Goal: Task Accomplishment & Management: Manage account settings

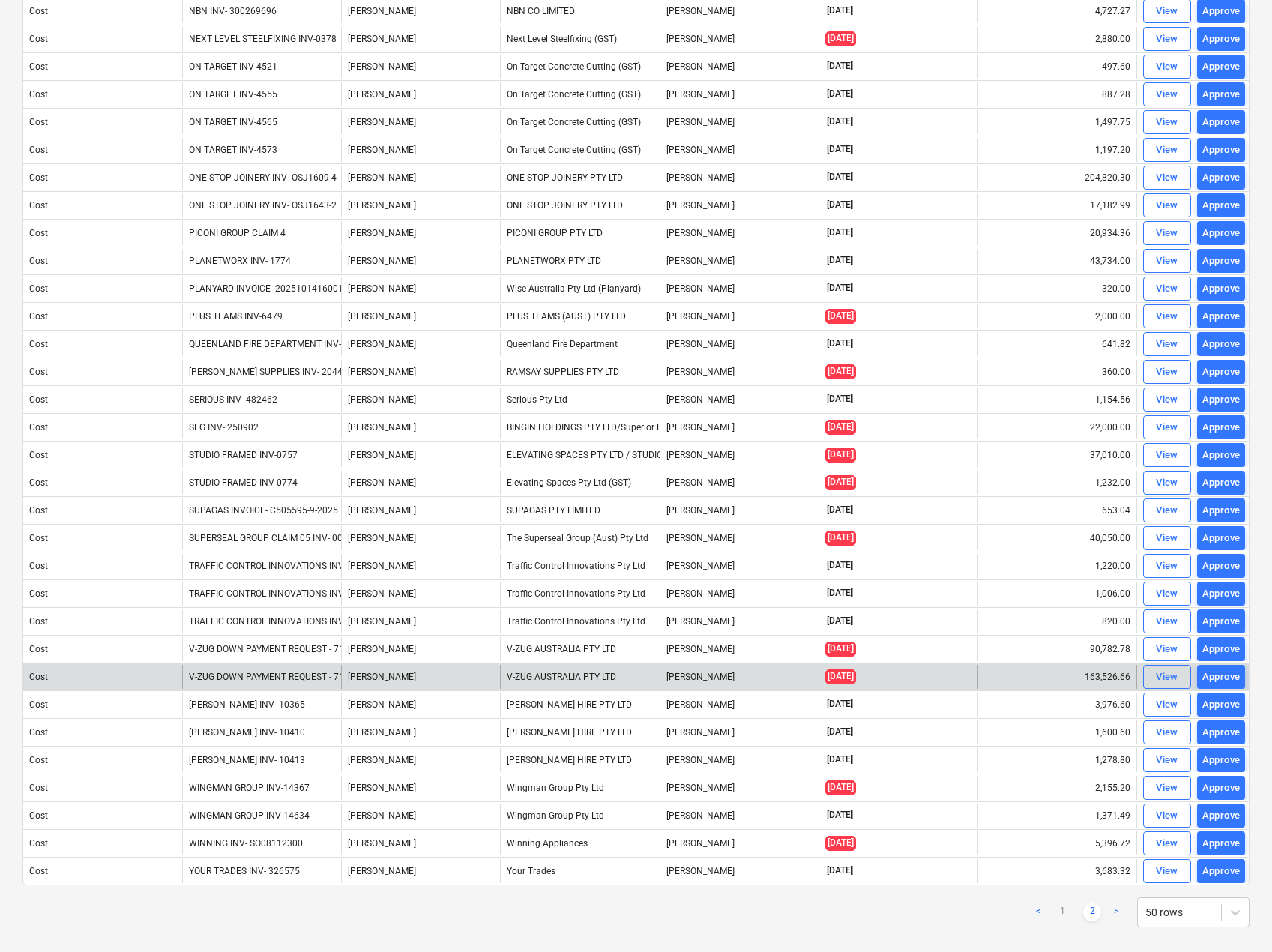
scroll to position [273, 0]
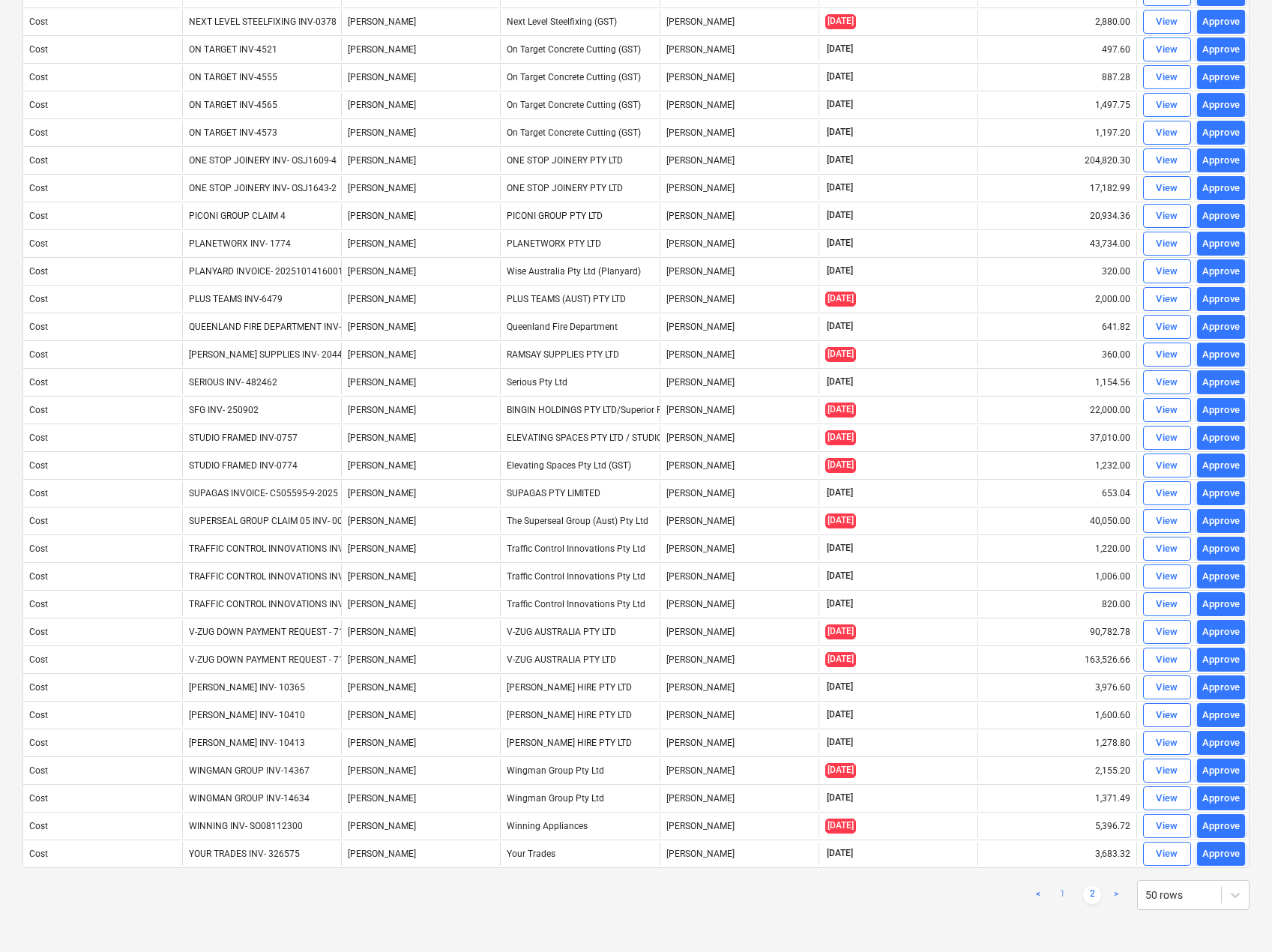
click at [1061, 893] on link "1" at bounding box center [1061, 895] width 18 height 18
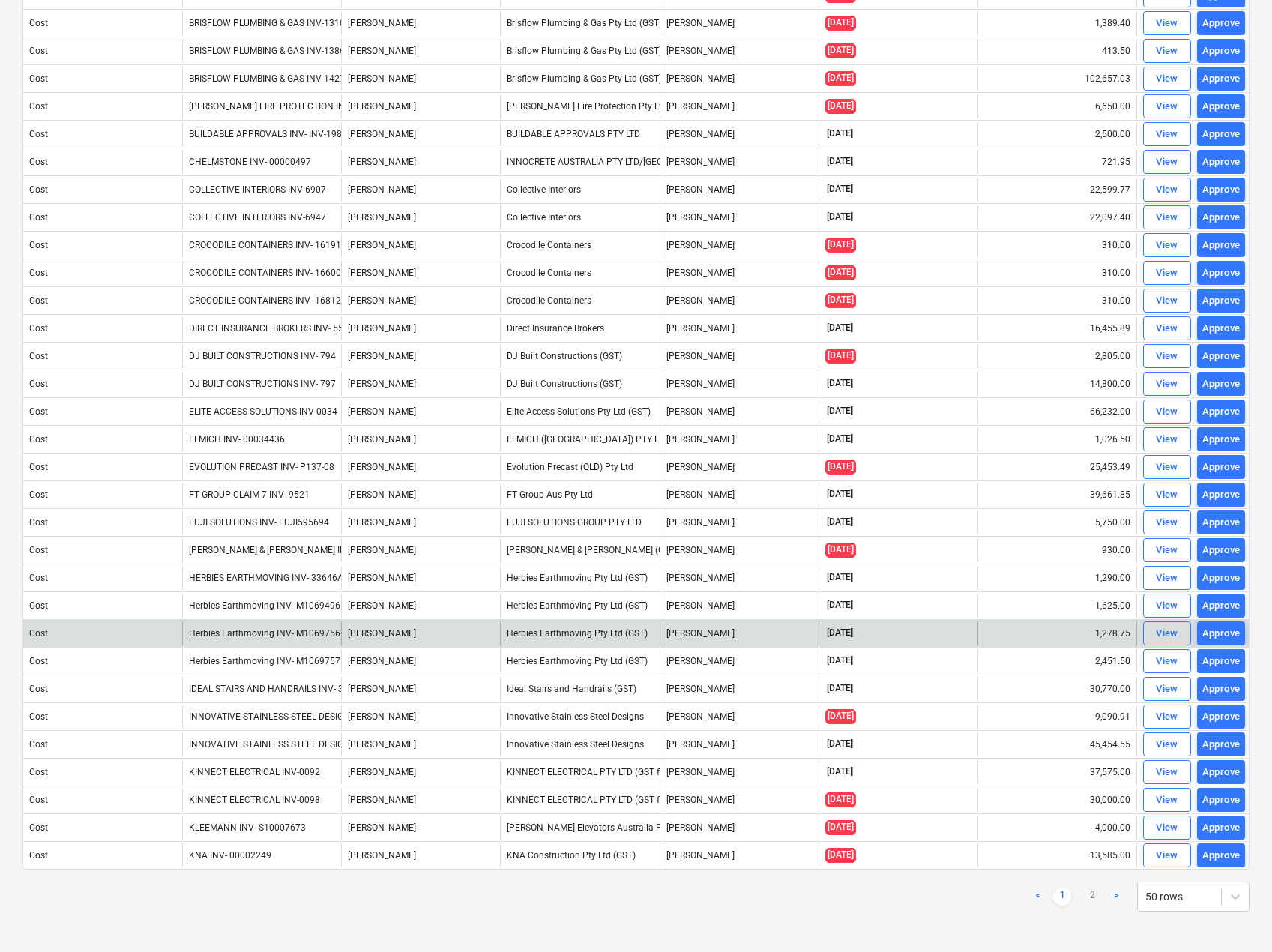
scroll to position [689, 0]
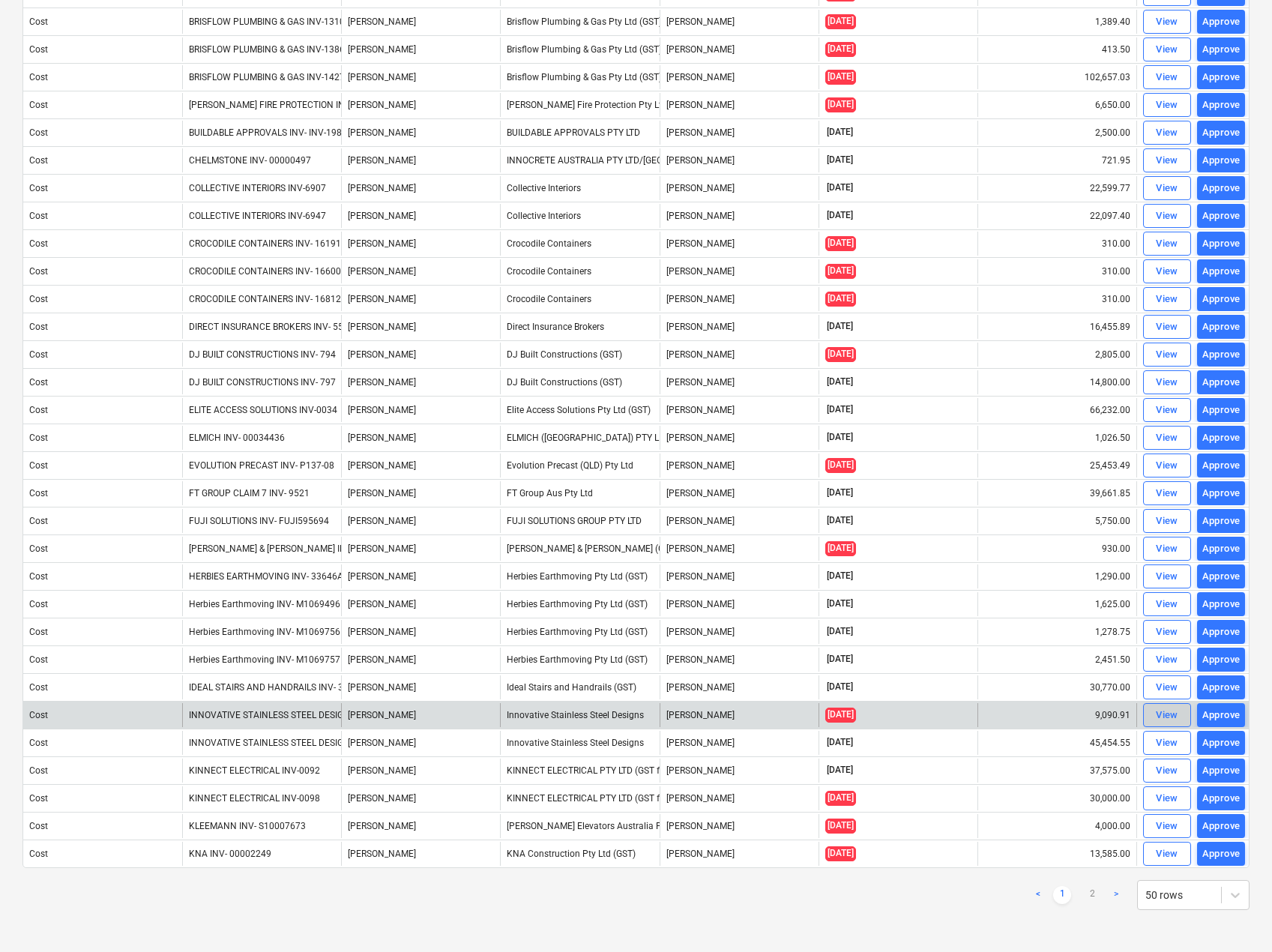
click at [1169, 715] on div "View" at bounding box center [1166, 715] width 22 height 18
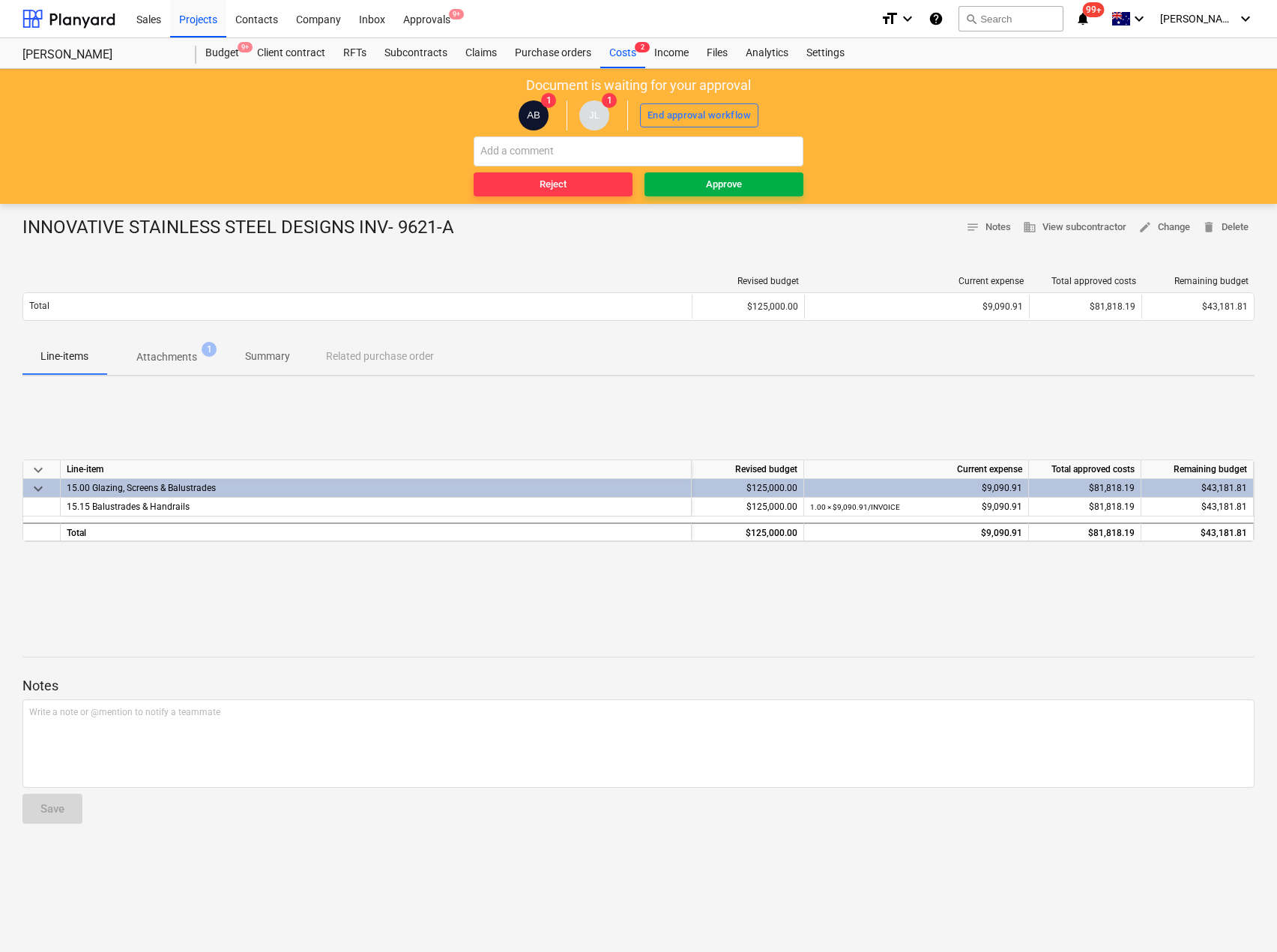
click at [759, 180] on span "Approve" at bounding box center [724, 185] width 147 height 18
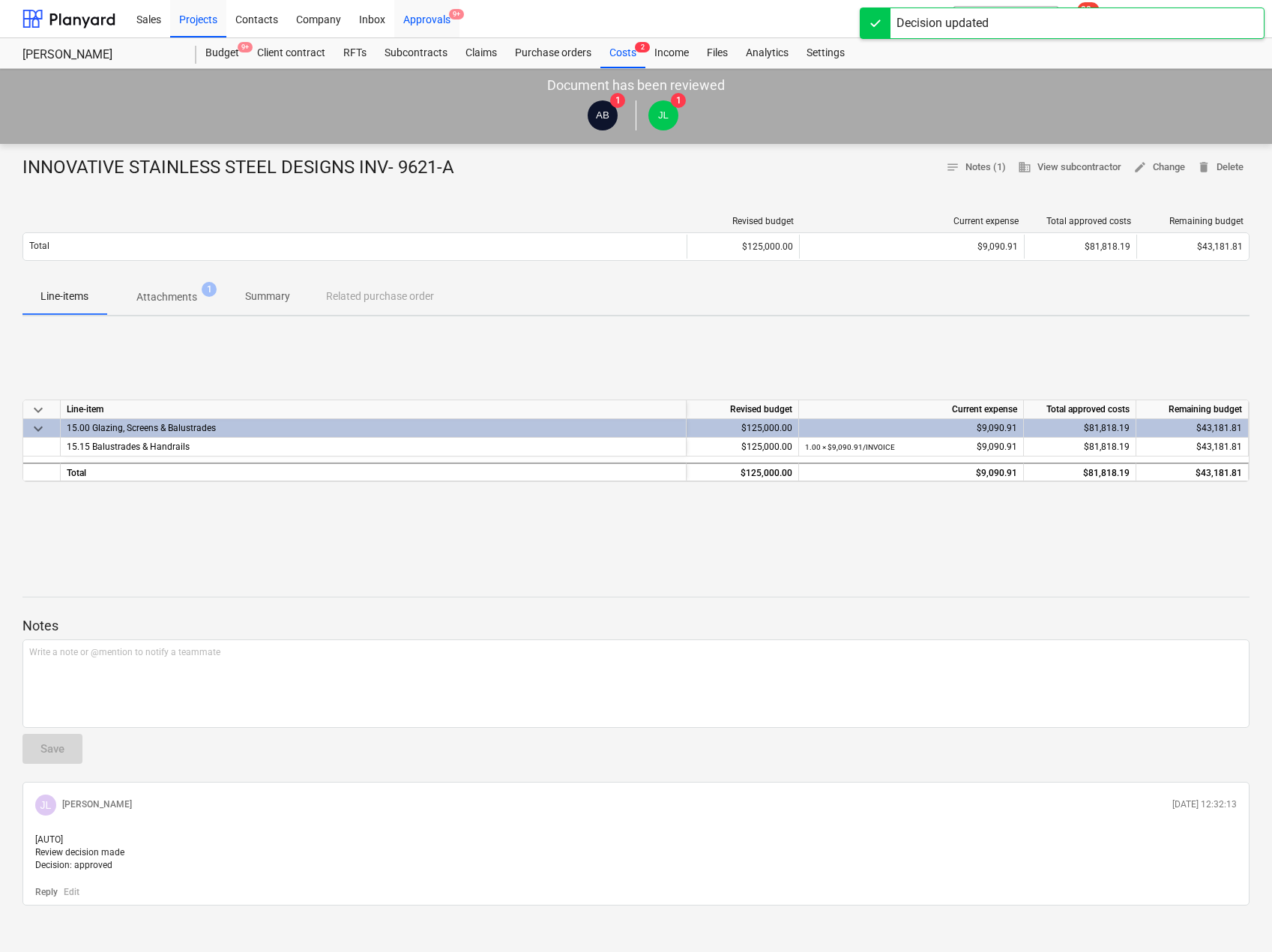
click at [420, 21] on div "Approvals 9+" at bounding box center [427, 18] width 65 height 38
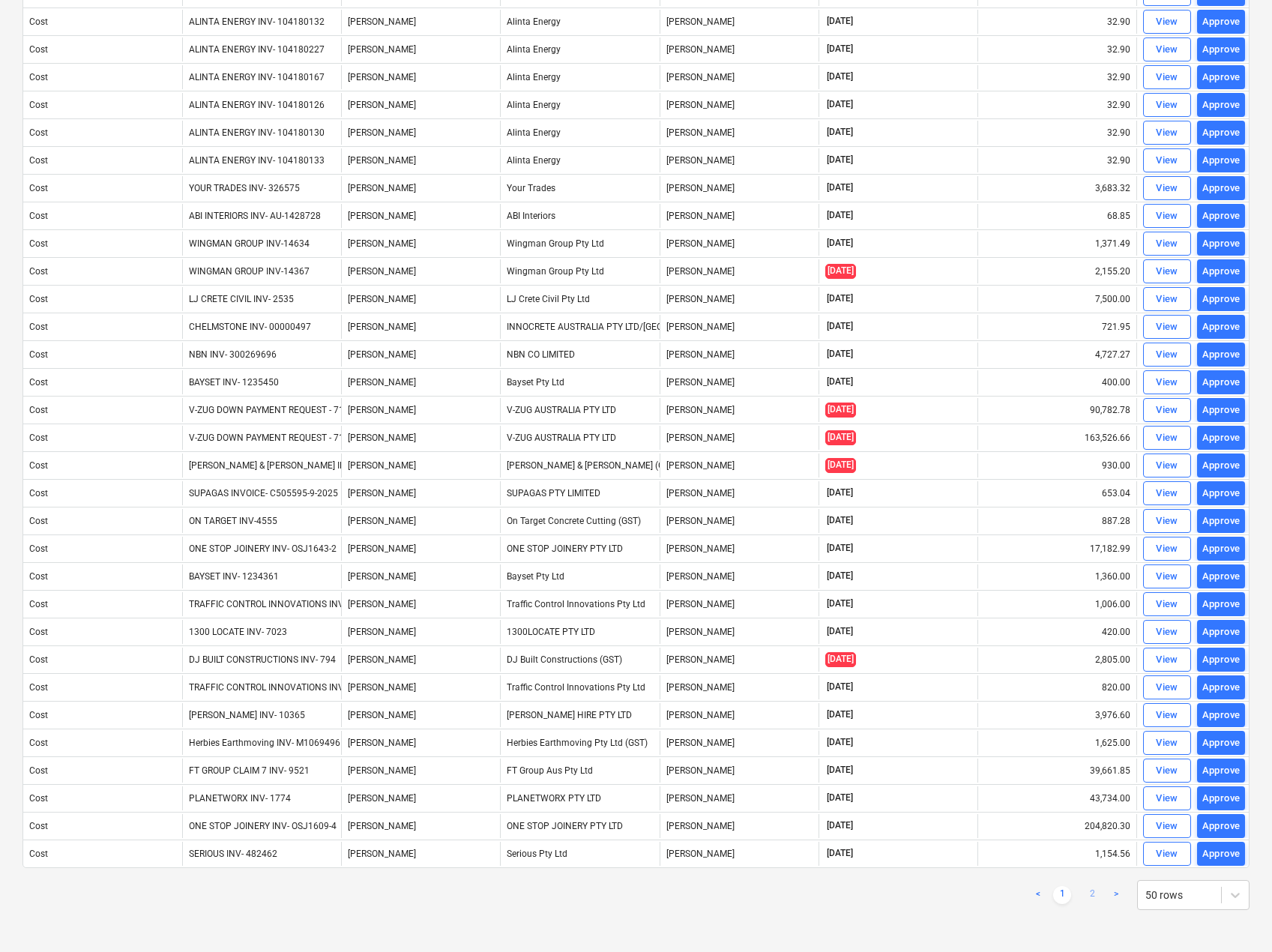
click at [1090, 901] on link "2" at bounding box center [1091, 895] width 18 height 18
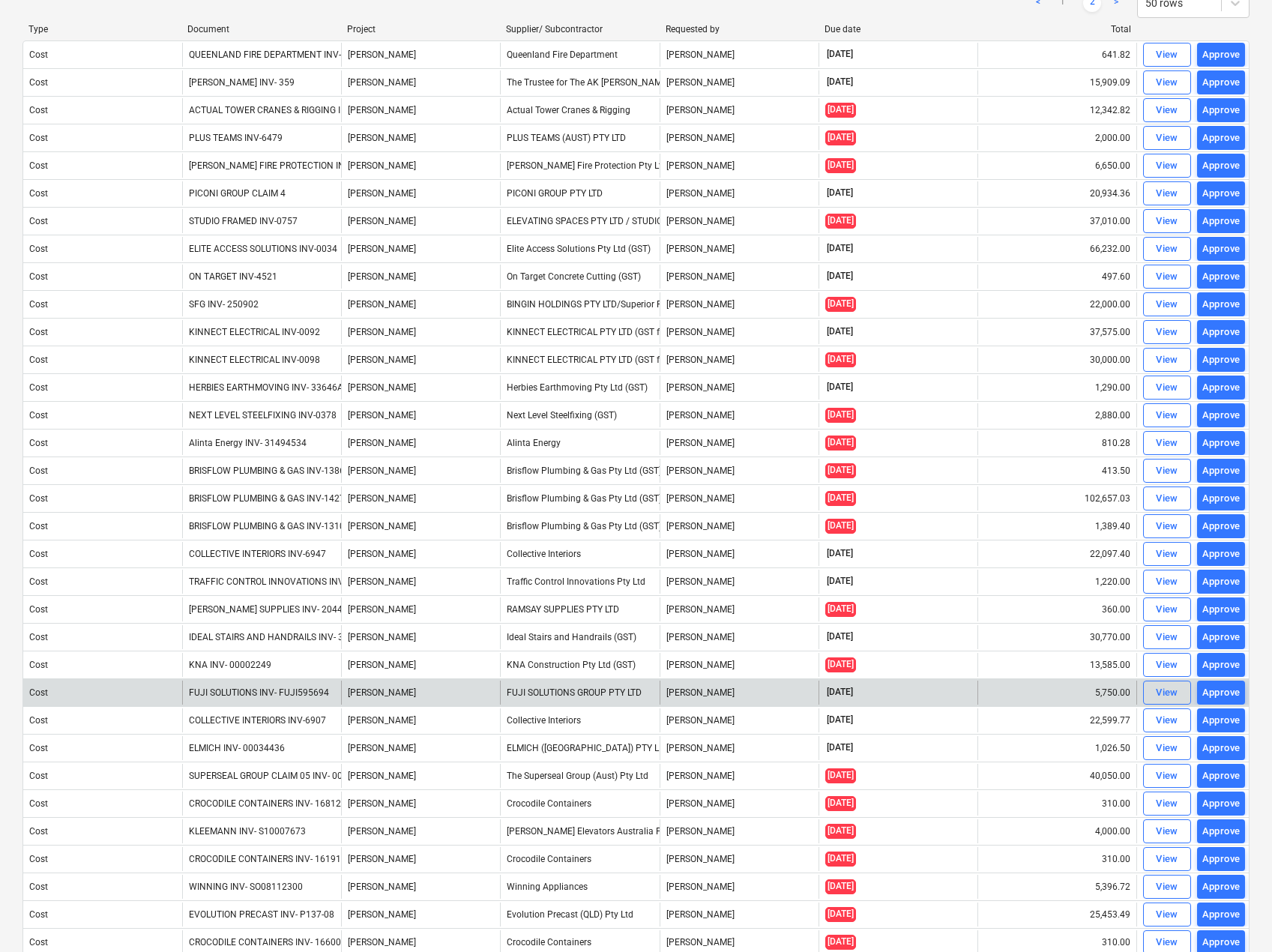
scroll to position [96, 0]
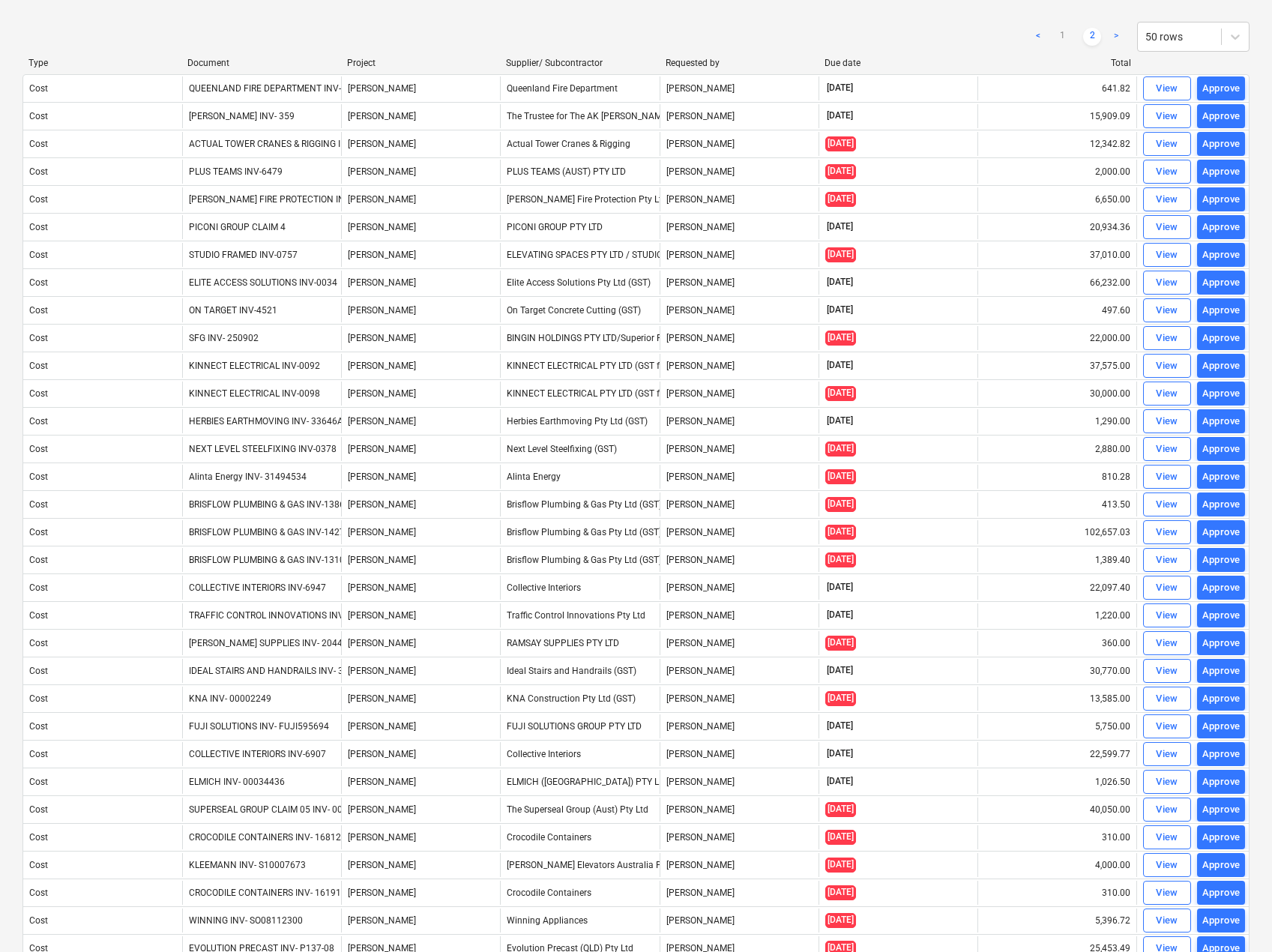
click at [234, 58] on div "Document" at bounding box center [261, 63] width 147 height 11
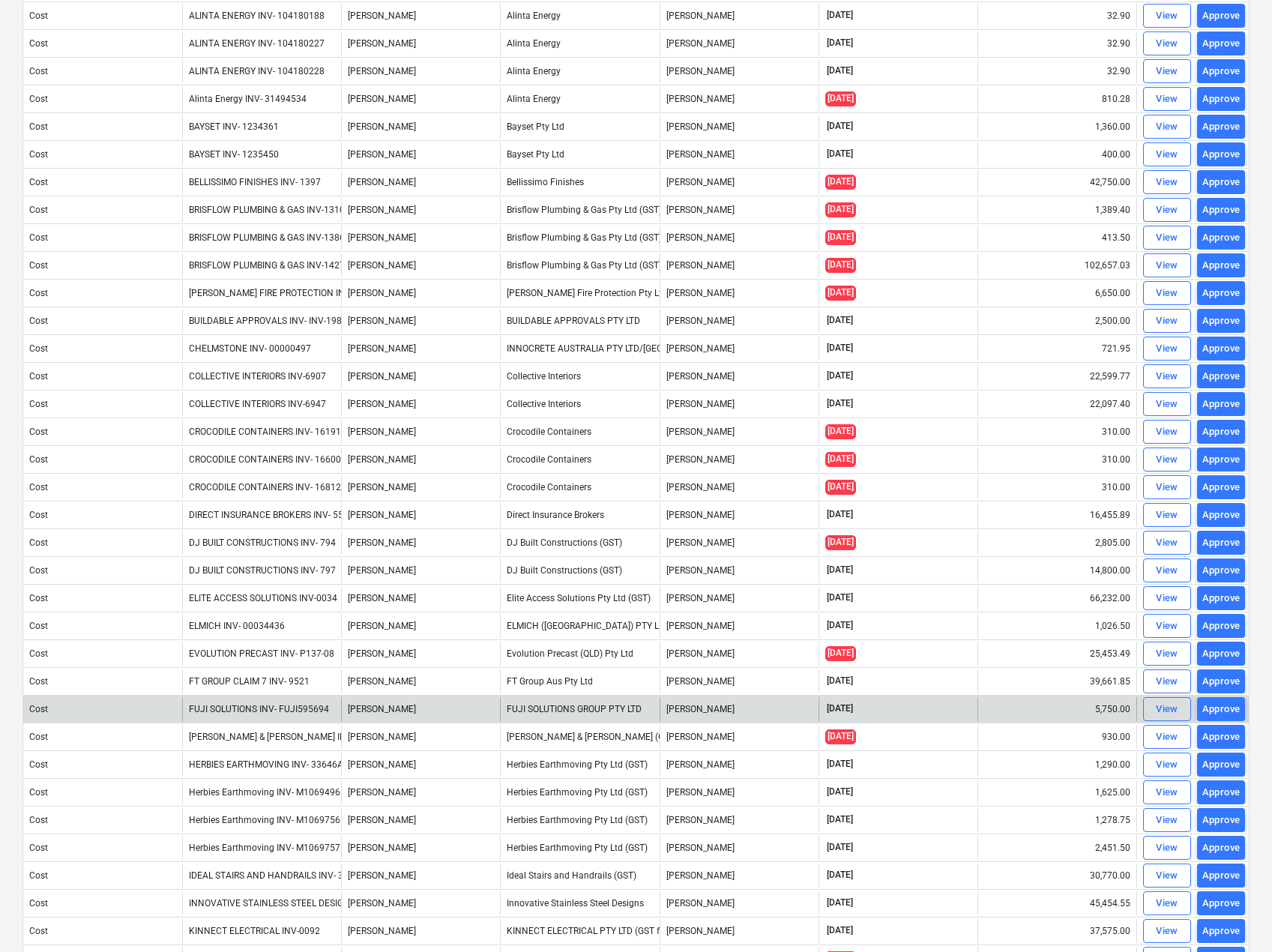
scroll to position [620, 0]
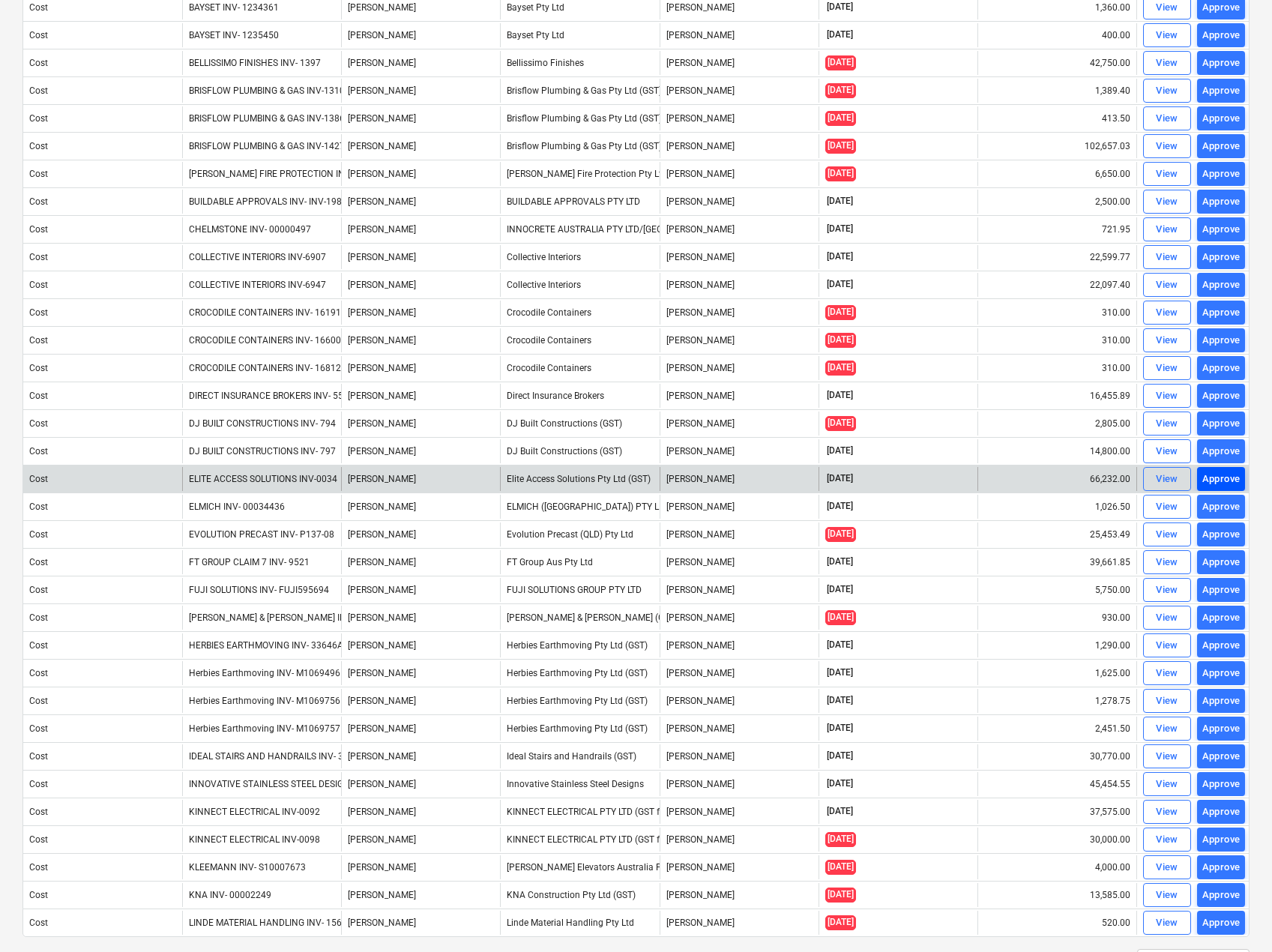
click at [1222, 477] on div "Approve" at bounding box center [1221, 479] width 38 height 18
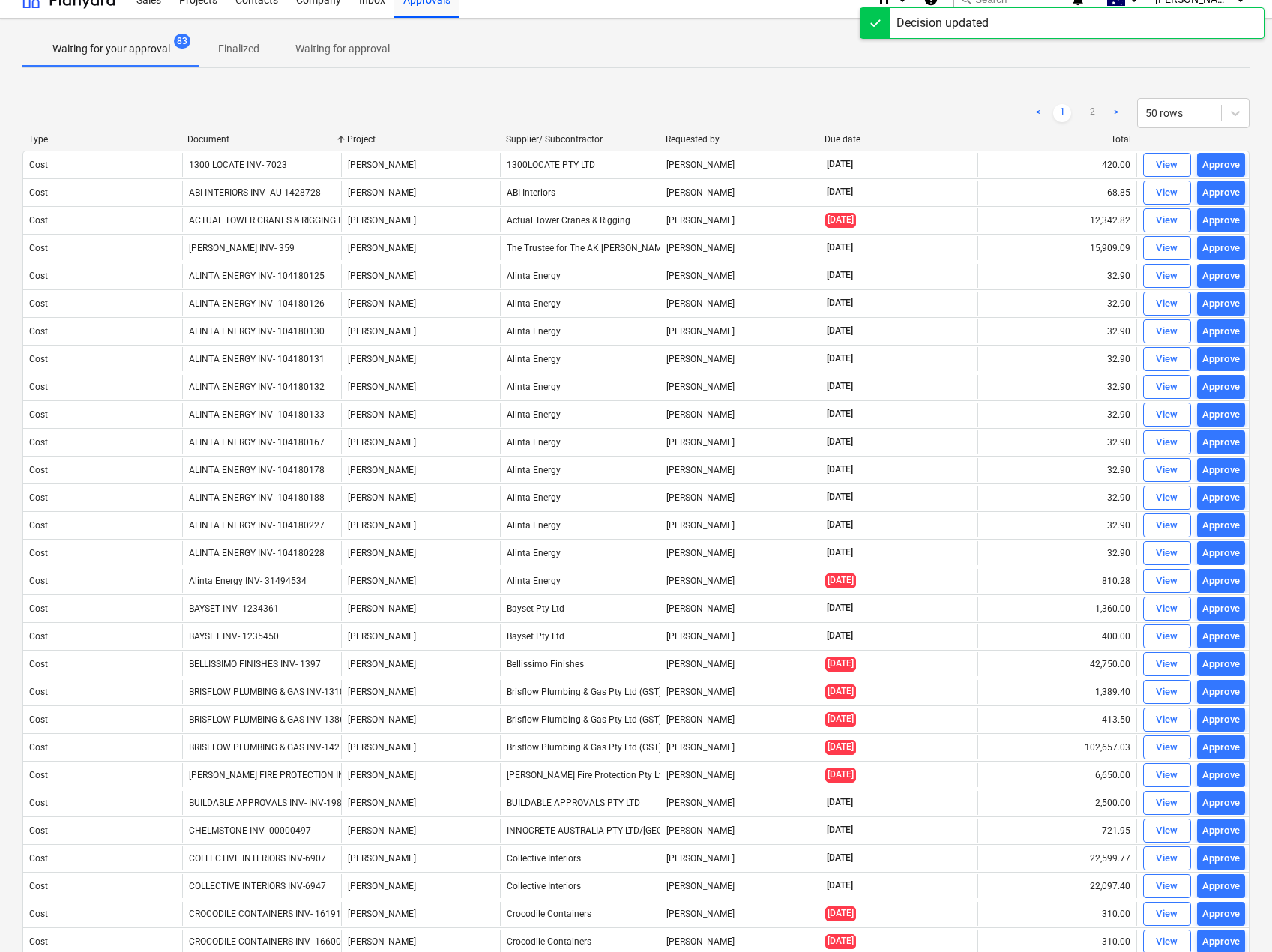
scroll to position [0, 0]
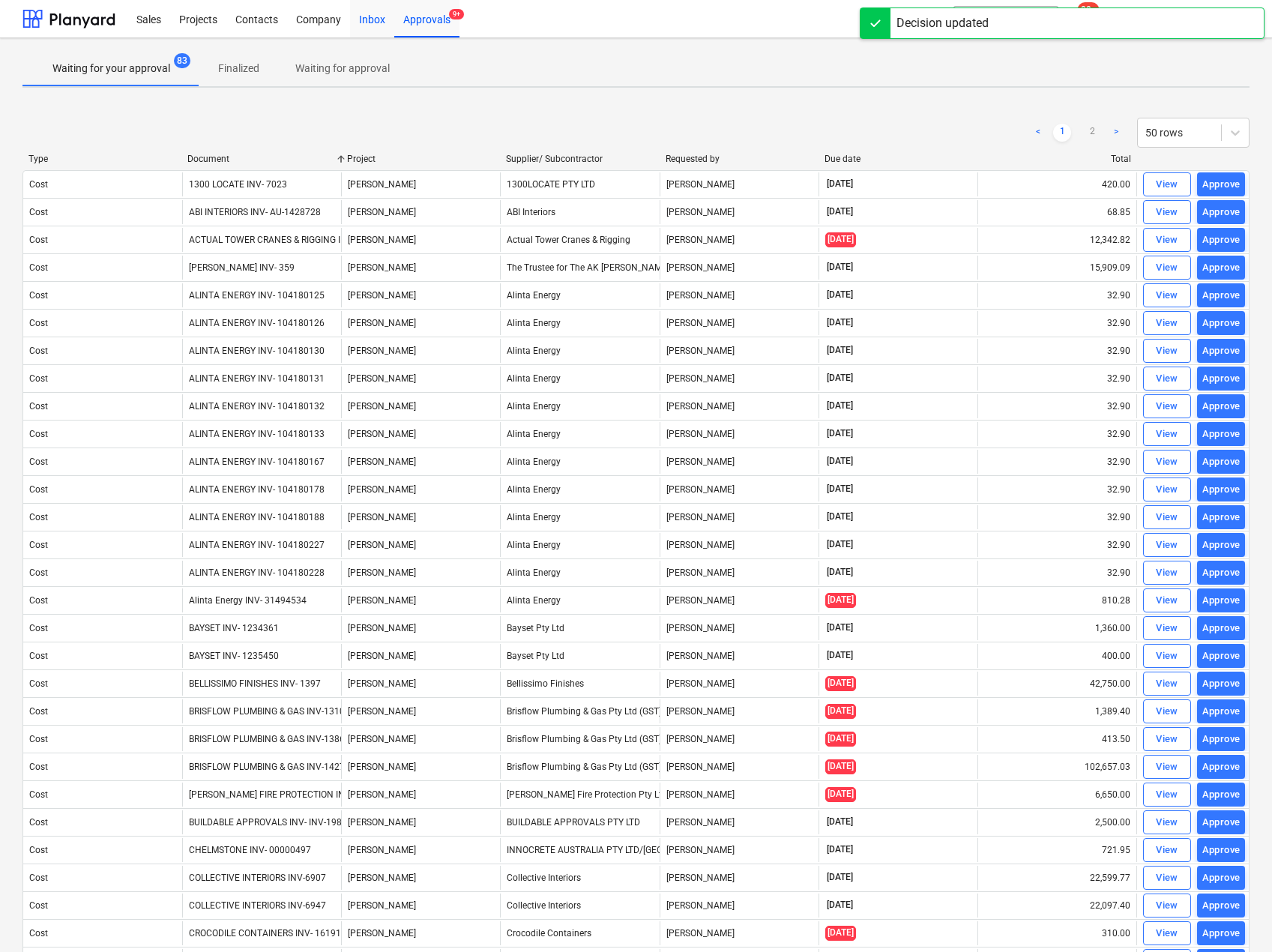
click at [359, 21] on div "Inbox" at bounding box center [372, 18] width 44 height 38
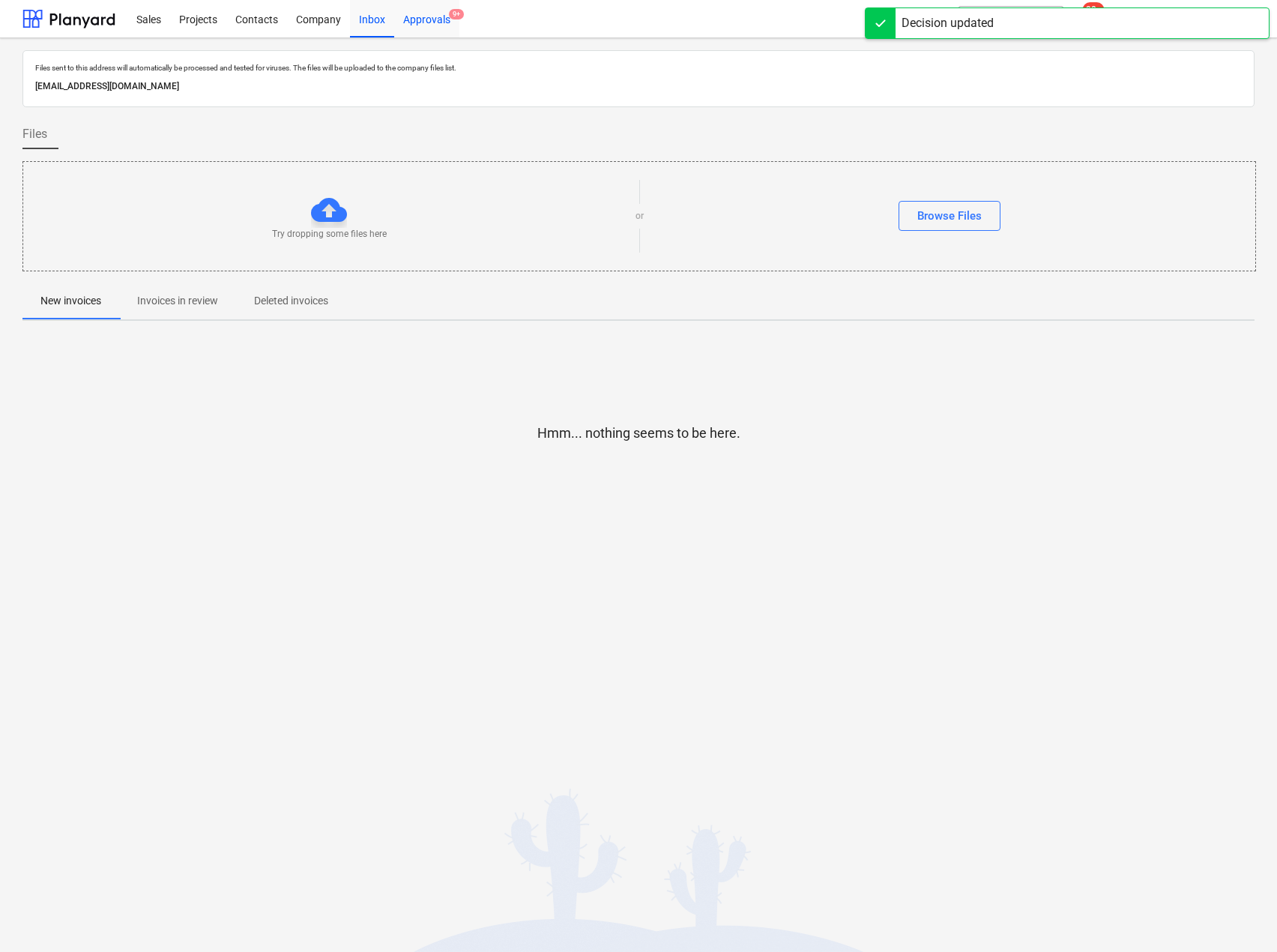
click at [427, 22] on div "Approvals 9+" at bounding box center [427, 18] width 65 height 38
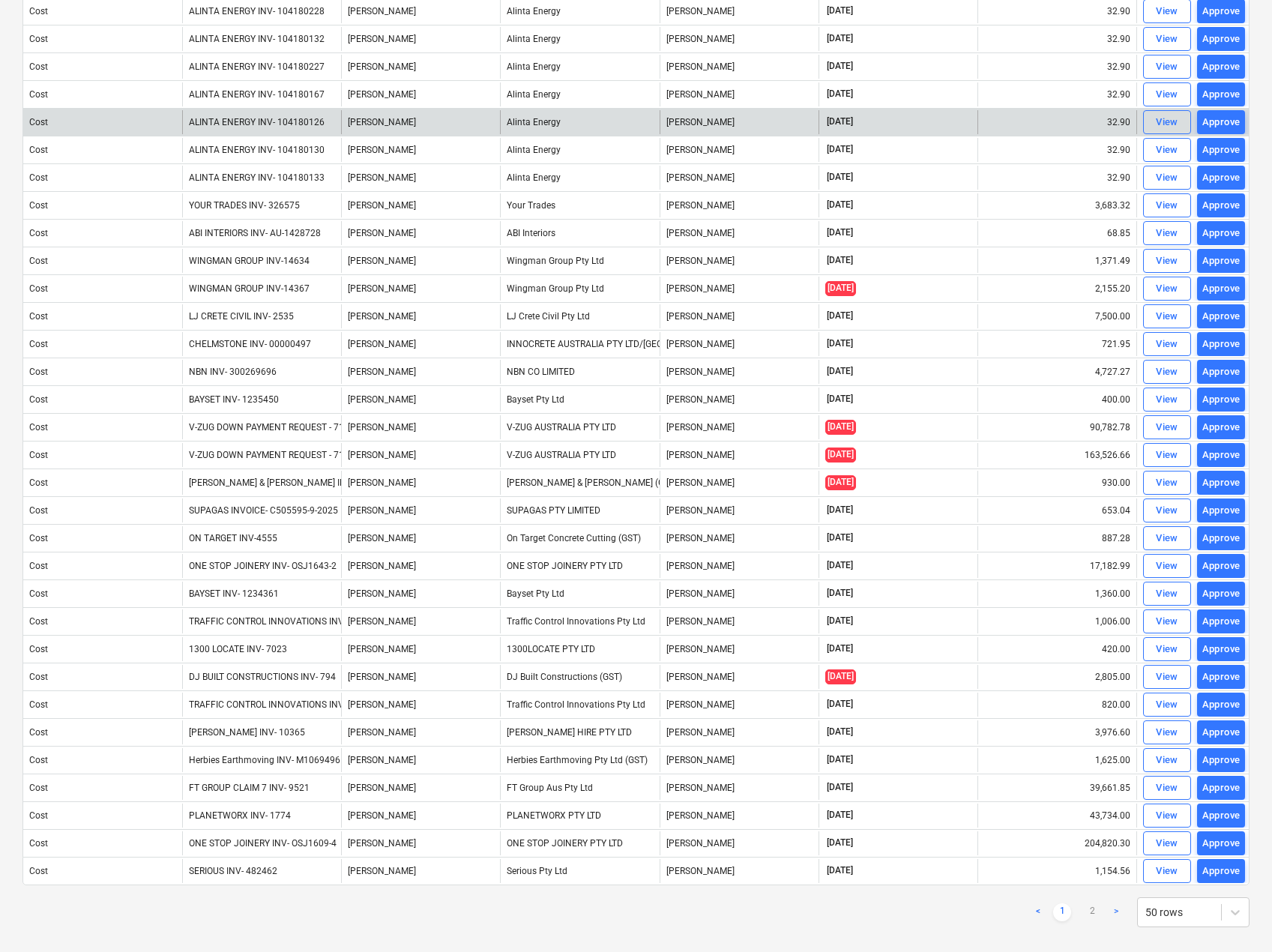
scroll to position [689, 0]
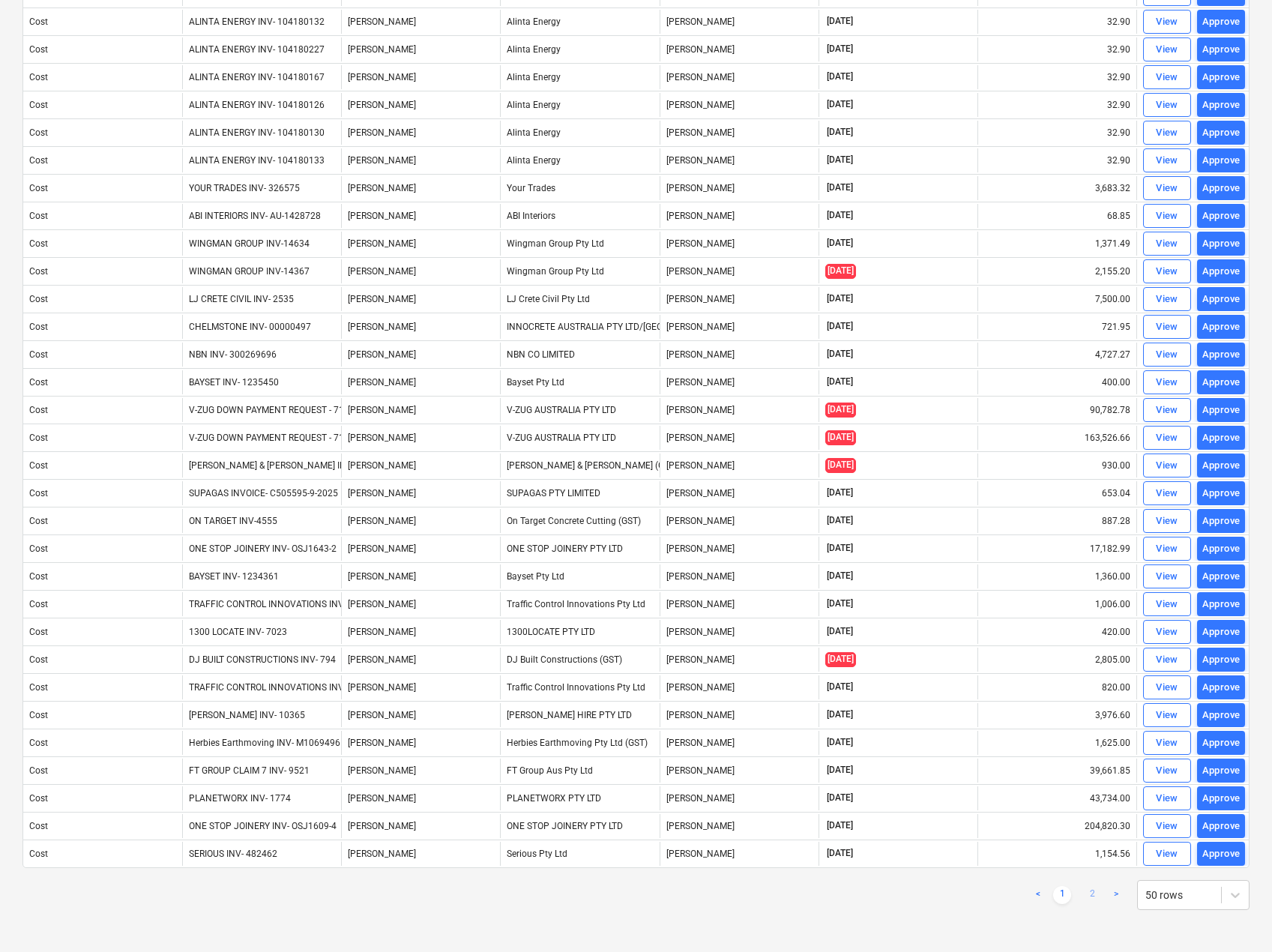
click at [1089, 898] on link "2" at bounding box center [1091, 895] width 18 height 18
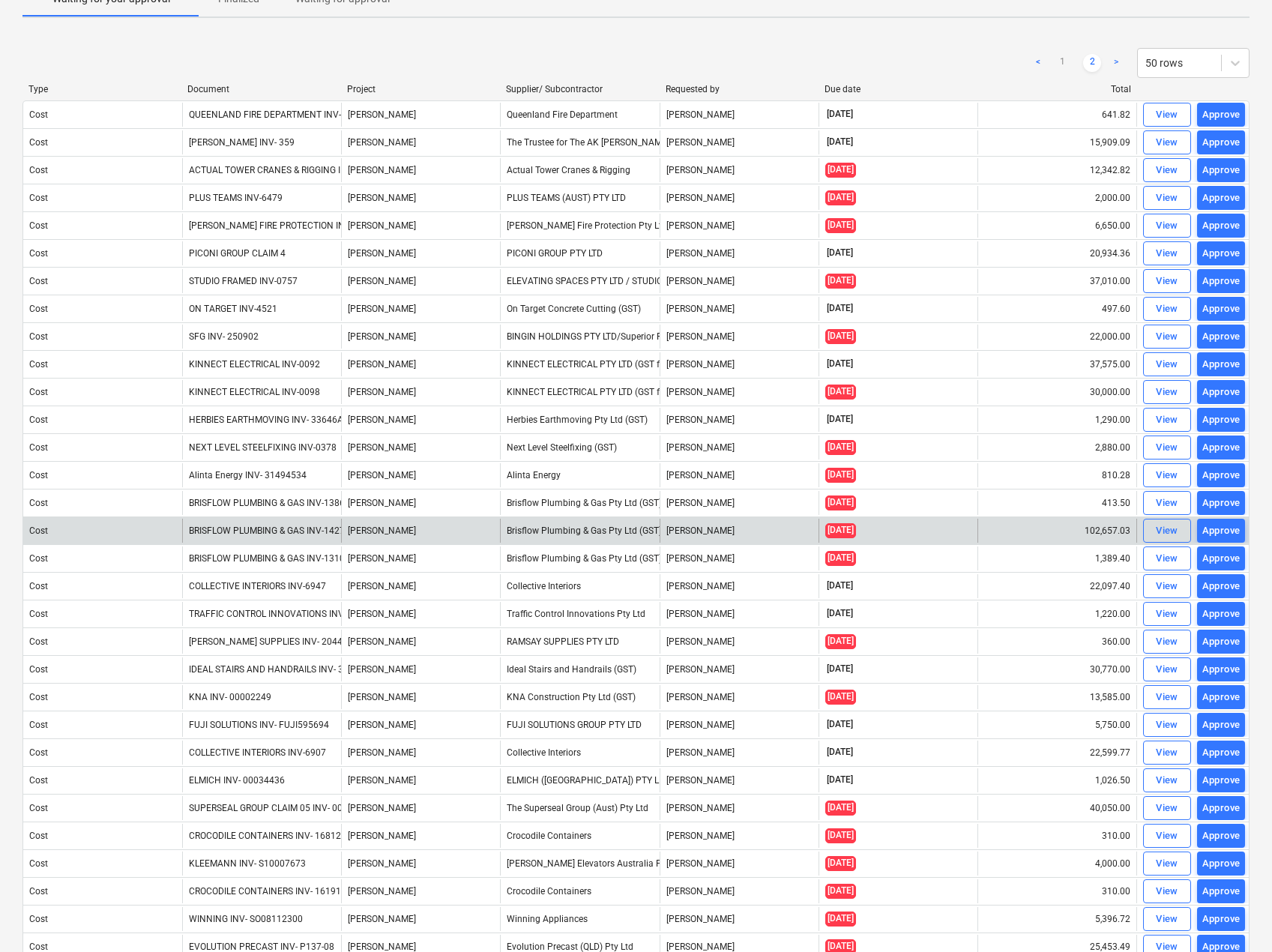
scroll to position [68, 0]
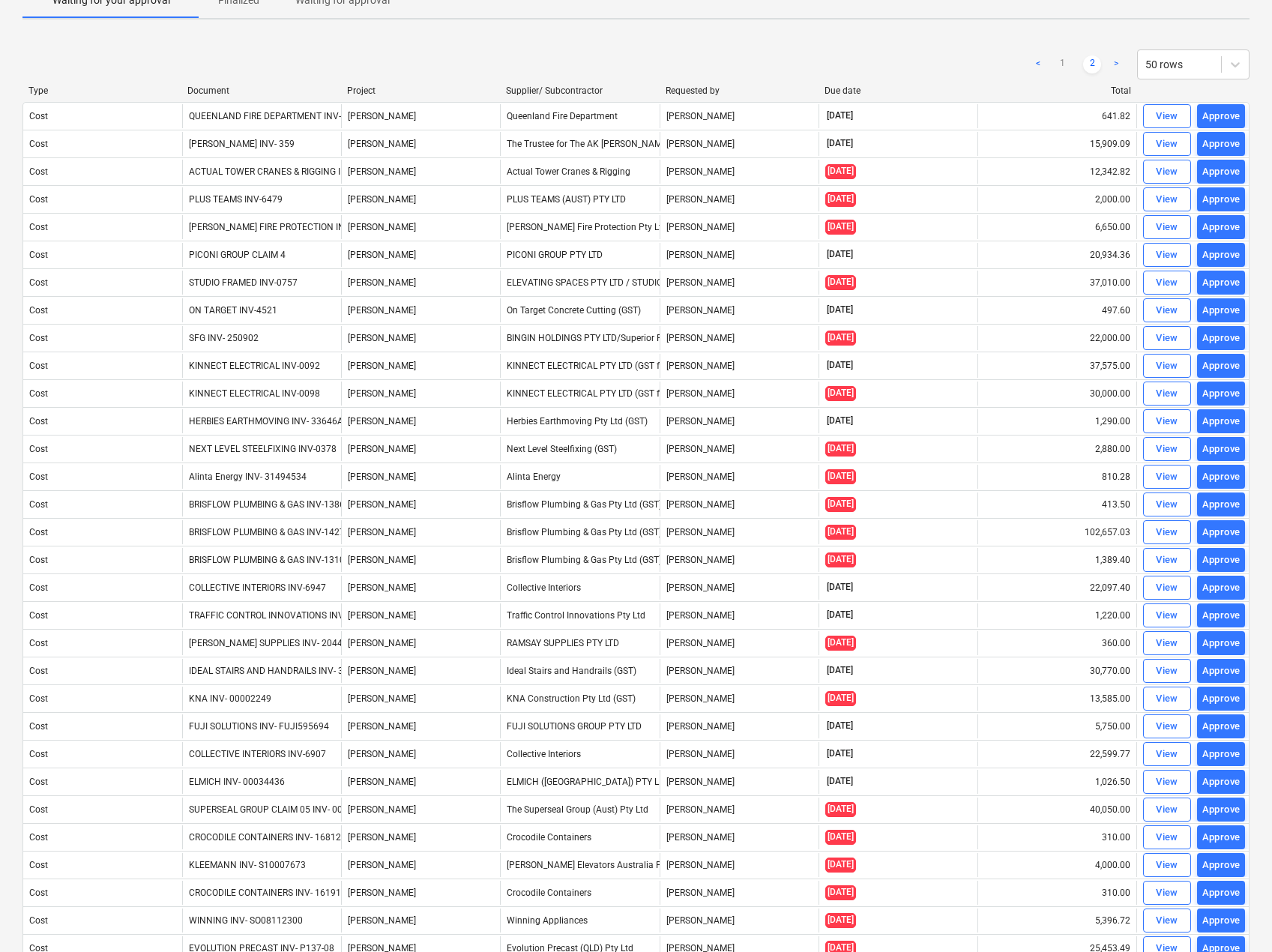
click at [218, 88] on div "Document" at bounding box center [261, 91] width 147 height 11
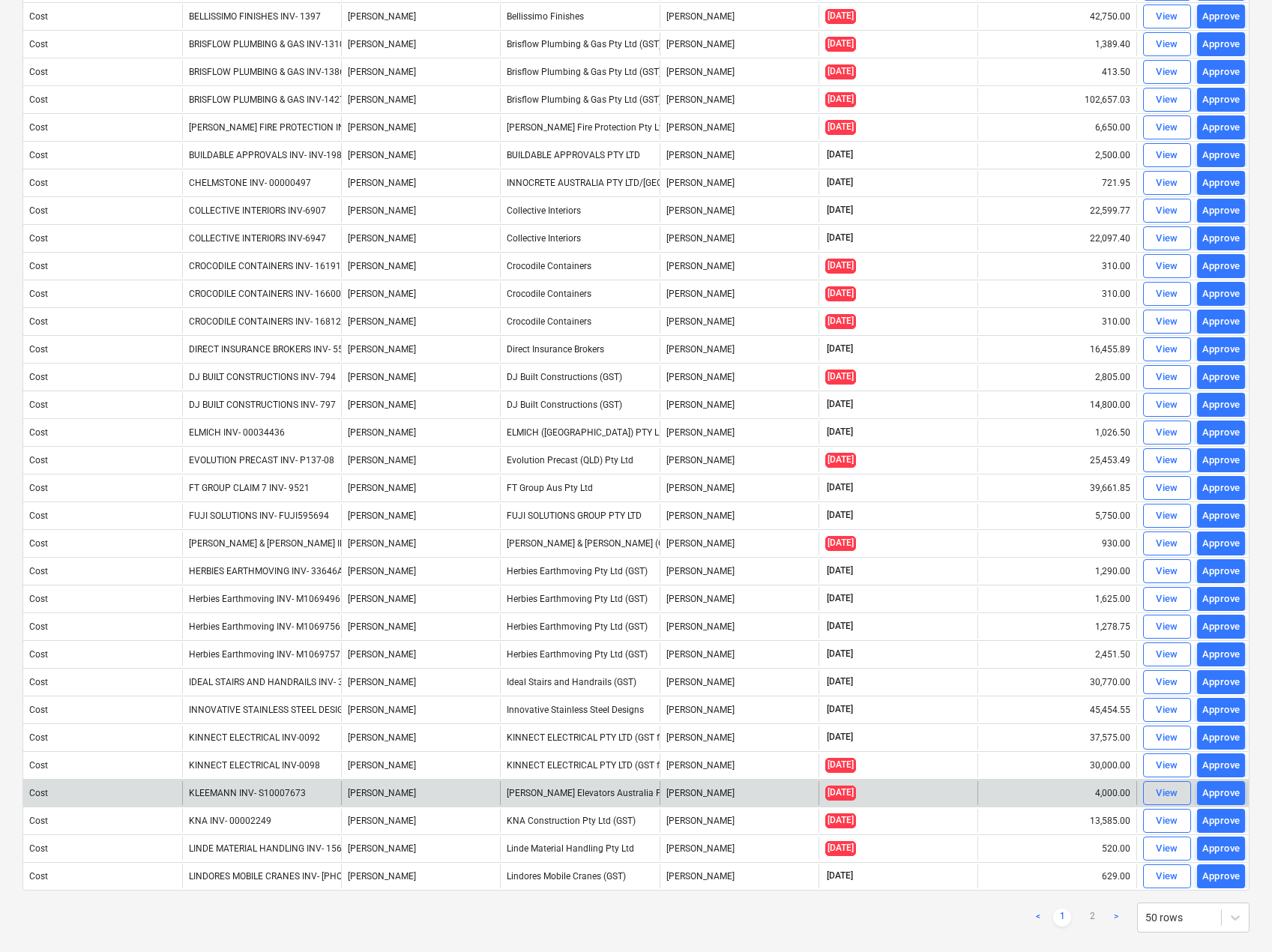
scroll to position [689, 0]
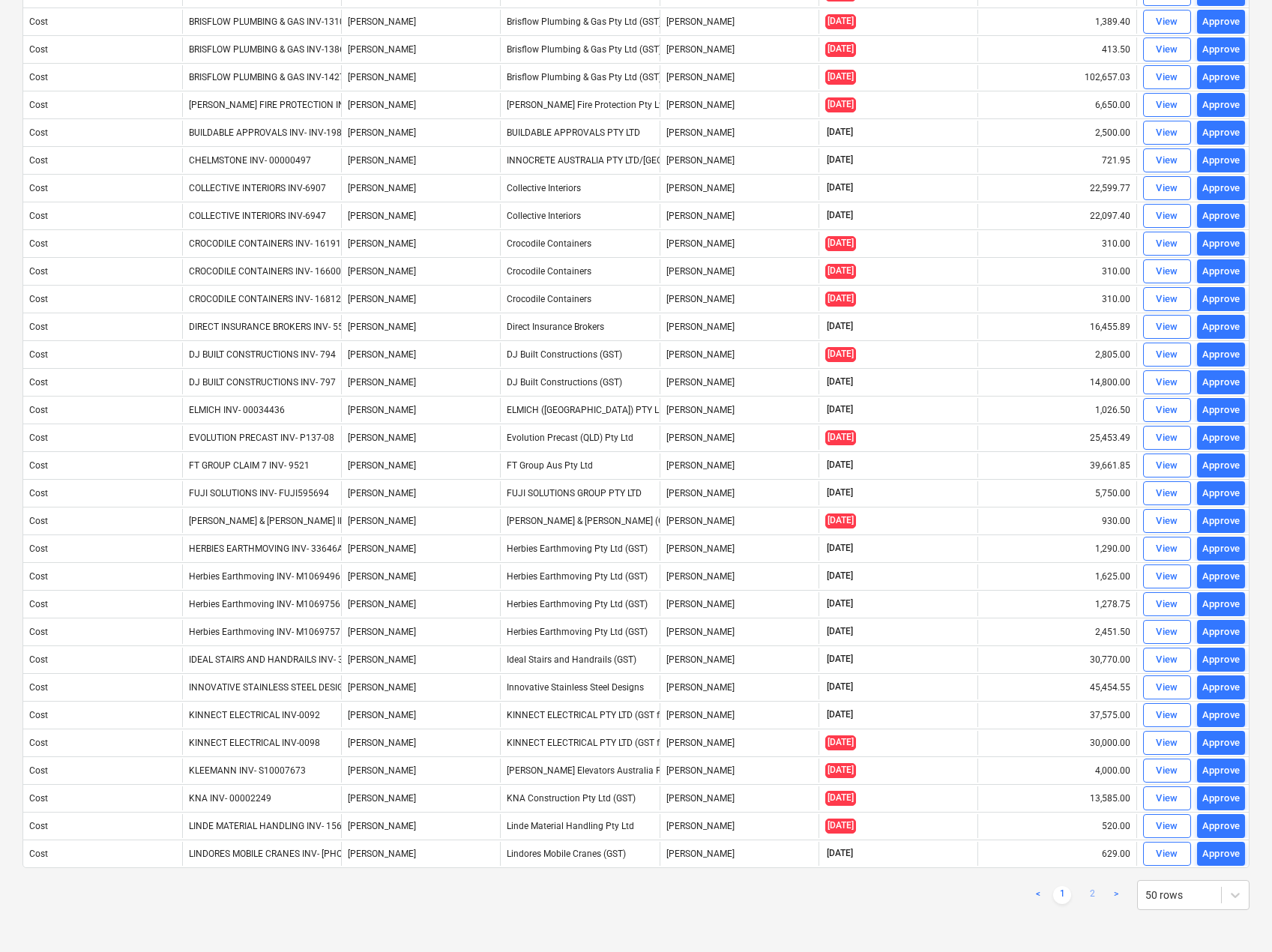
click at [1093, 891] on link "2" at bounding box center [1091, 895] width 18 height 18
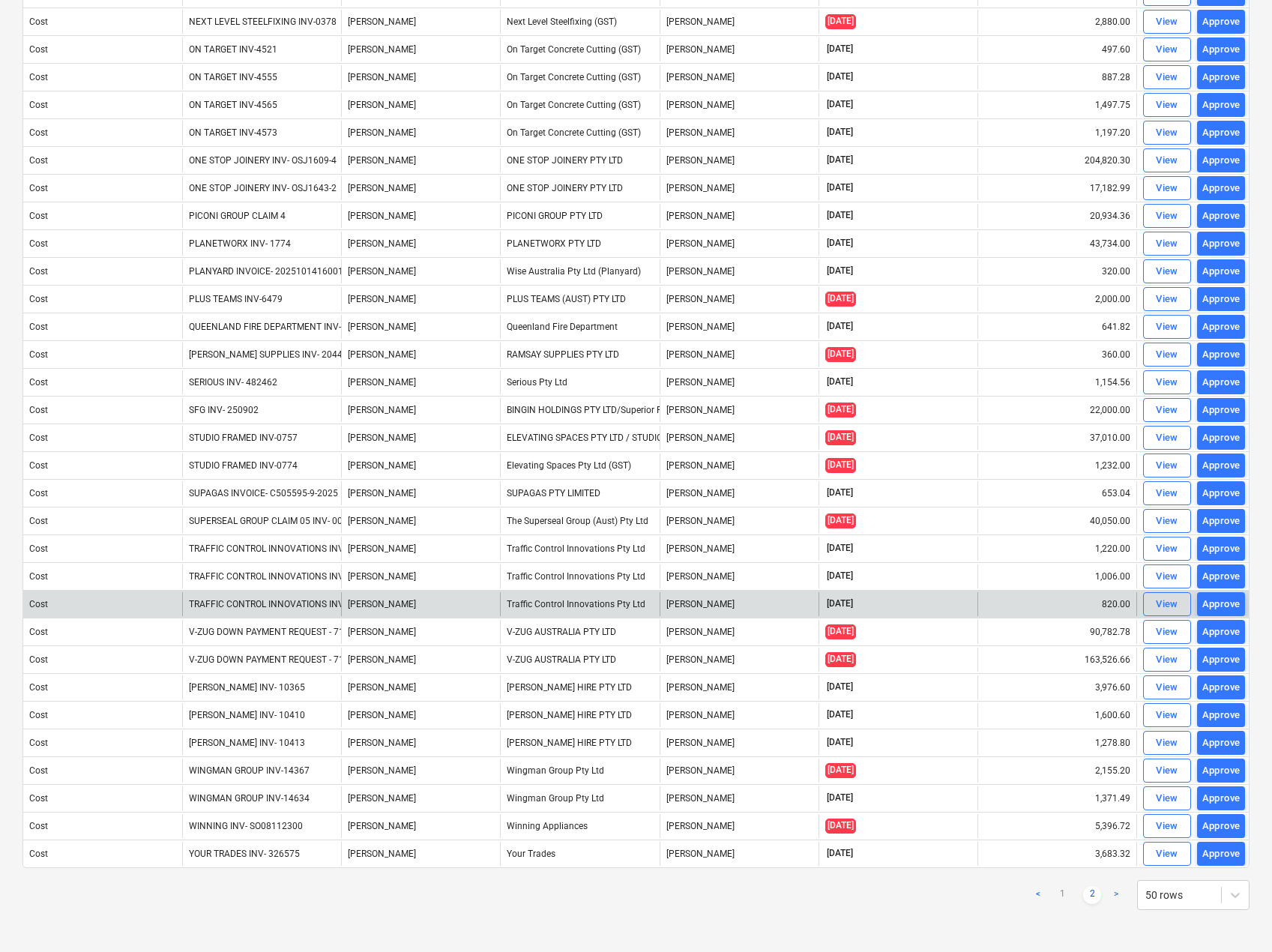
scroll to position [218, 0]
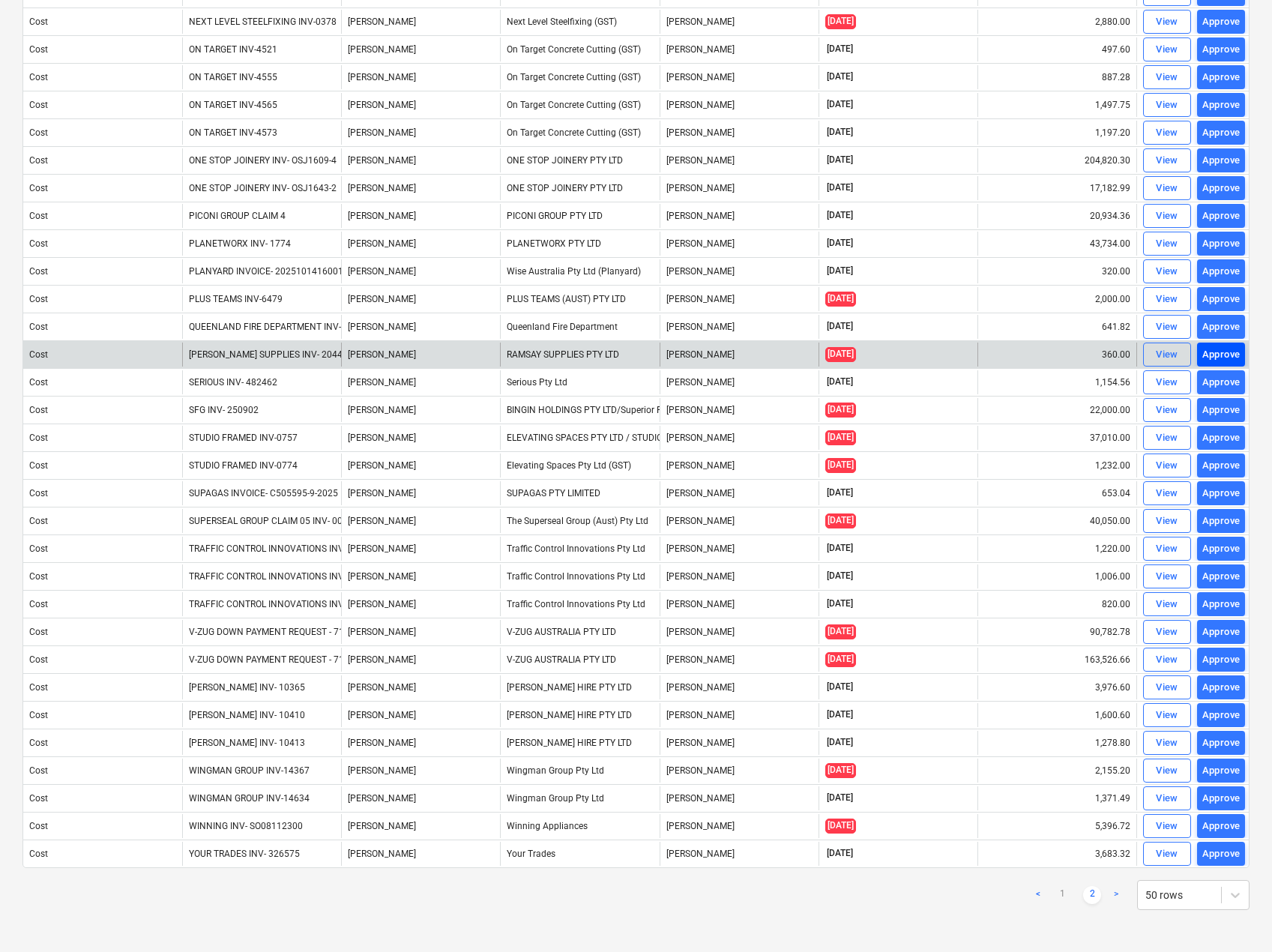
click at [1223, 355] on div "Approve" at bounding box center [1221, 355] width 38 height 18
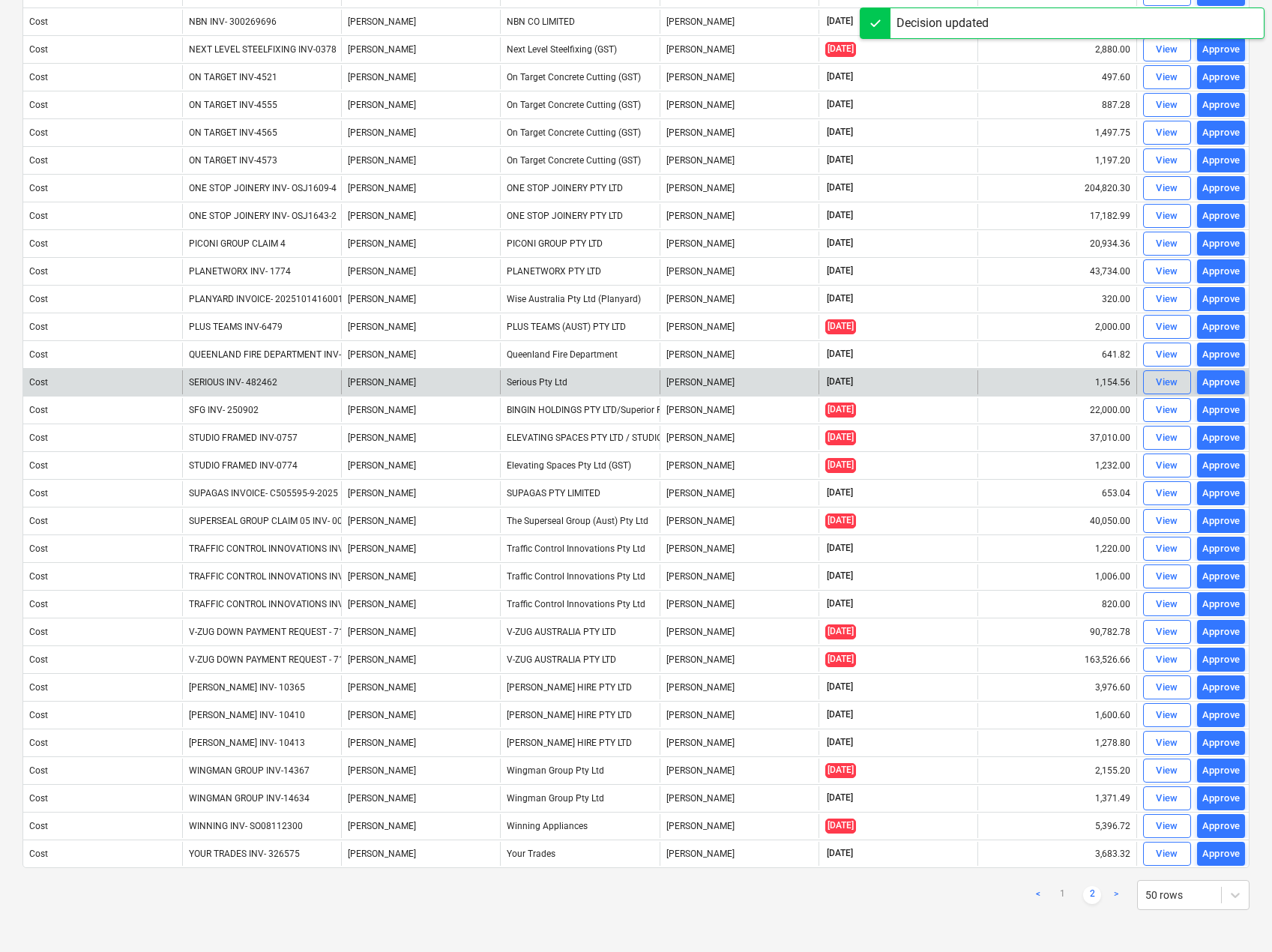
scroll to position [191, 0]
click at [1065, 893] on link "1" at bounding box center [1061, 895] width 18 height 18
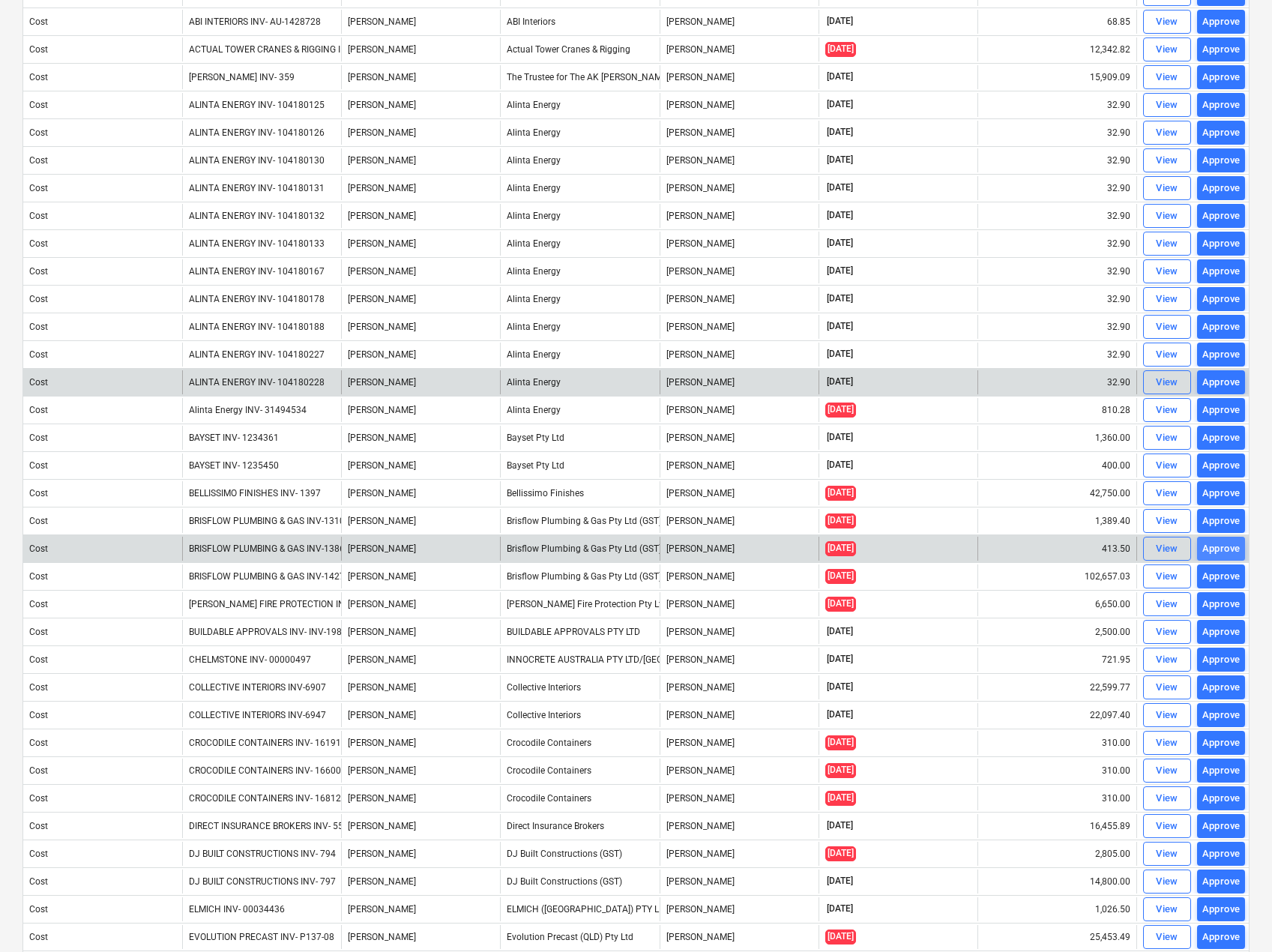
click at [1215, 551] on div "Approve" at bounding box center [1221, 549] width 38 height 18
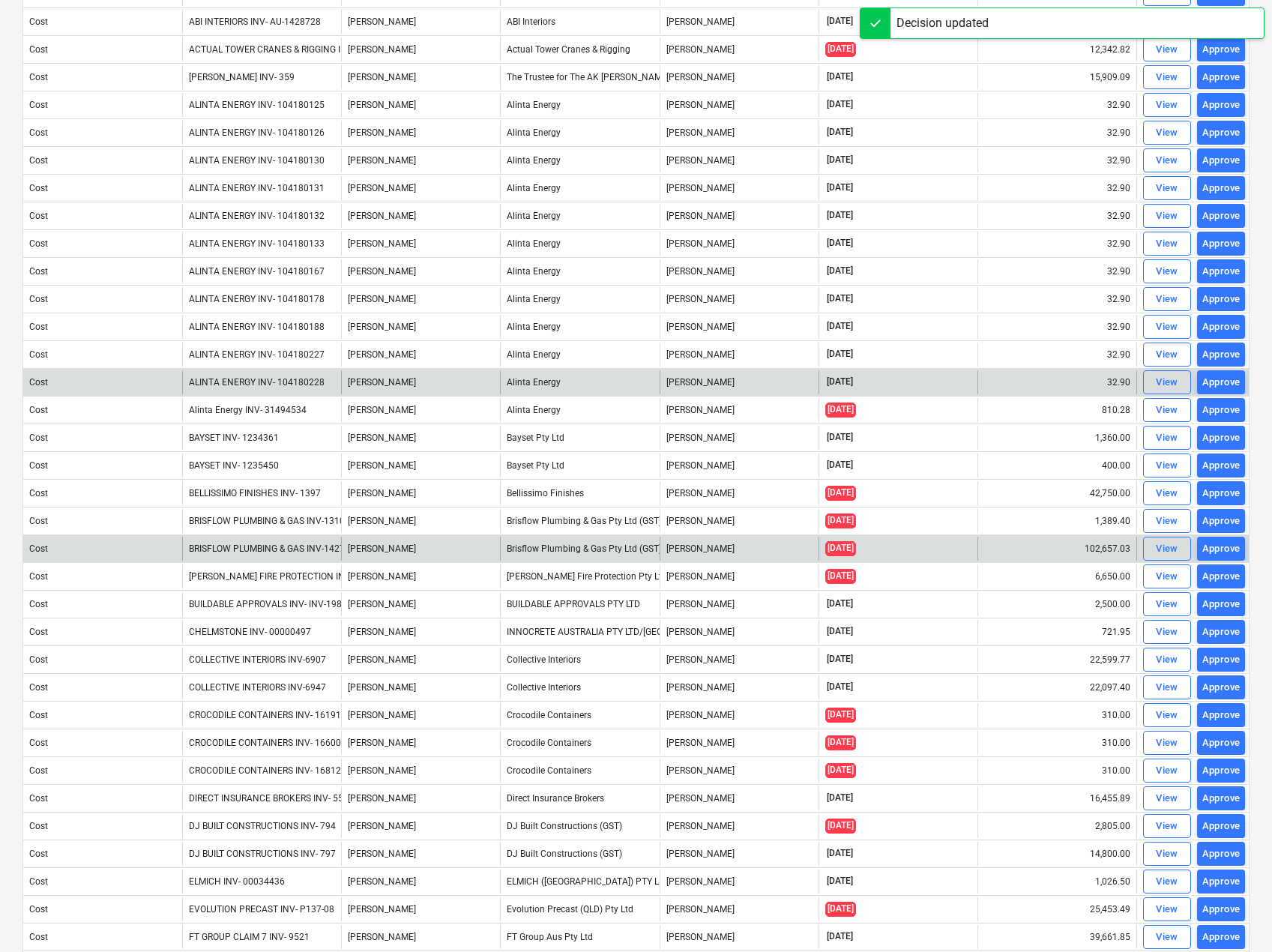
click at [1222, 573] on div "Approve" at bounding box center [1221, 577] width 38 height 18
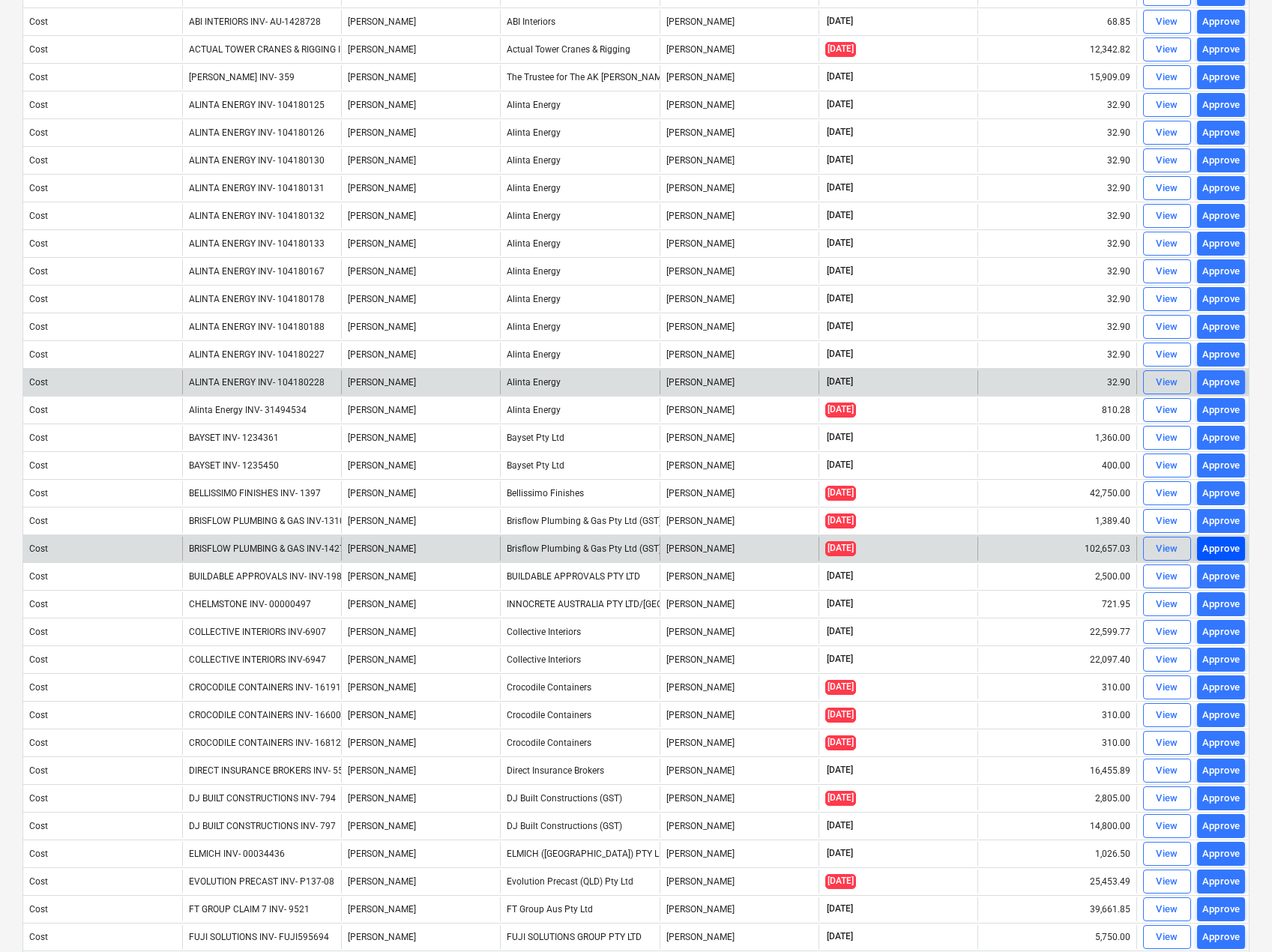
click at [1219, 548] on div "Approve" at bounding box center [1221, 549] width 38 height 18
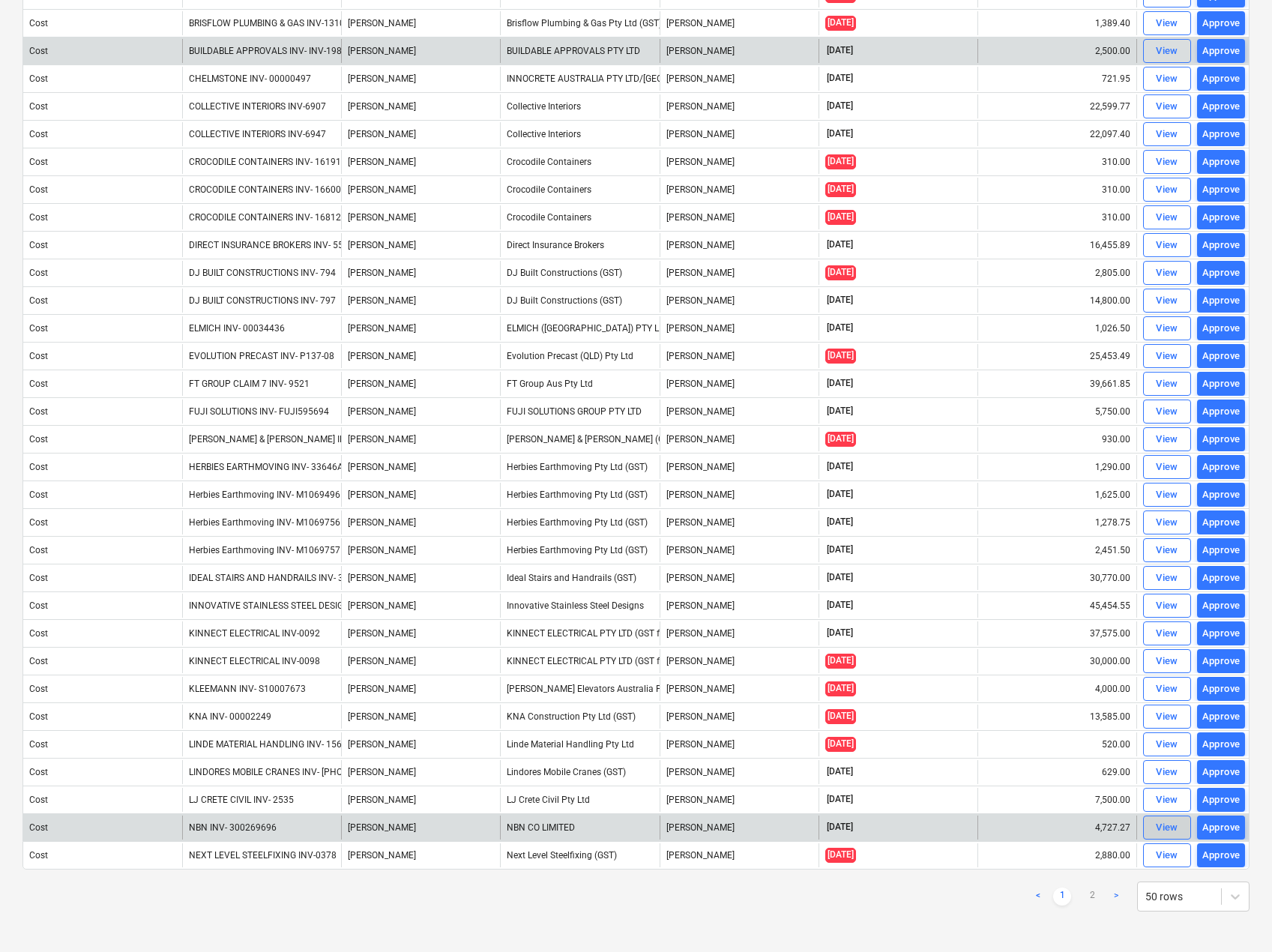
scroll to position [689, 0]
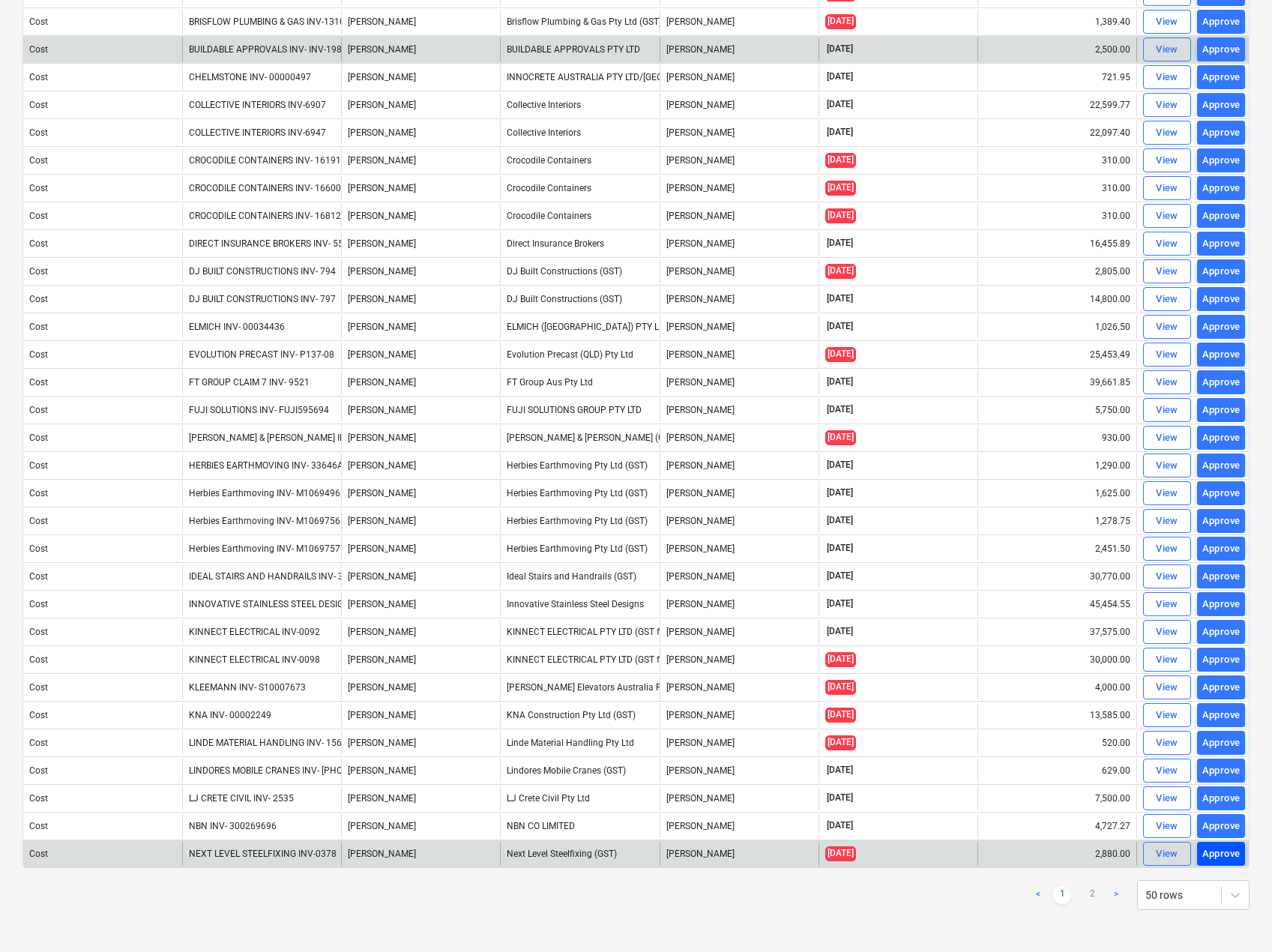
click at [1227, 852] on div "Approve" at bounding box center [1221, 854] width 38 height 18
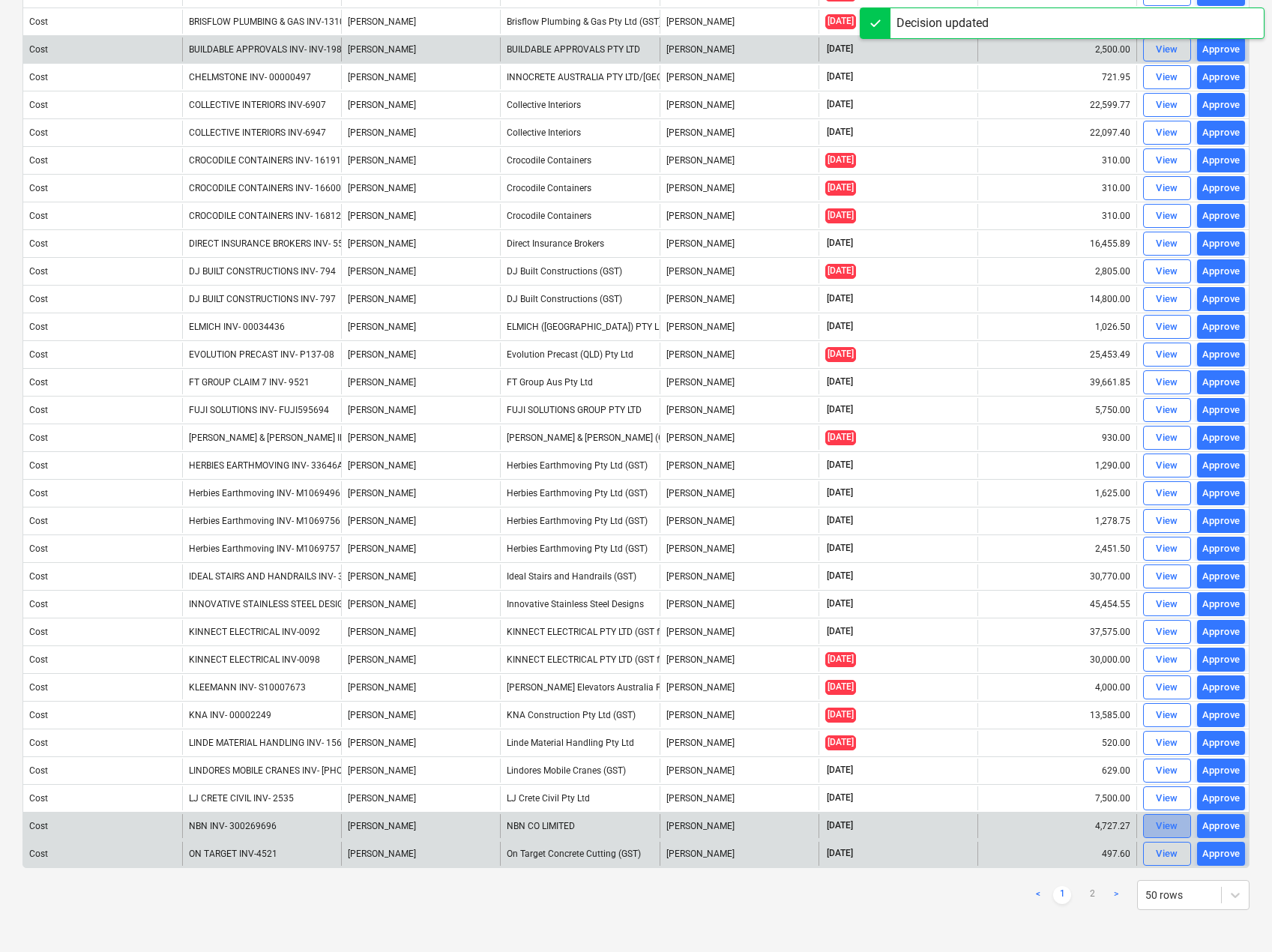
click at [1183, 829] on button "View" at bounding box center [1166, 826] width 48 height 24
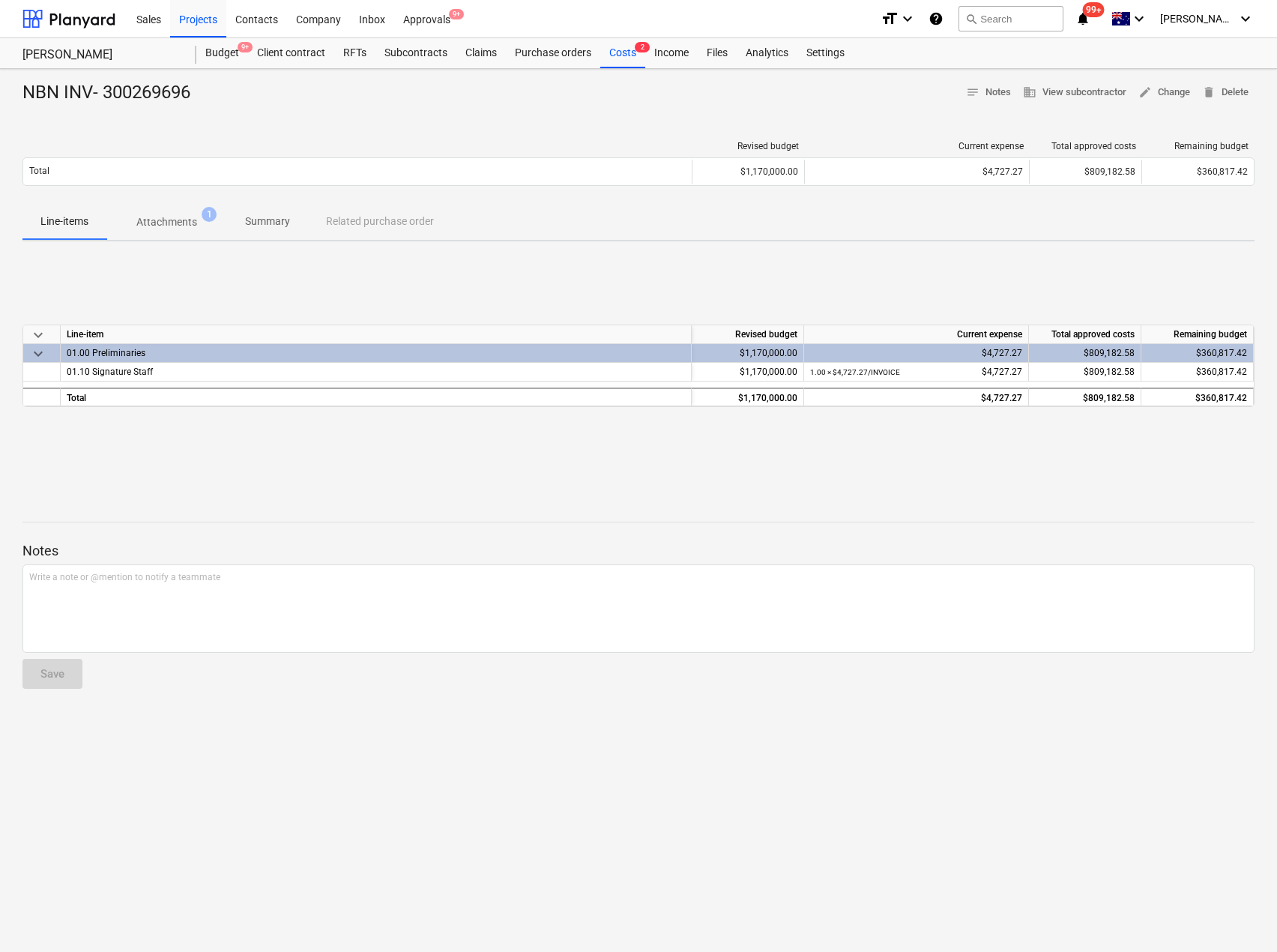
click at [149, 107] on div at bounding box center [638, 111] width 1233 height 12
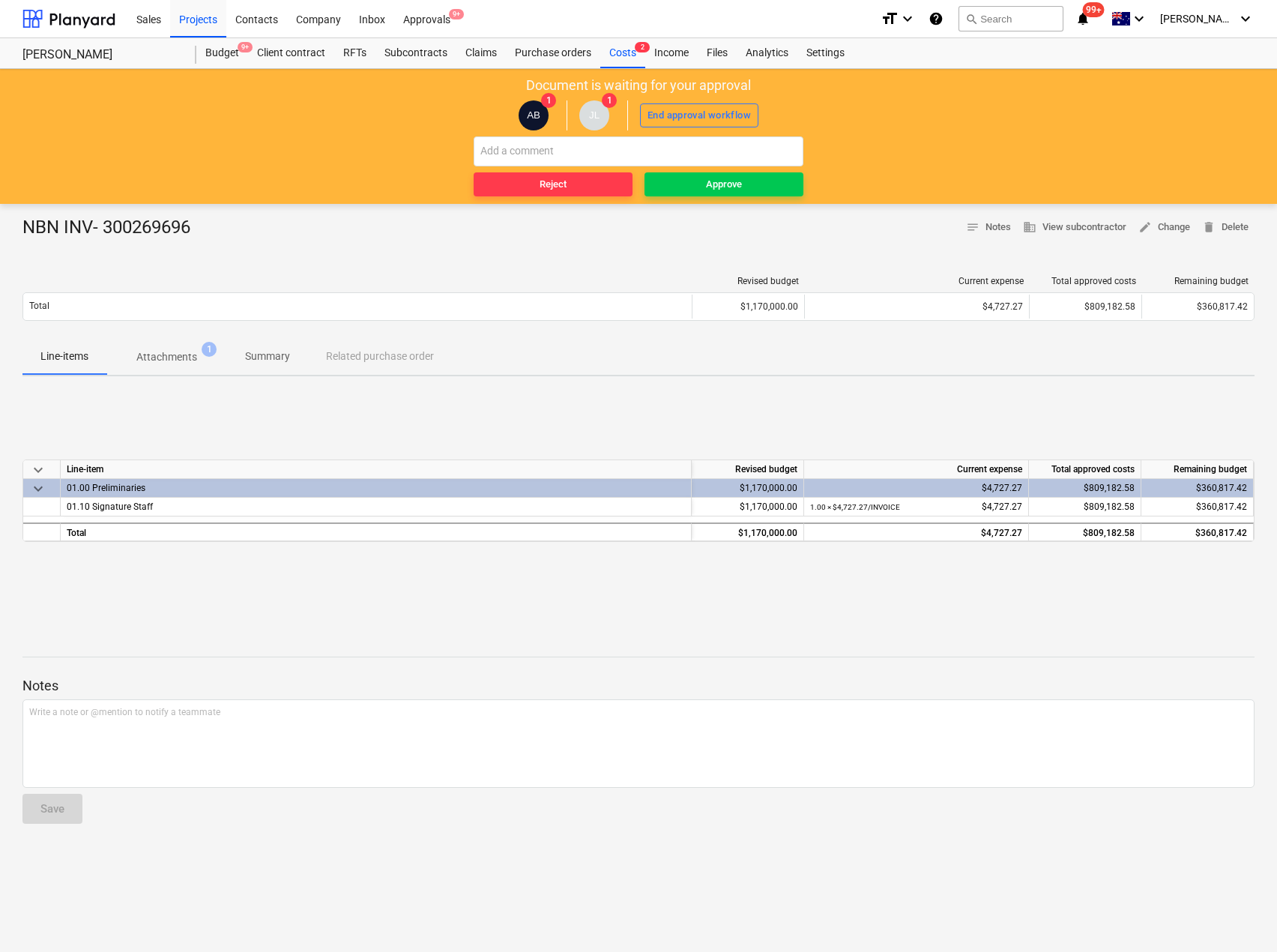
click at [156, 352] on p "Attachments" at bounding box center [166, 357] width 61 height 16
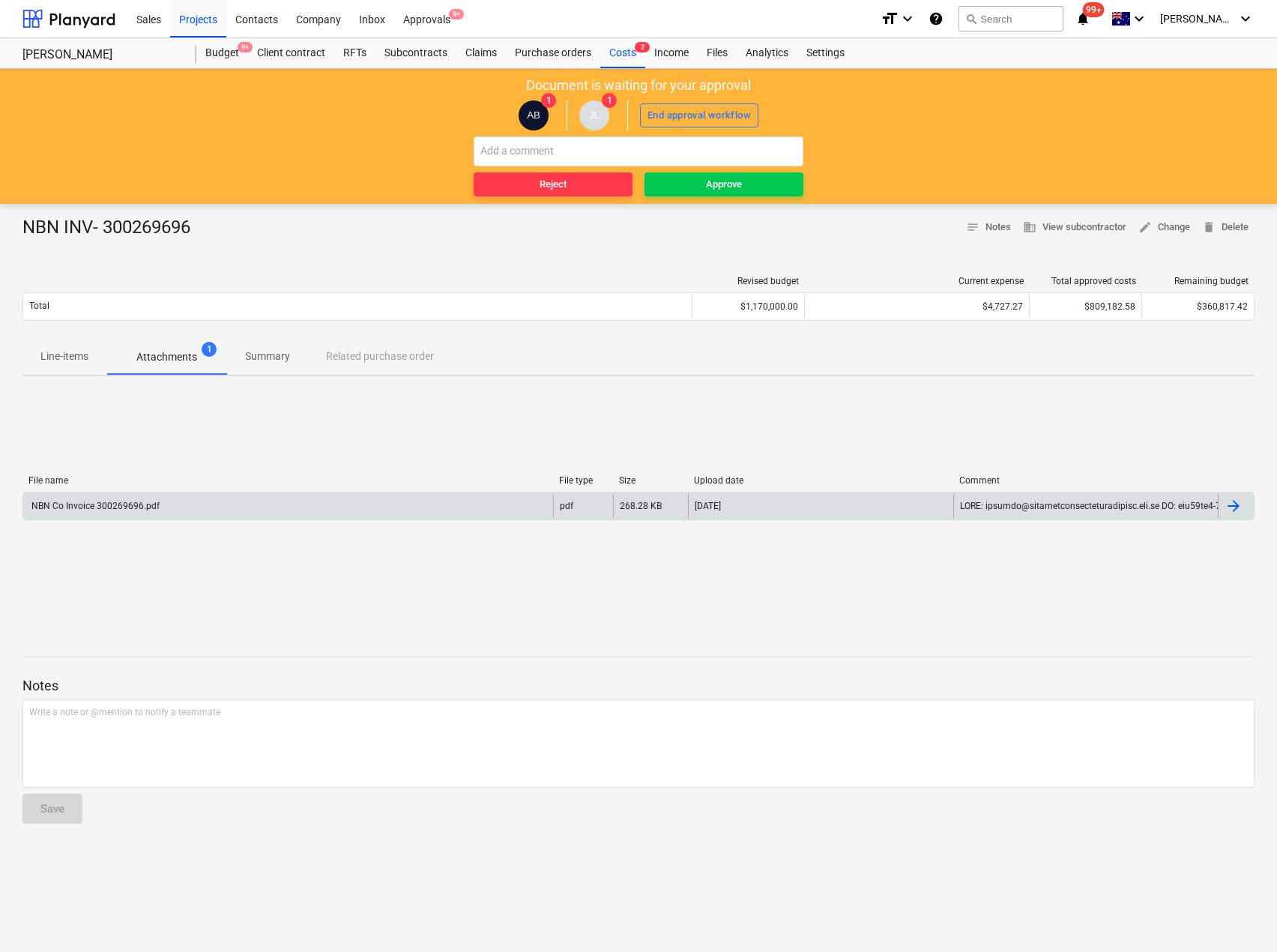
click at [151, 505] on div "NBN Co Invoice 300269696.pdf" at bounding box center [94, 506] width 130 height 11
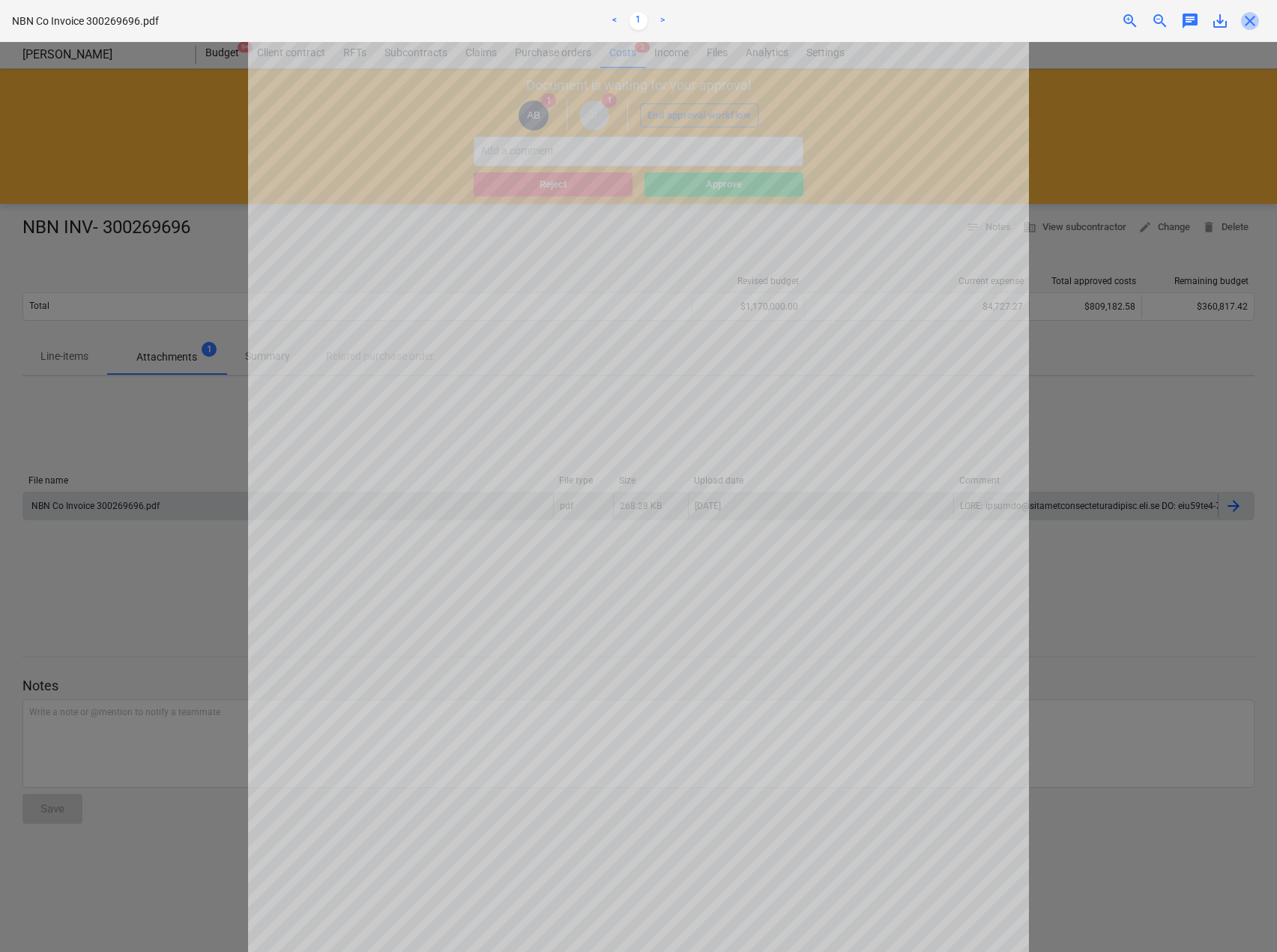
click at [1242, 16] on span "close" at bounding box center [1250, 21] width 18 height 18
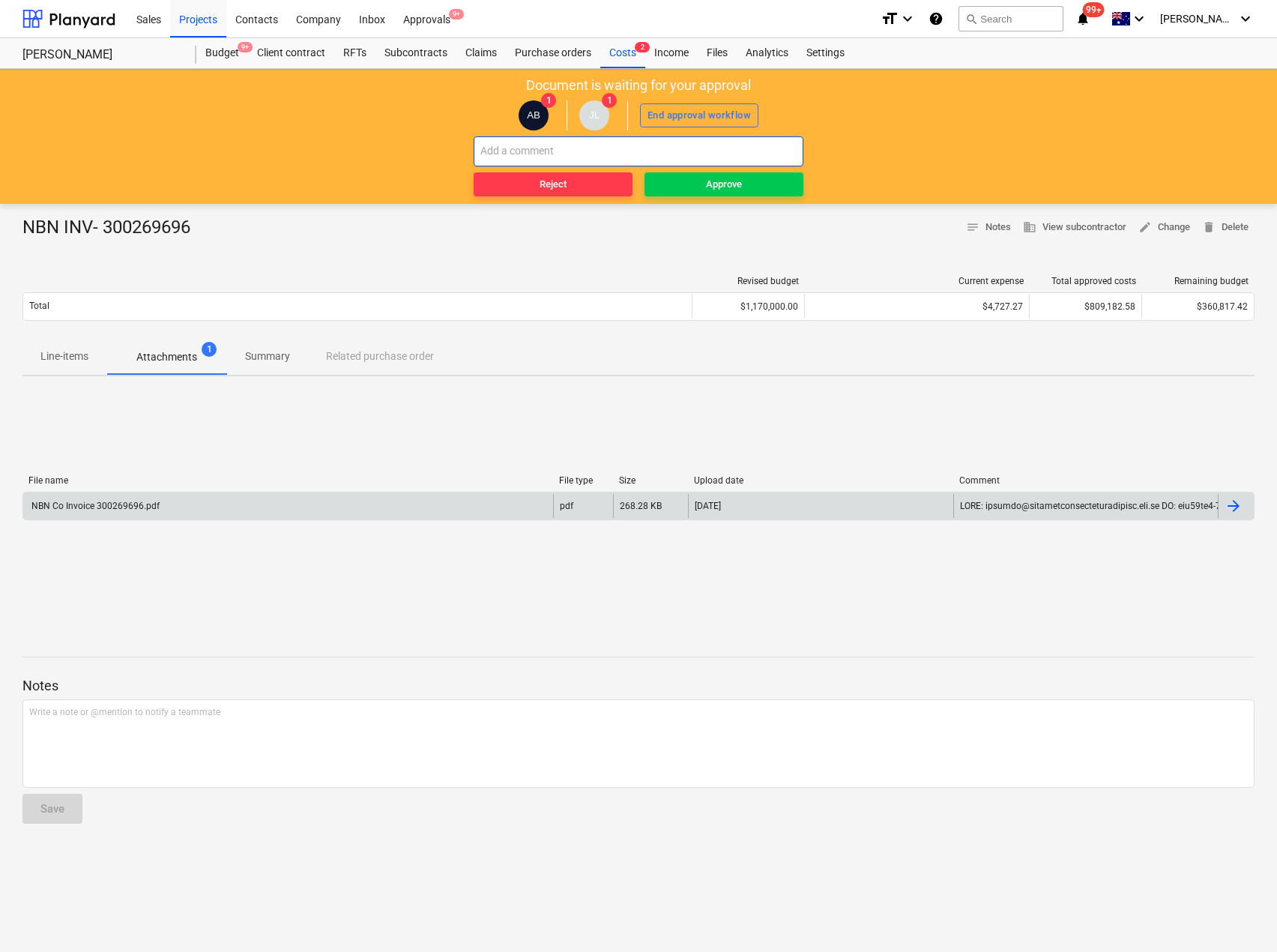
click at [655, 147] on input "text" at bounding box center [638, 151] width 330 height 30
type input "Paid"
click at [254, 500] on div "NBN Co Invoice 300269696.pdf" at bounding box center [288, 505] width 530 height 24
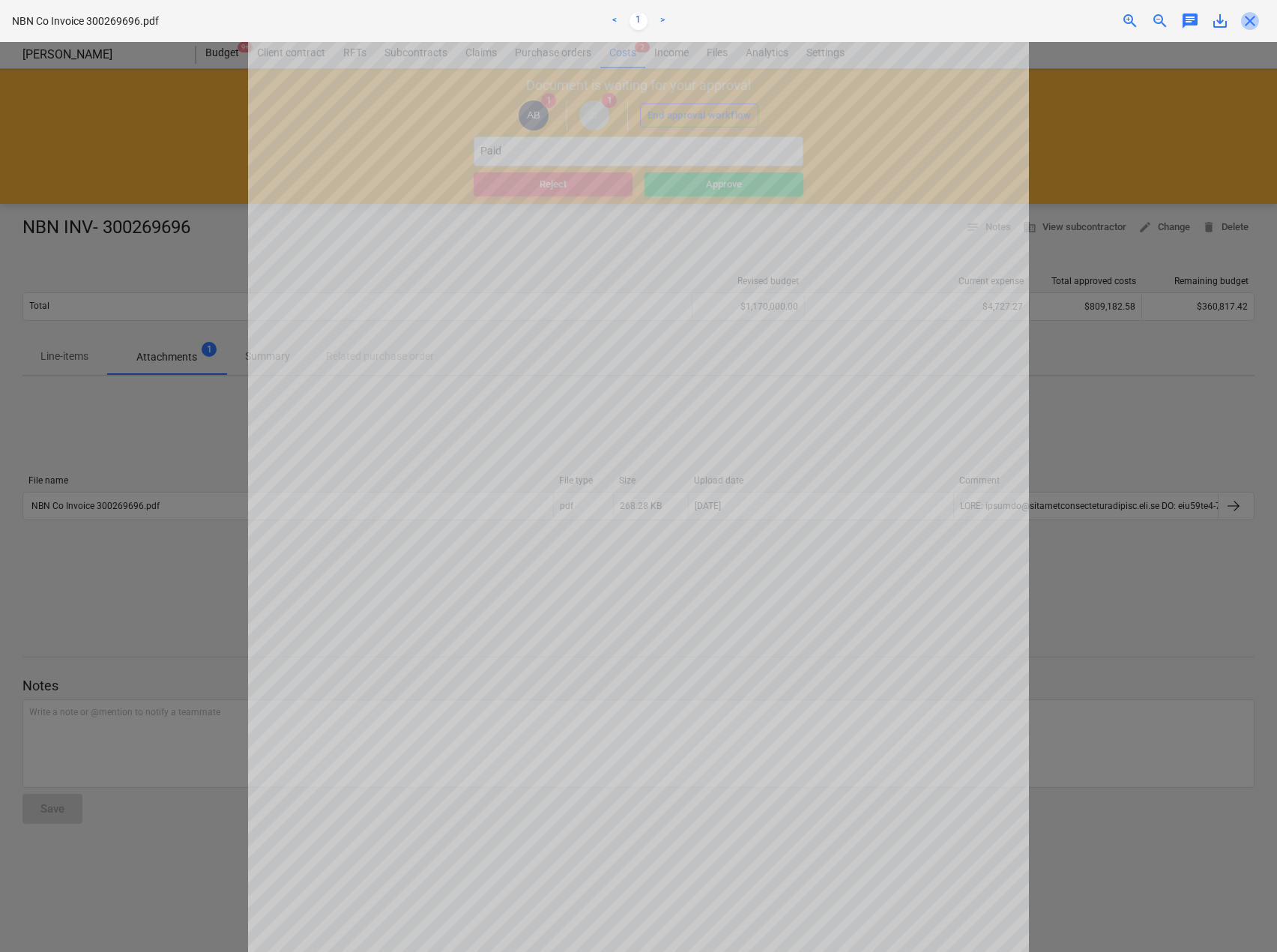
click at [1254, 18] on span "close" at bounding box center [1250, 21] width 18 height 18
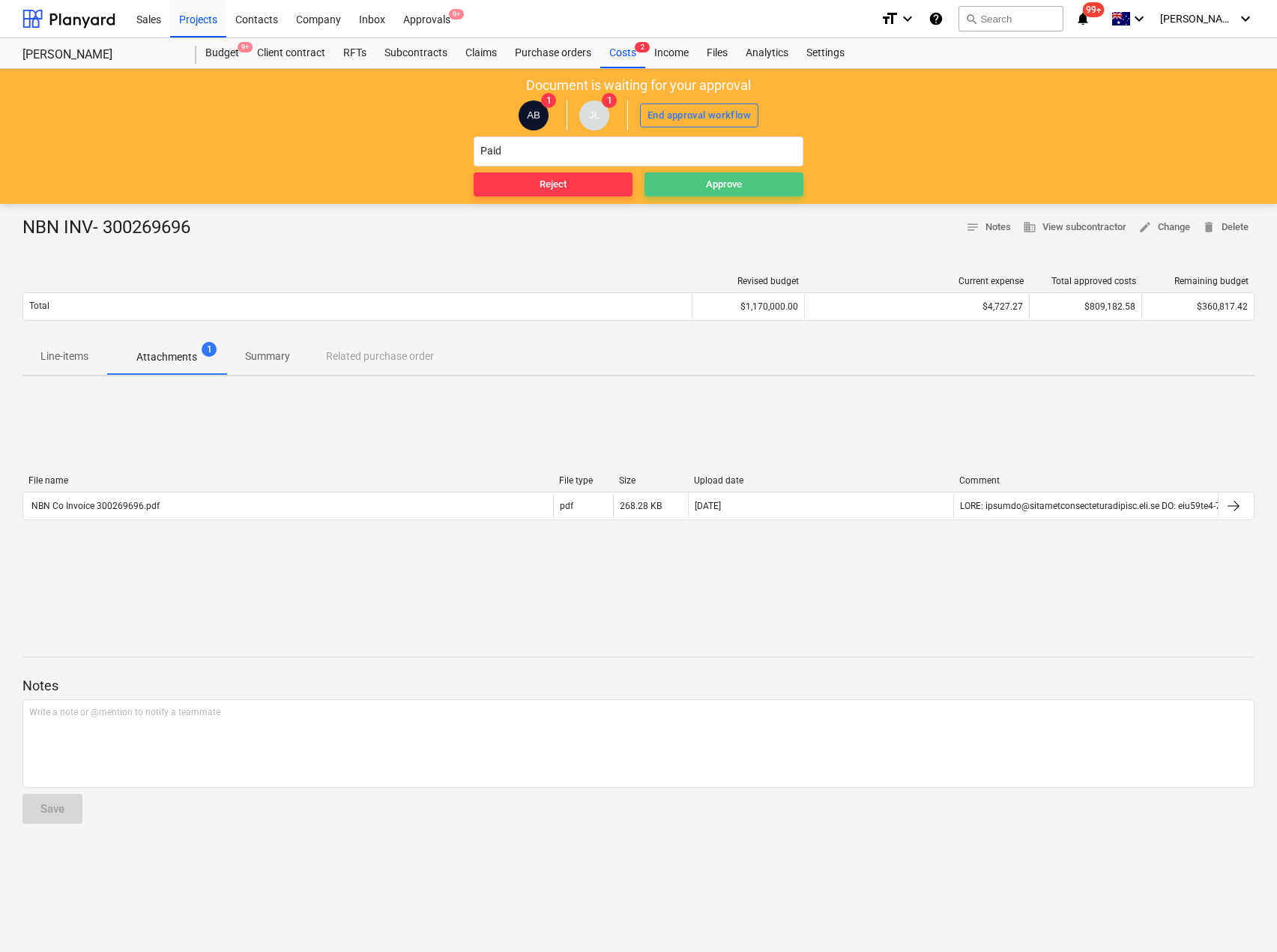
click at [682, 189] on span "Approve" at bounding box center [724, 185] width 147 height 18
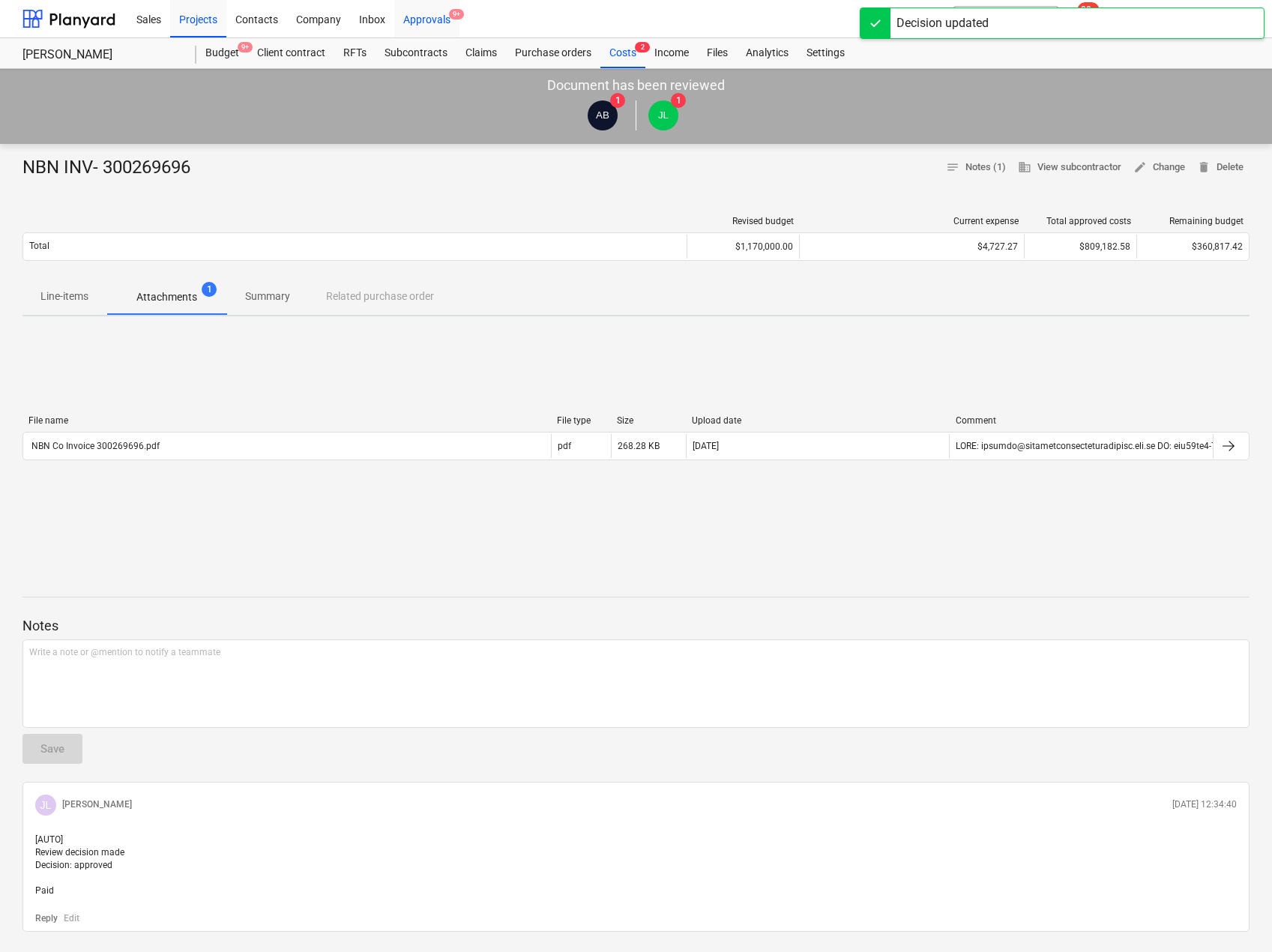
click at [437, 18] on div "Approvals 9+" at bounding box center [427, 18] width 65 height 38
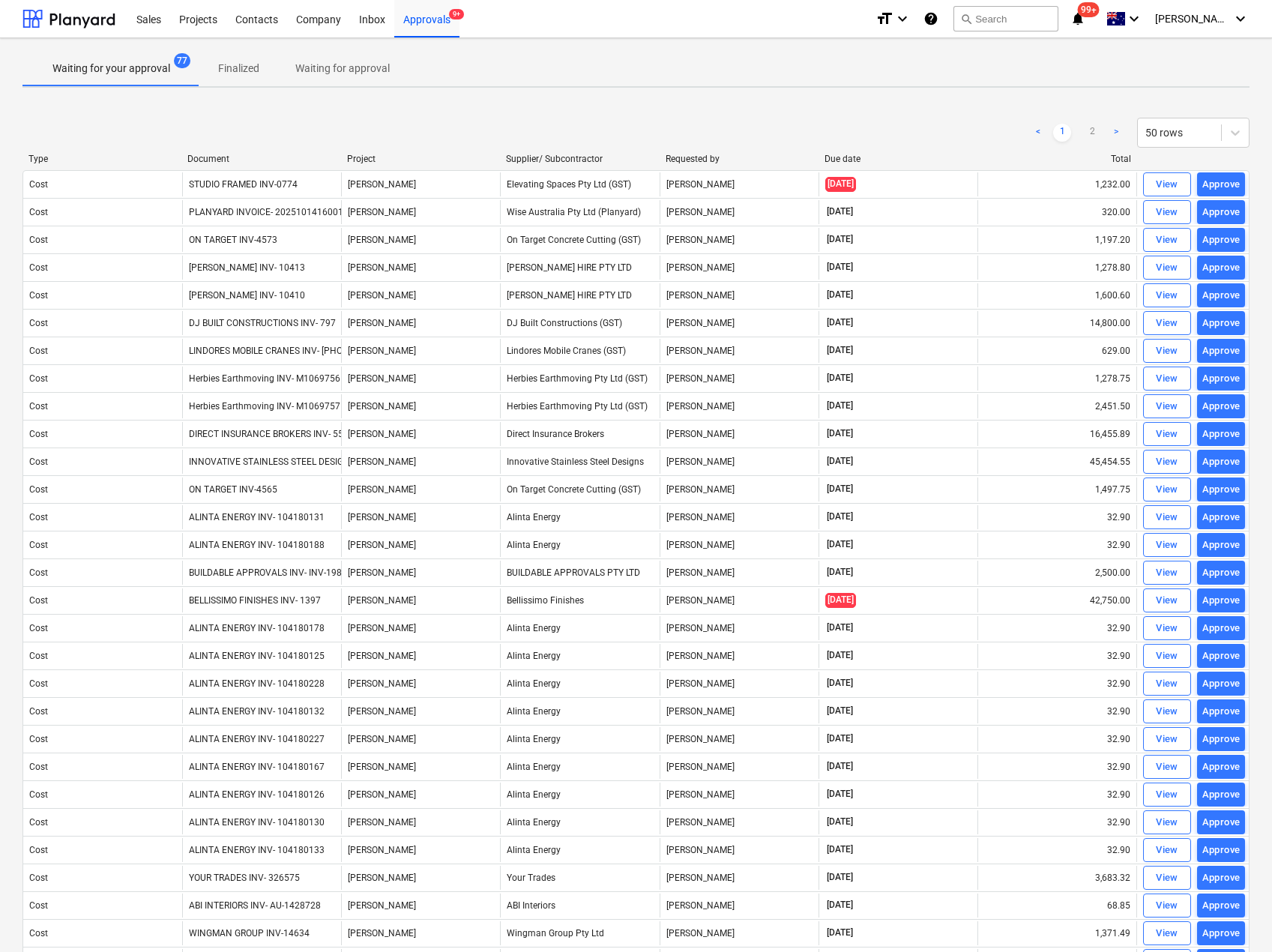
click at [226, 158] on div "Document" at bounding box center [261, 159] width 147 height 11
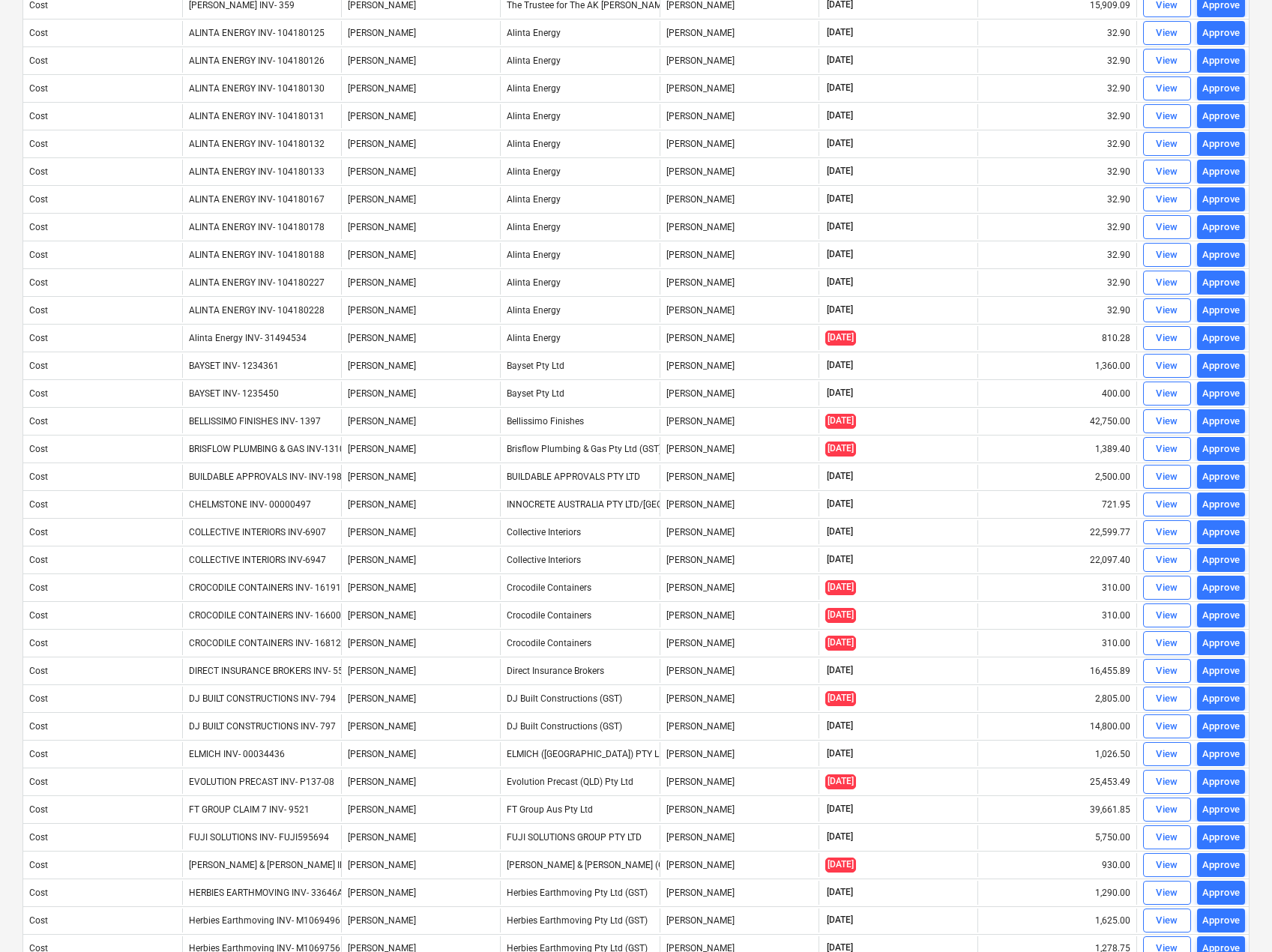
scroll to position [165, 0]
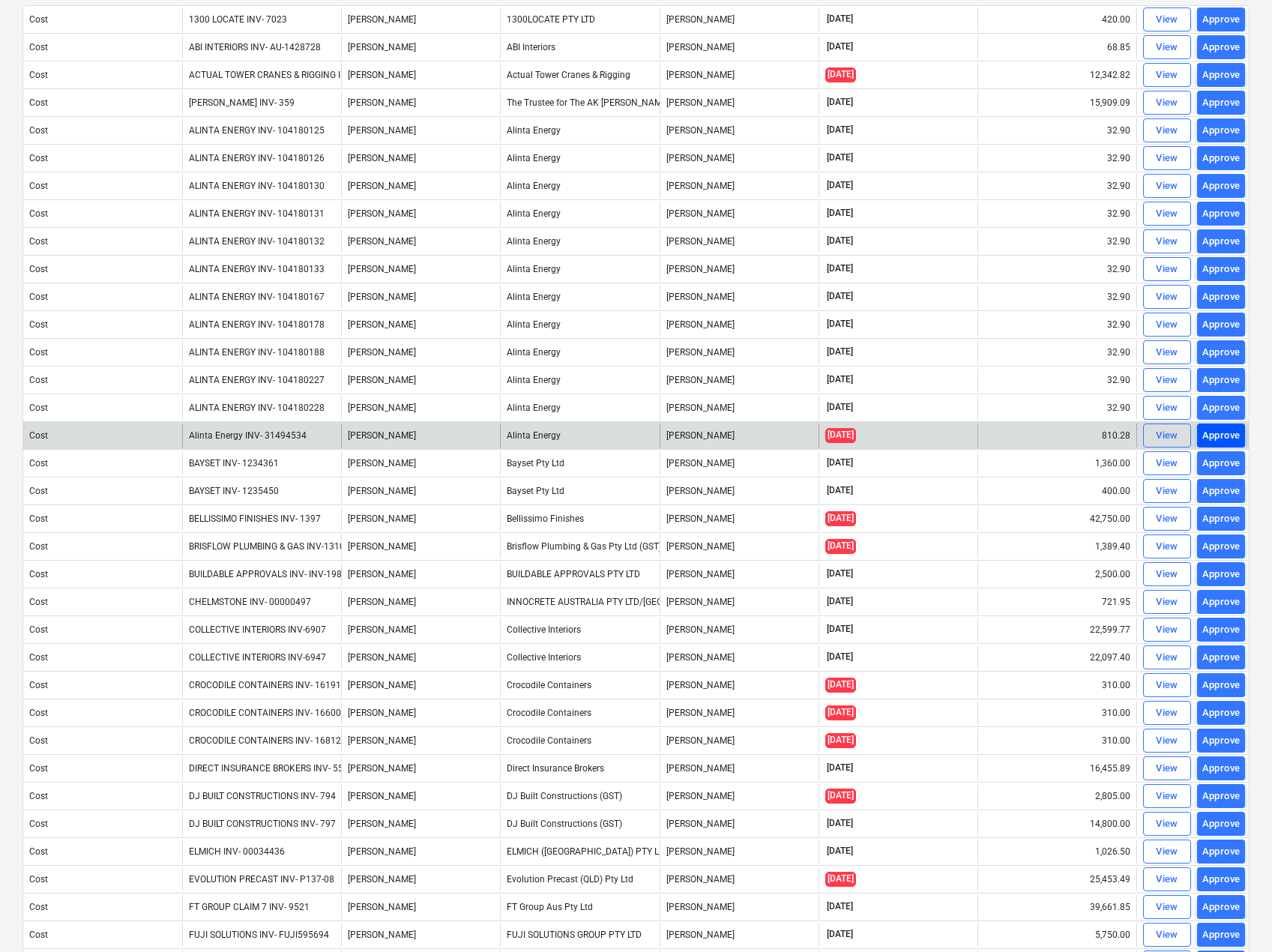
click at [1209, 435] on div "Approve" at bounding box center [1221, 436] width 38 height 18
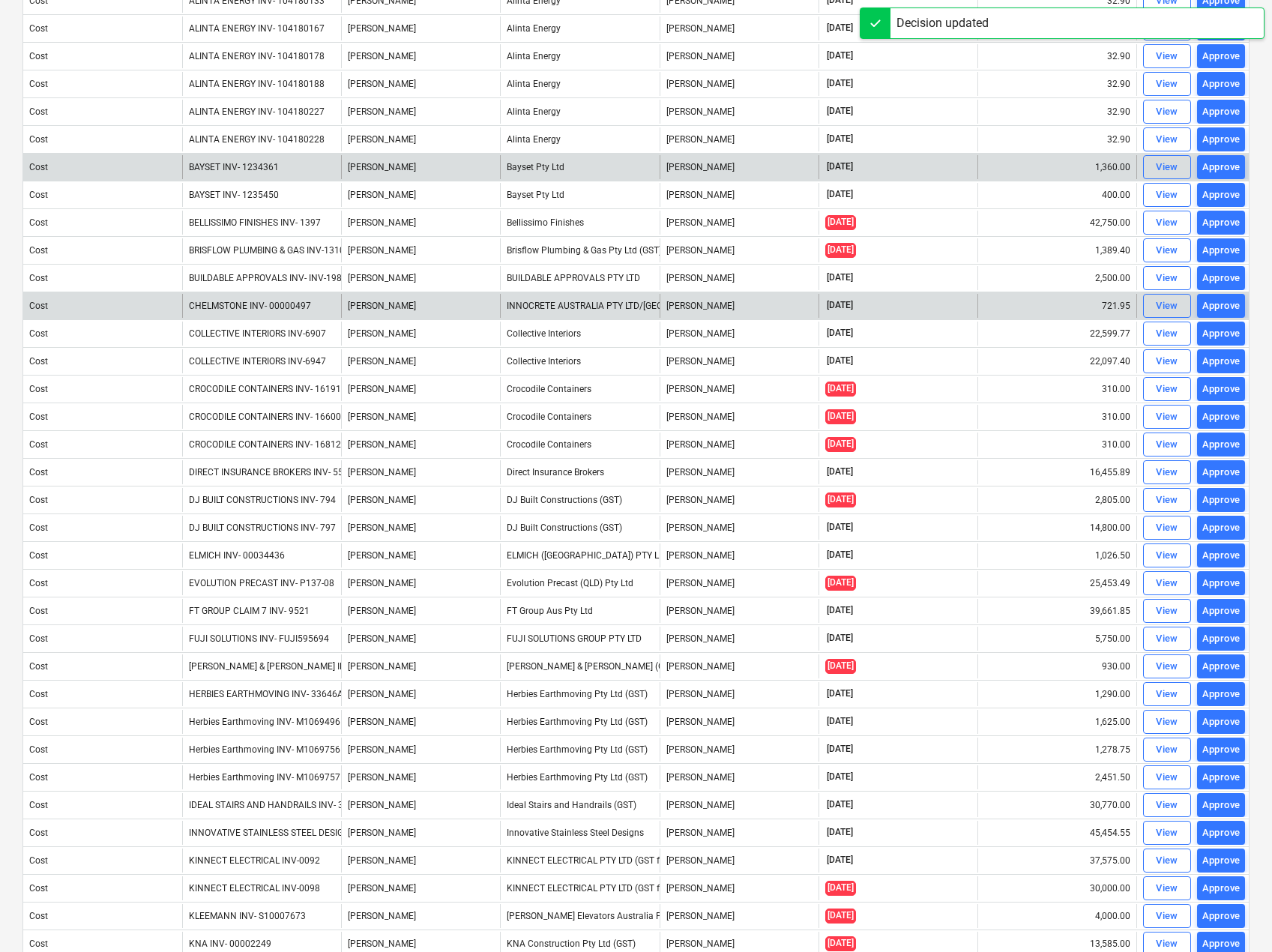
scroll to position [465, 0]
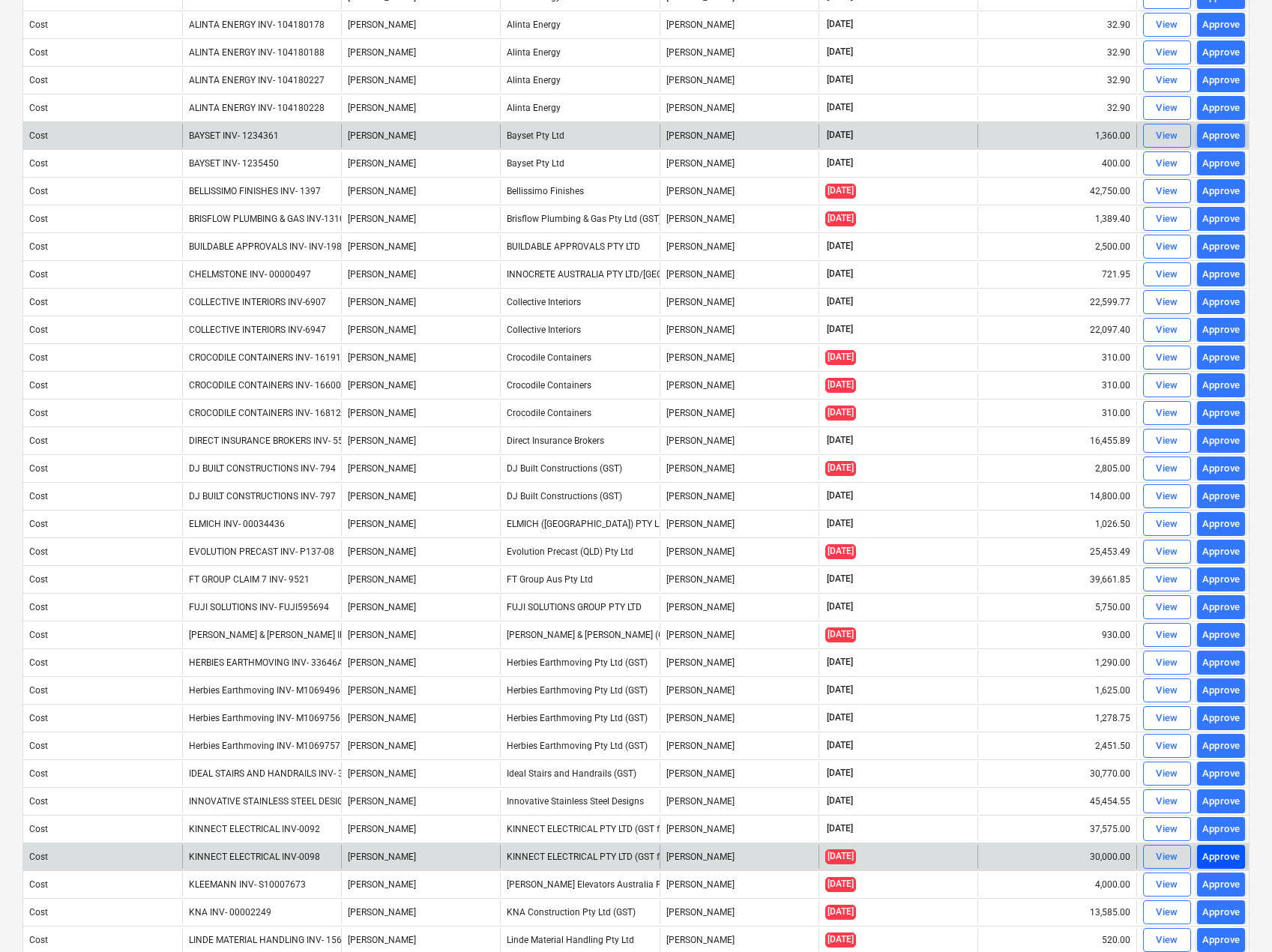
click at [1215, 854] on div "Approve" at bounding box center [1221, 857] width 38 height 18
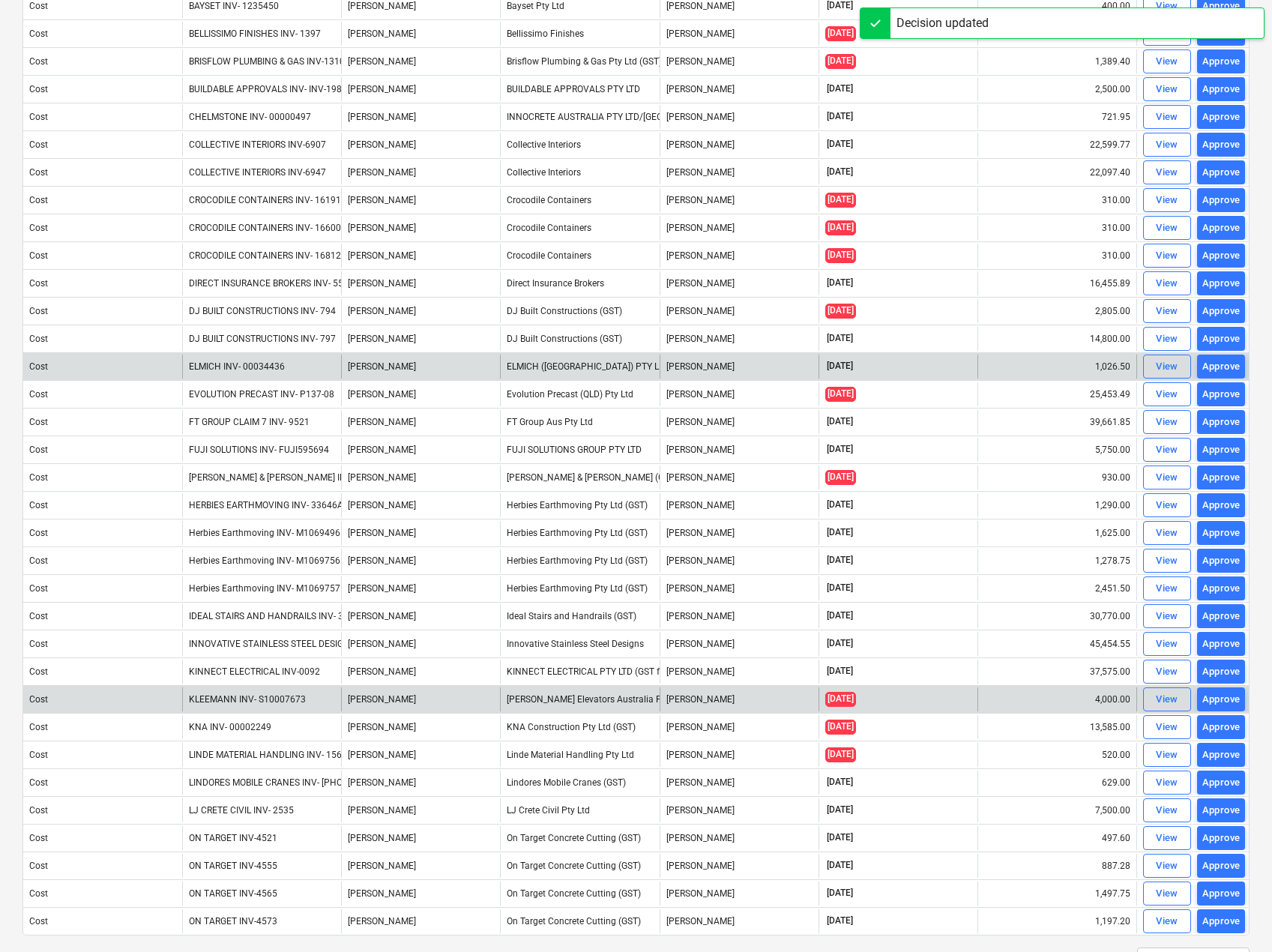
scroll to position [689, 0]
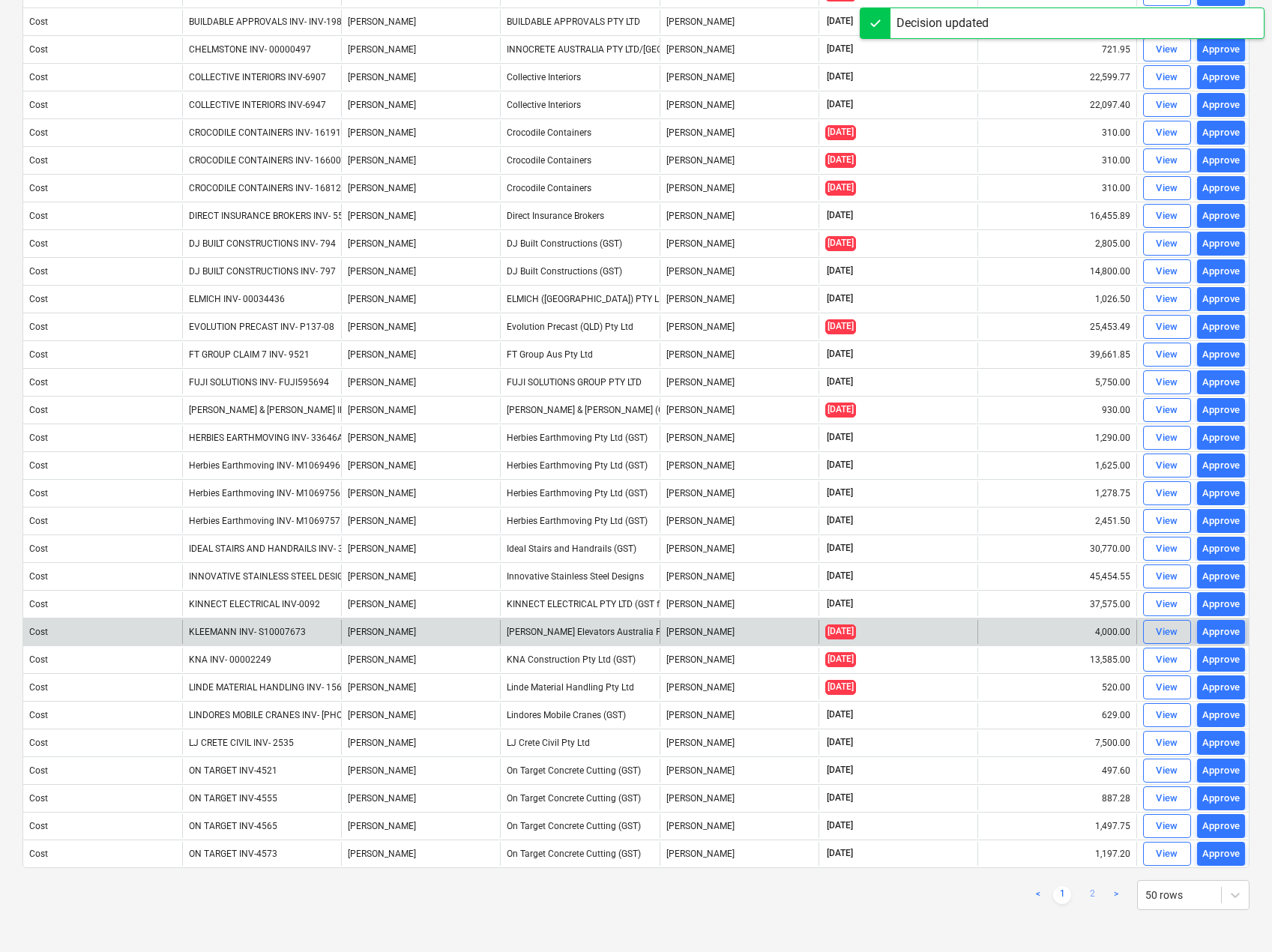
click at [1087, 900] on link "2" at bounding box center [1091, 895] width 18 height 18
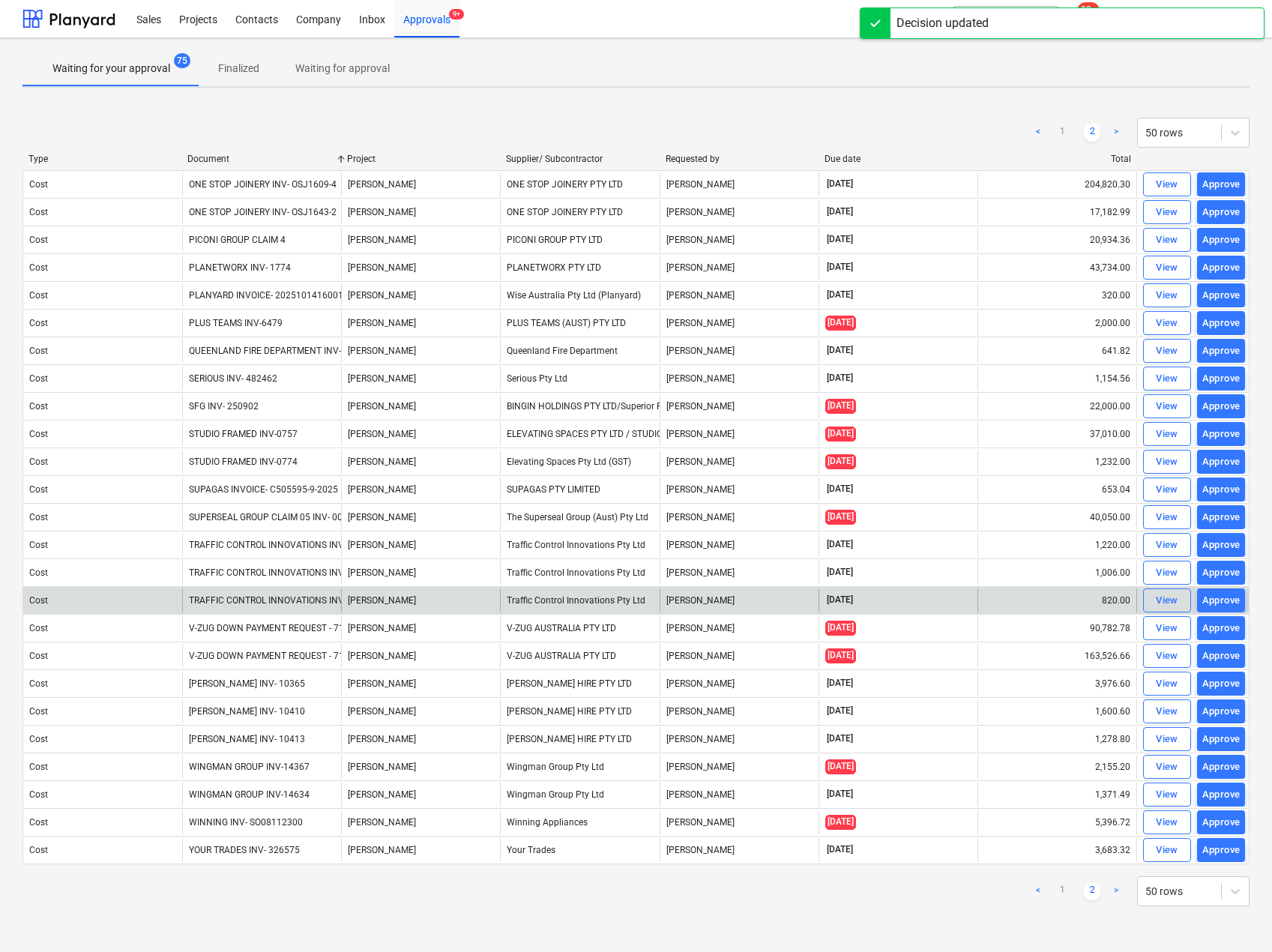
scroll to position [0, 0]
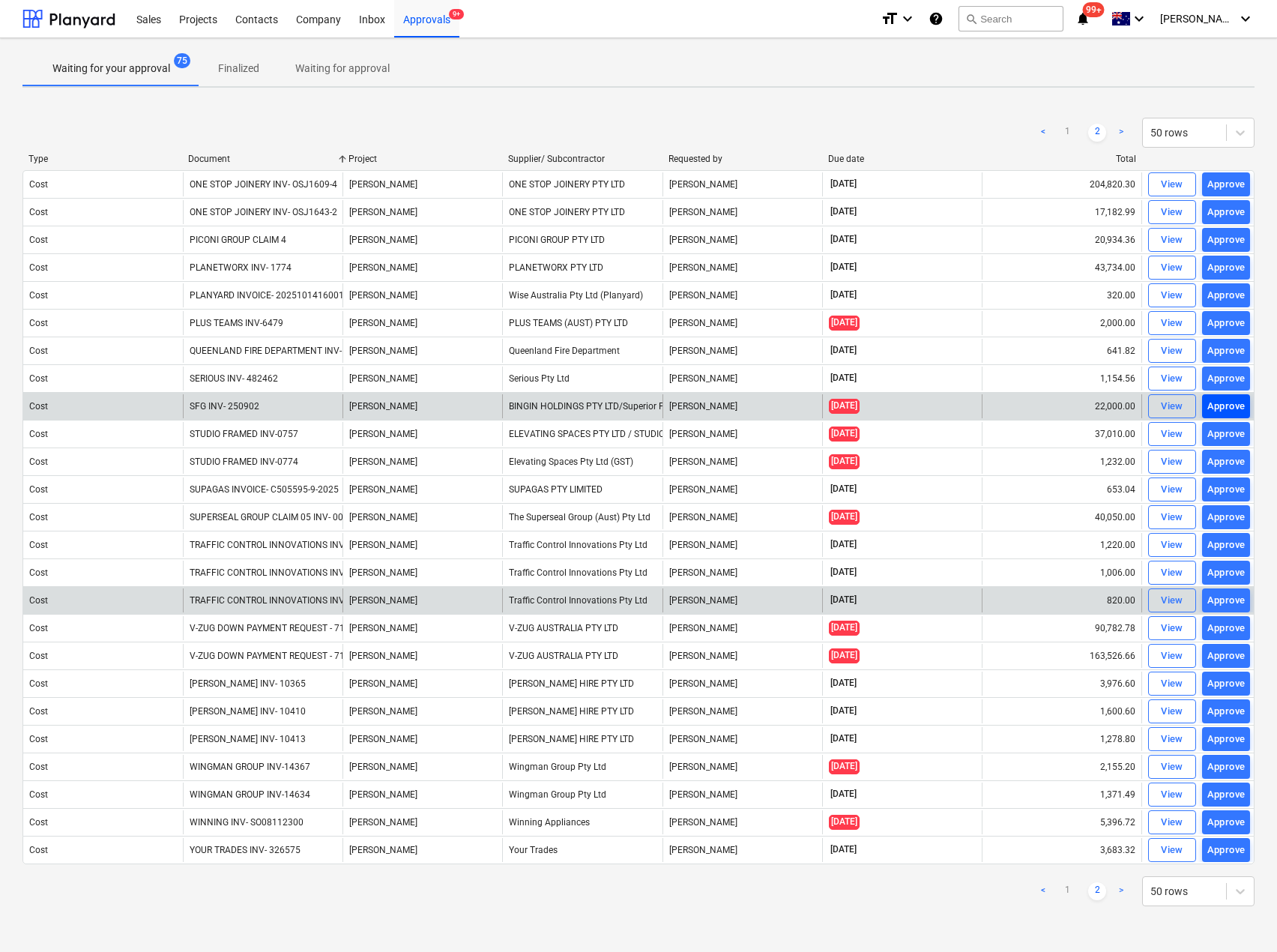
click at [1229, 400] on div "Approve" at bounding box center [1226, 407] width 38 height 18
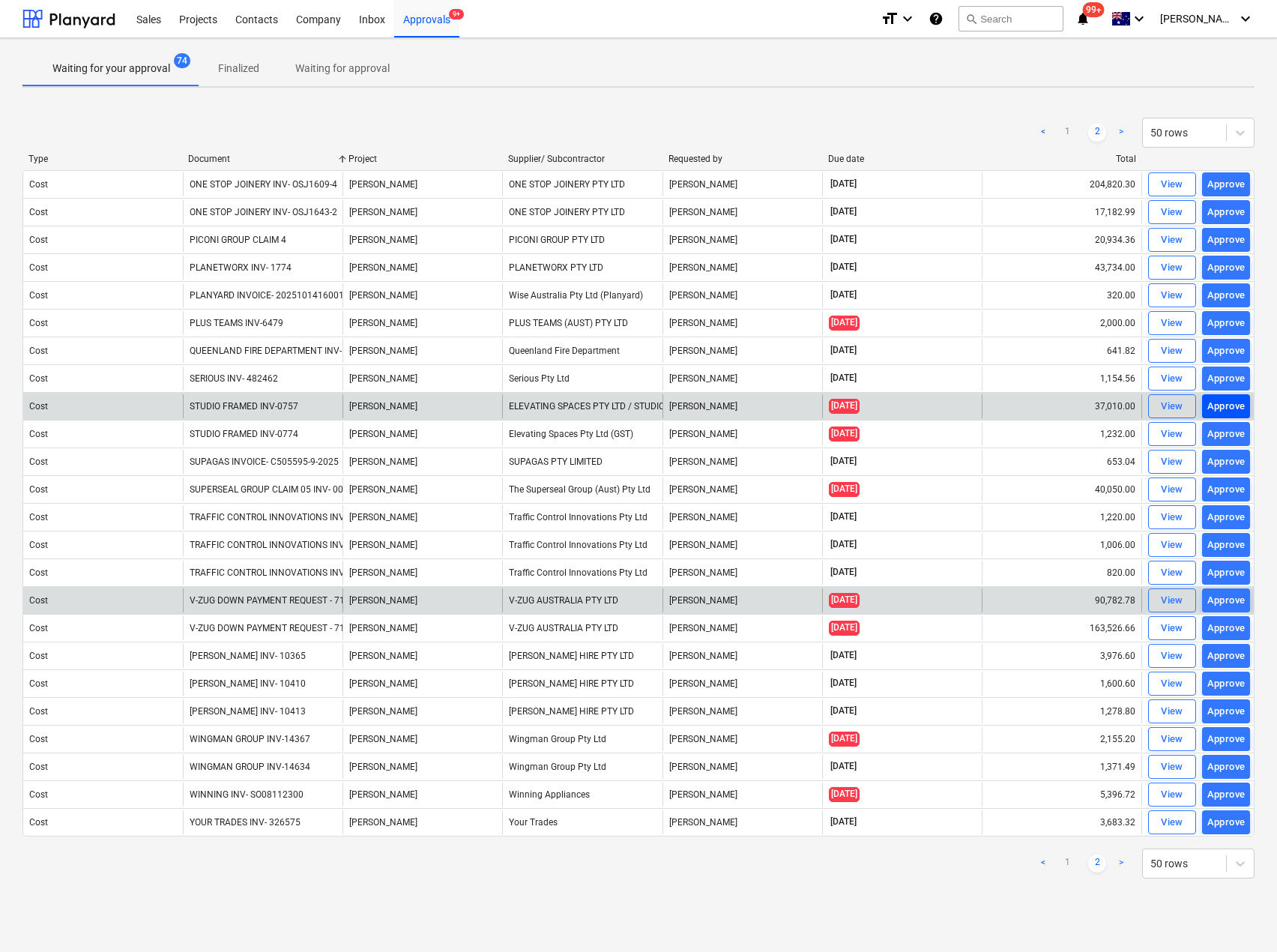
click at [1222, 404] on div "Approve" at bounding box center [1226, 407] width 38 height 18
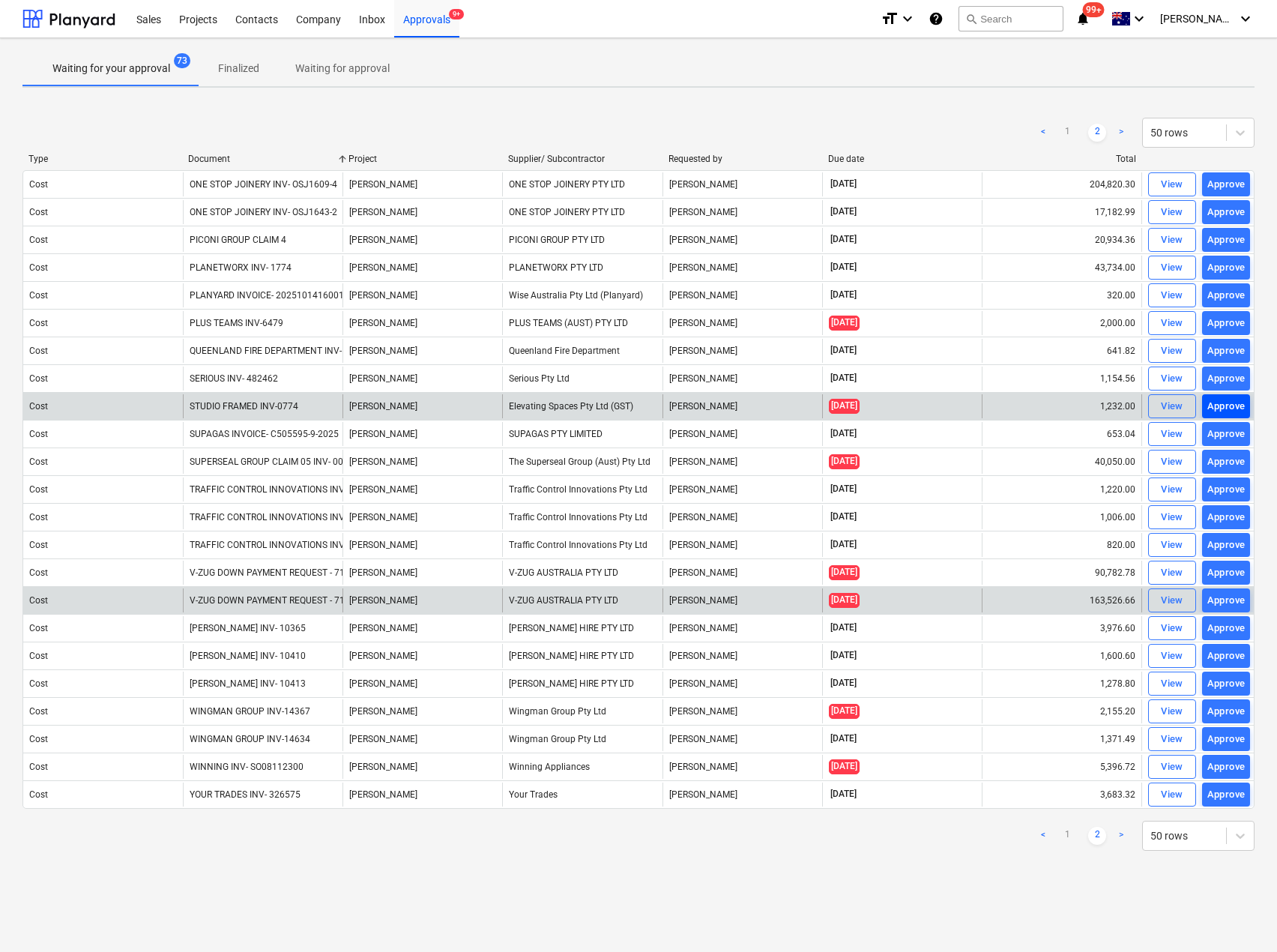
click at [1234, 410] on div "Approve" at bounding box center [1226, 407] width 38 height 18
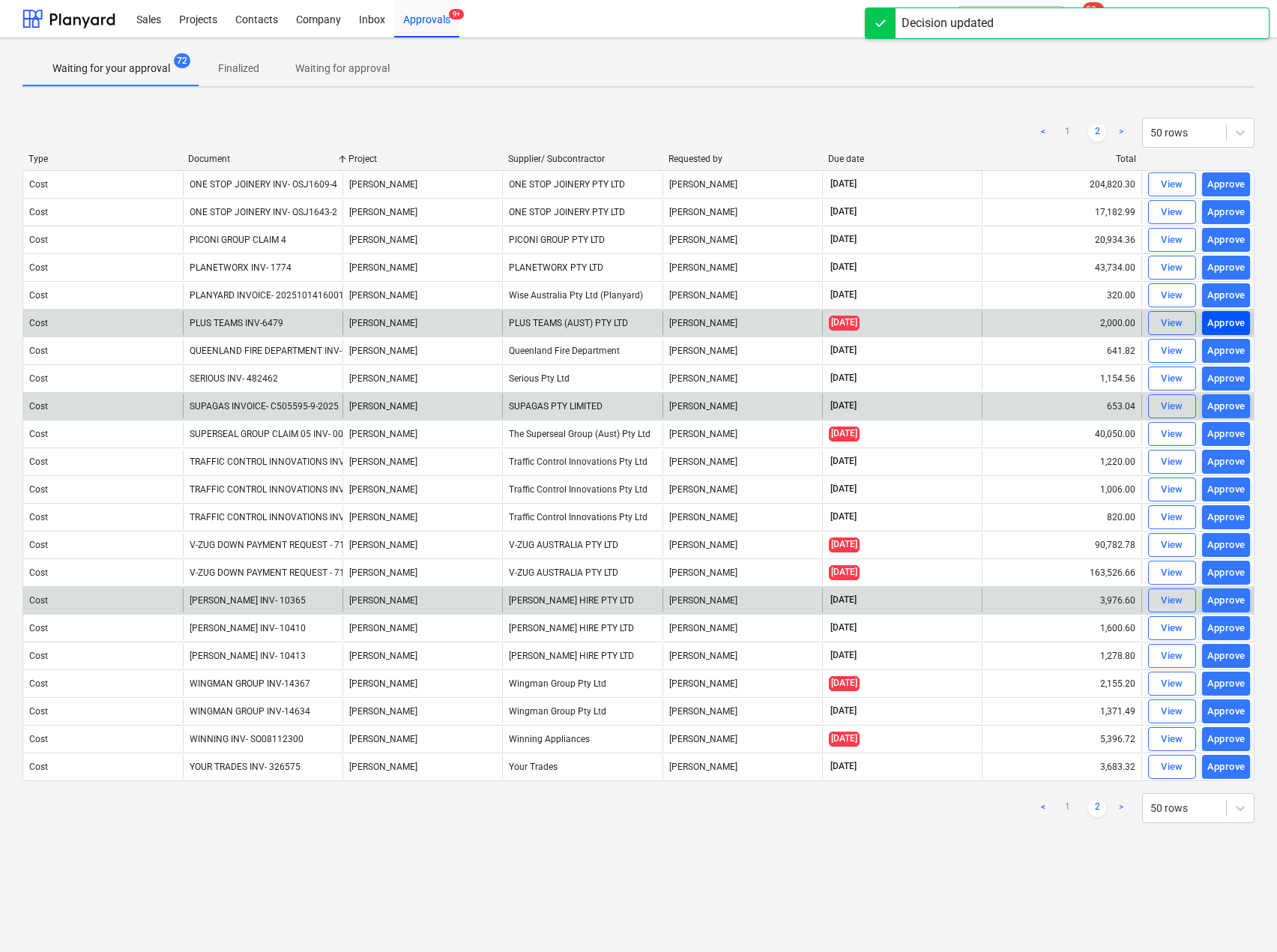
click at [1226, 321] on div "Approve" at bounding box center [1226, 323] width 38 height 18
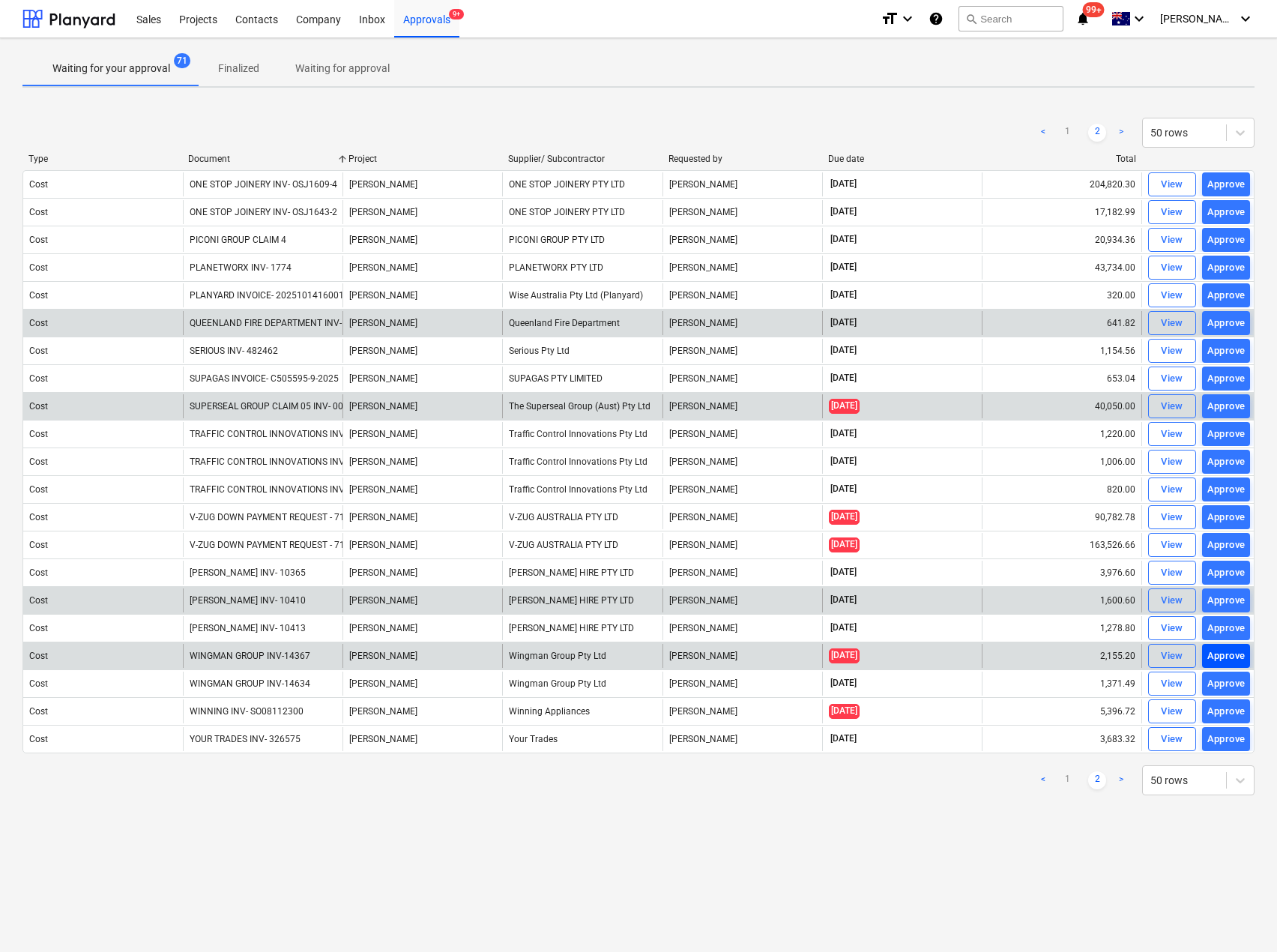
click at [1212, 657] on div "Approve" at bounding box center [1226, 656] width 38 height 18
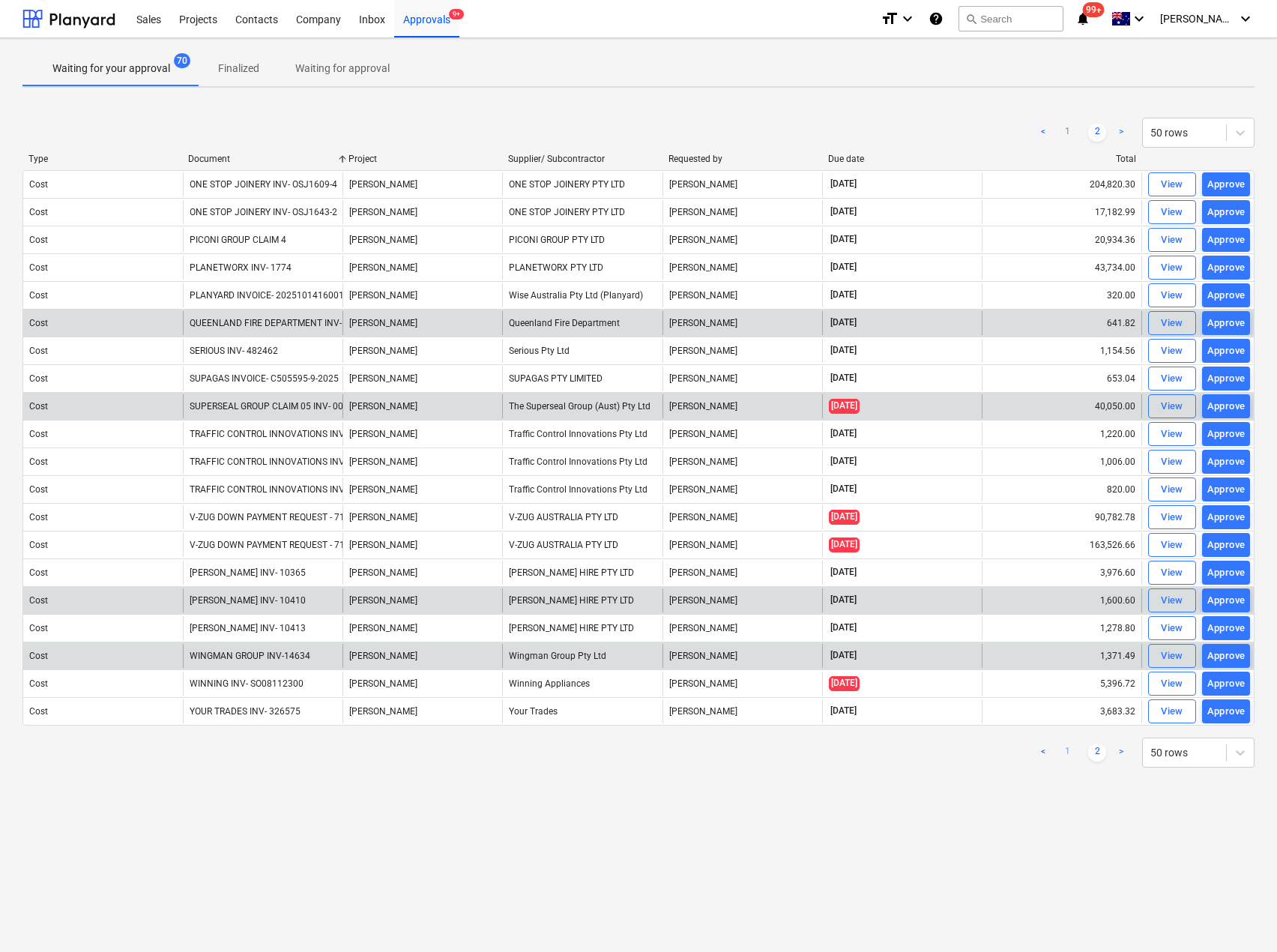
click at [1061, 749] on link "1" at bounding box center [1067, 752] width 18 height 18
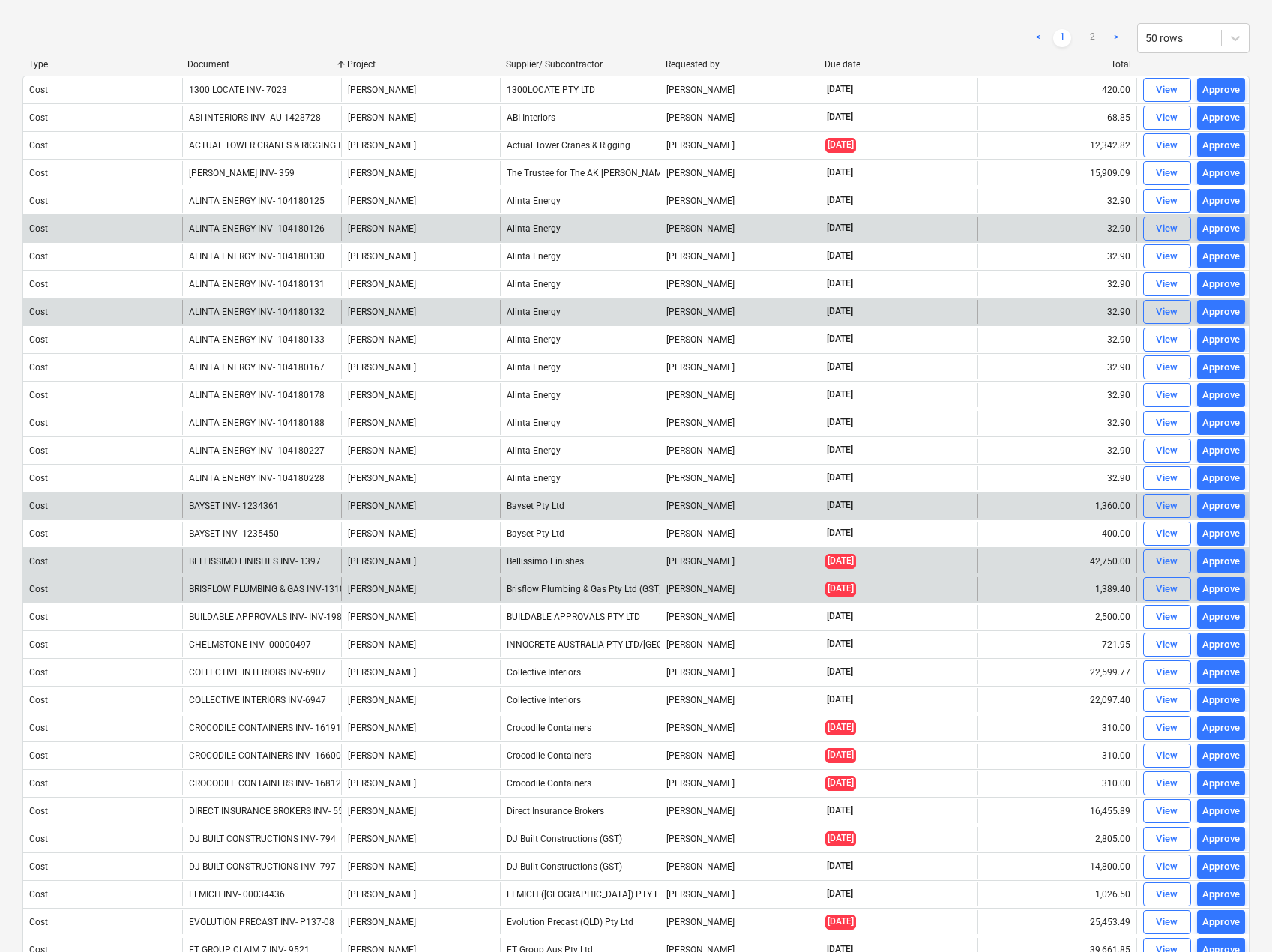
scroll to position [150, 0]
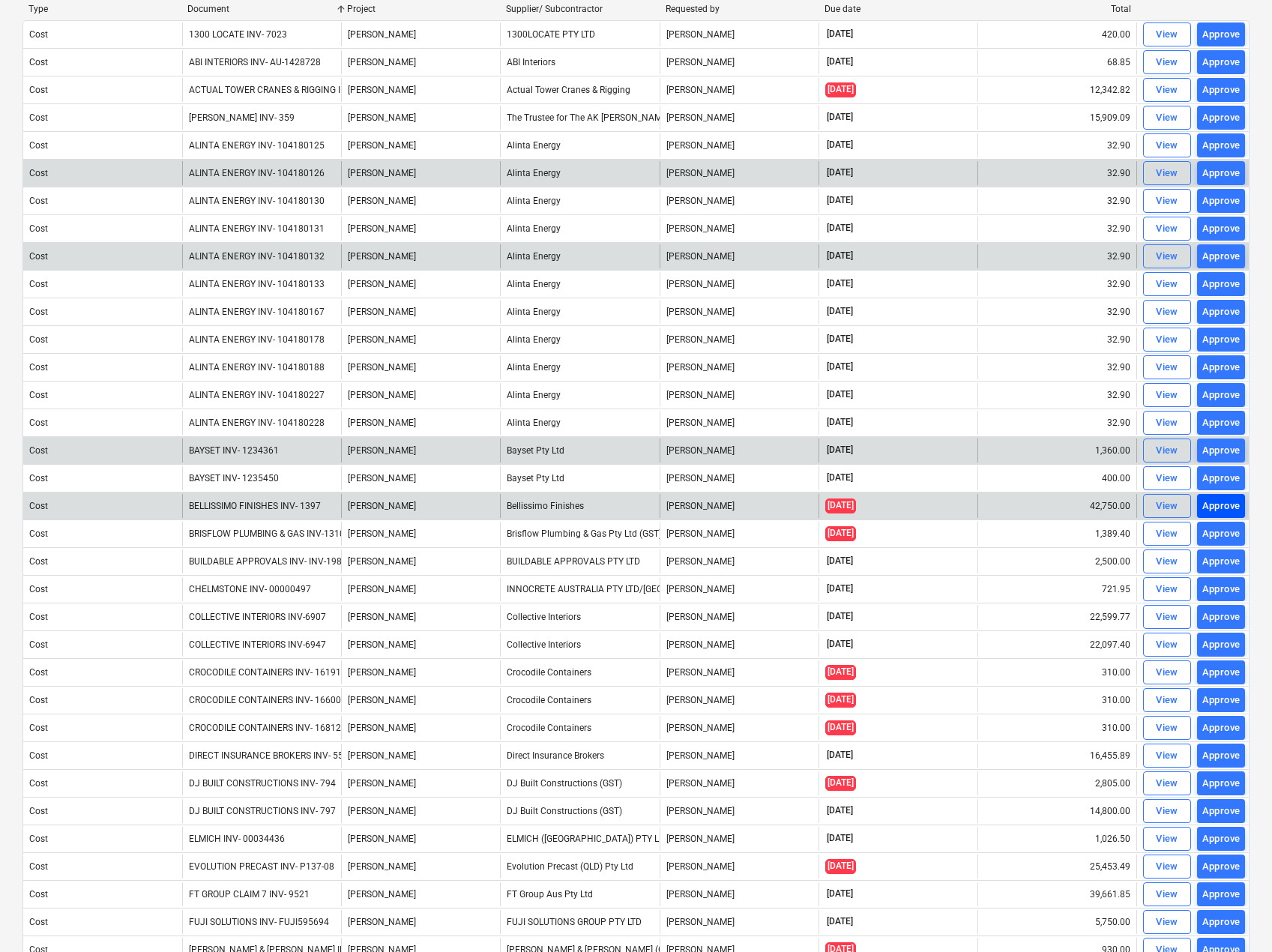
click at [1213, 509] on div "Approve" at bounding box center [1221, 506] width 38 height 18
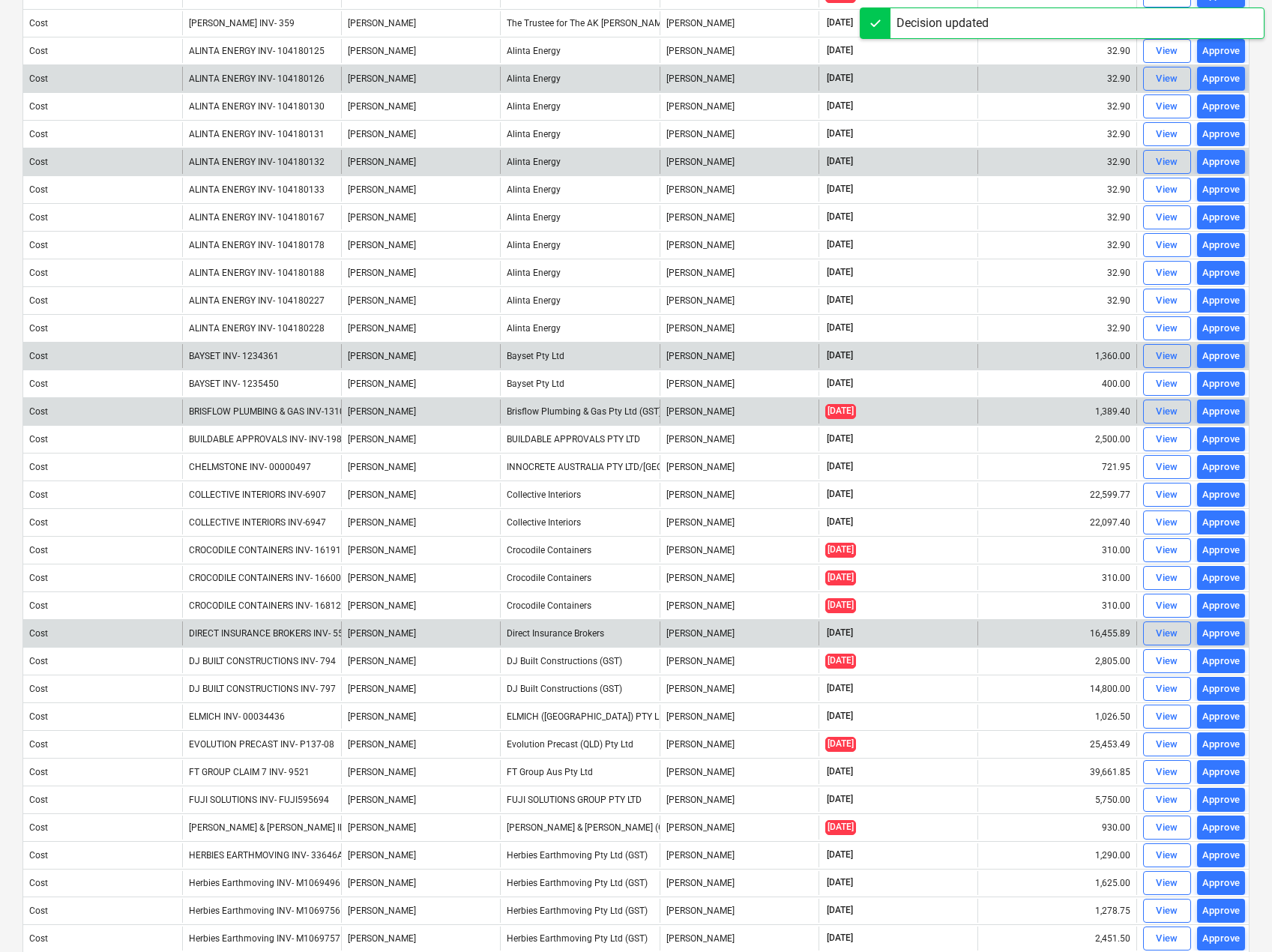
scroll to position [299, 0]
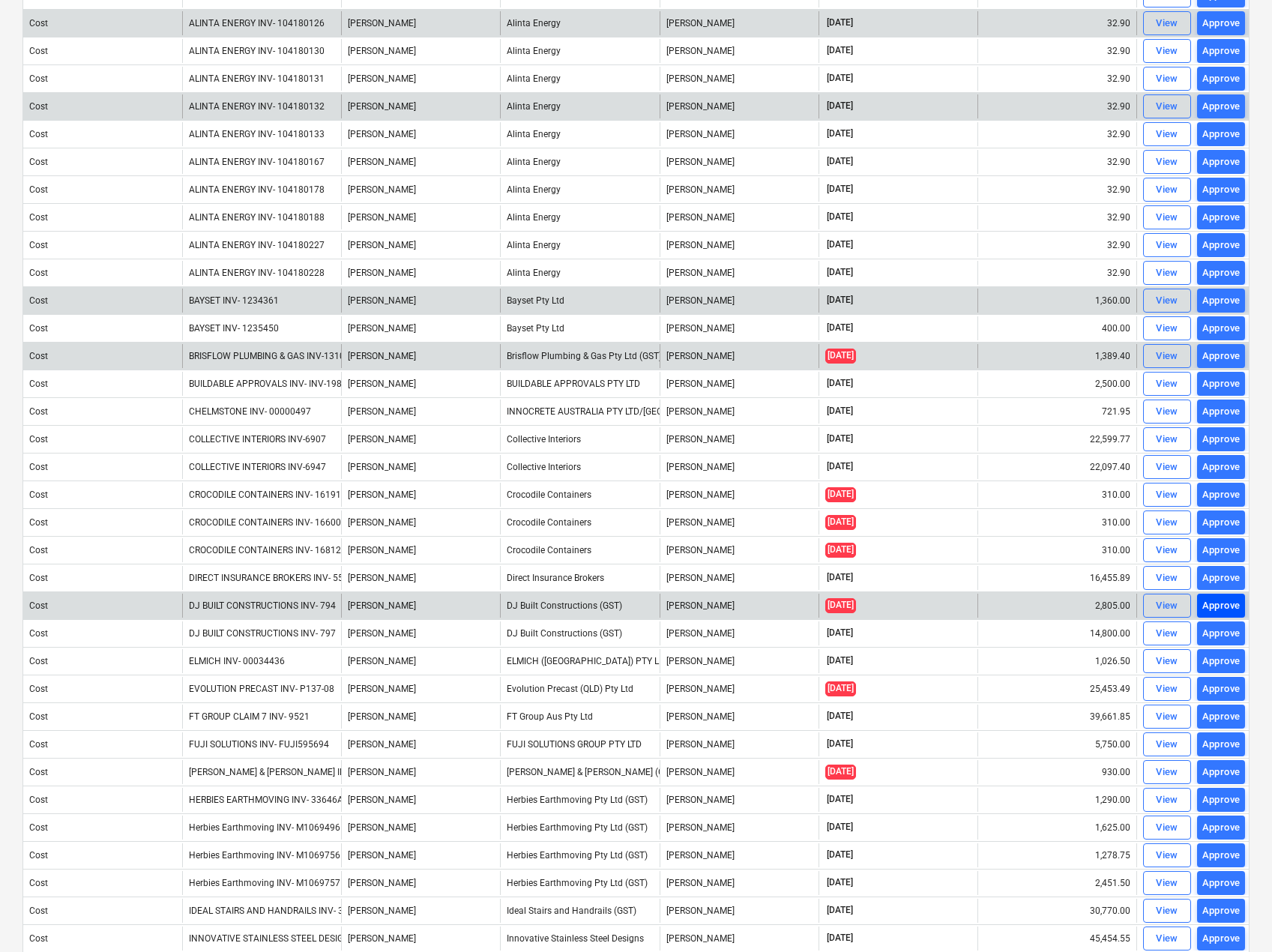
click at [1223, 608] on div "Approve" at bounding box center [1221, 606] width 38 height 18
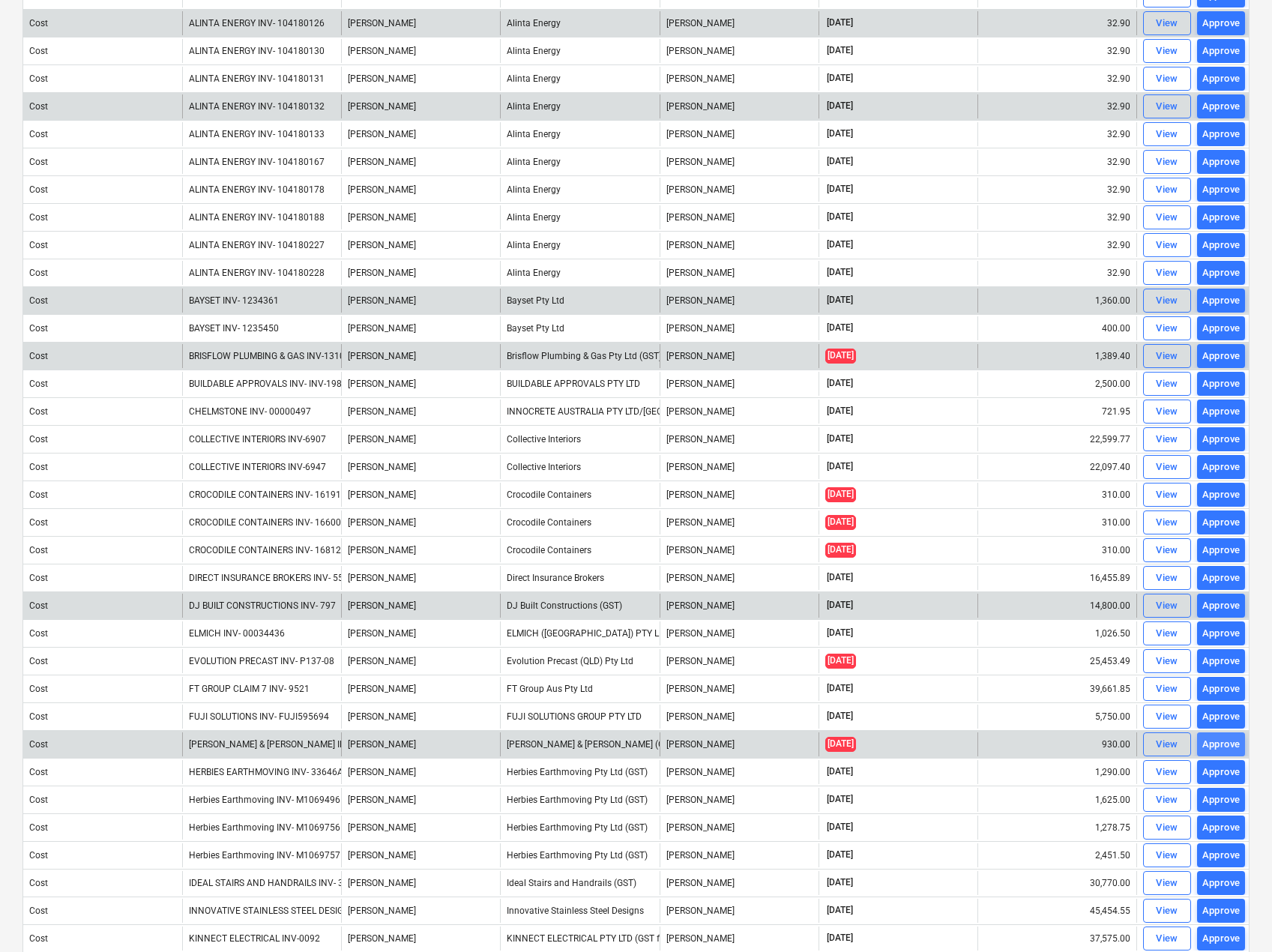
click at [1208, 738] on div "Approve" at bounding box center [1221, 744] width 38 height 18
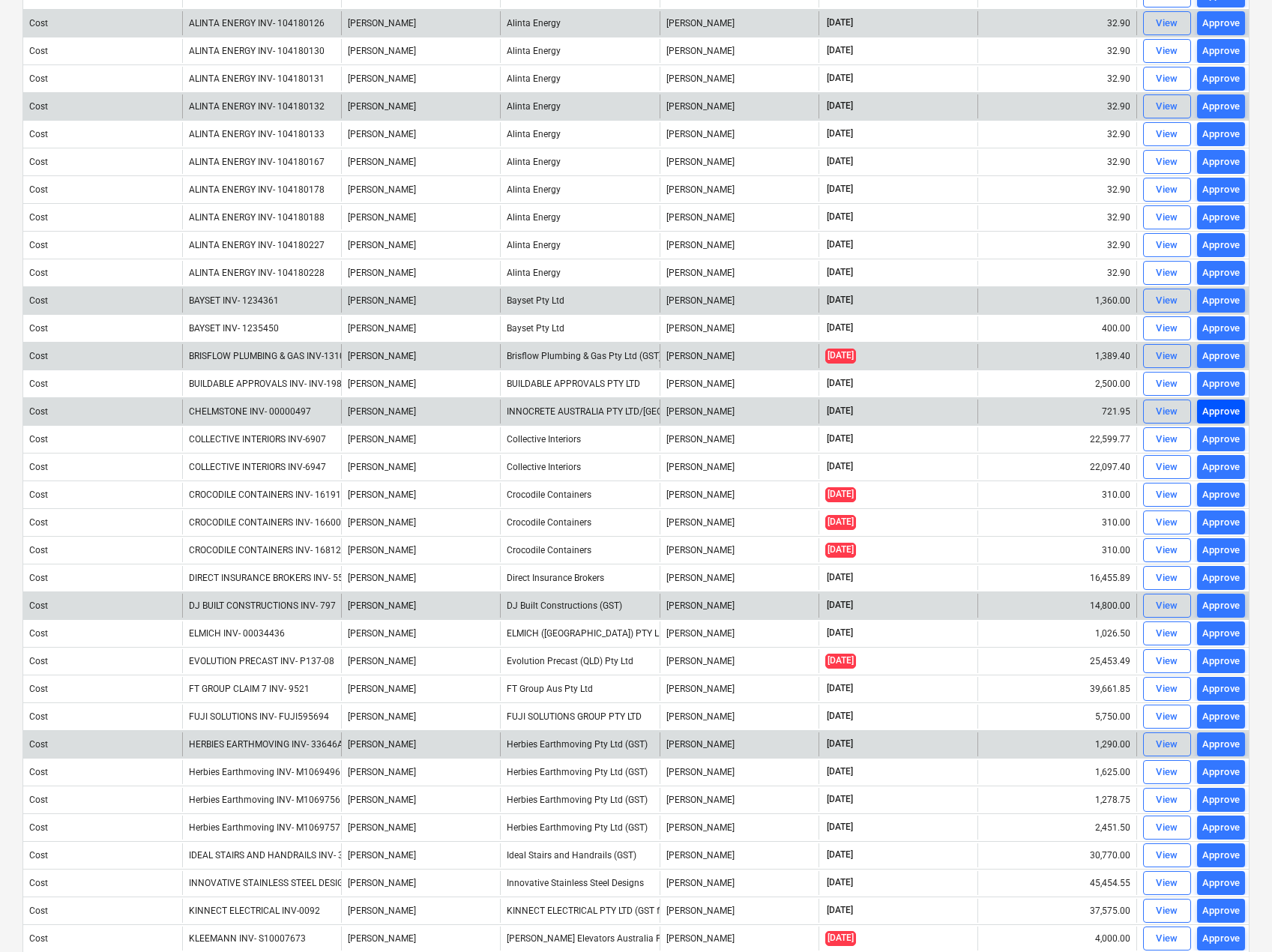
click at [1218, 412] on div "Approve" at bounding box center [1221, 411] width 38 height 18
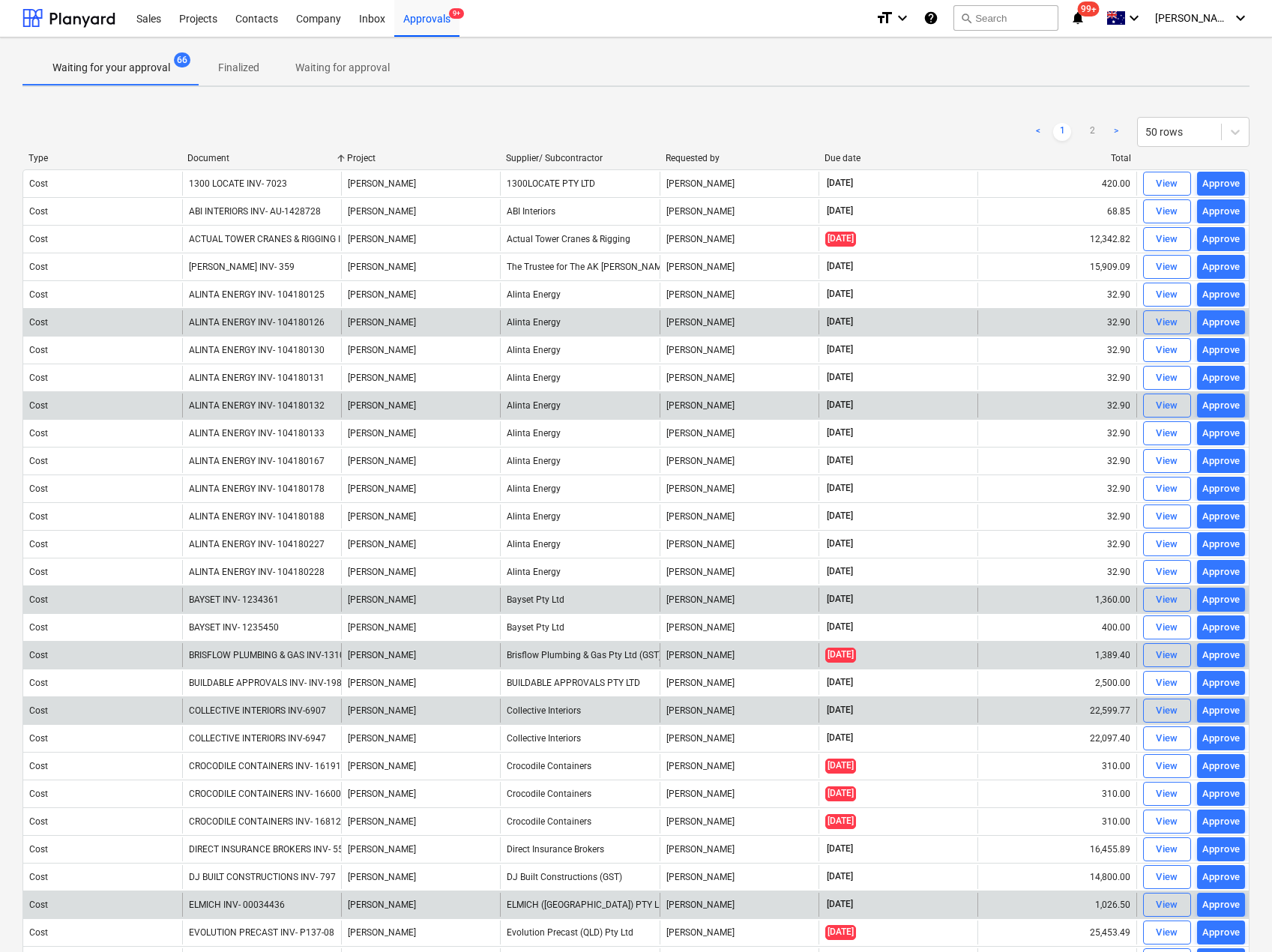
scroll to position [0, 0]
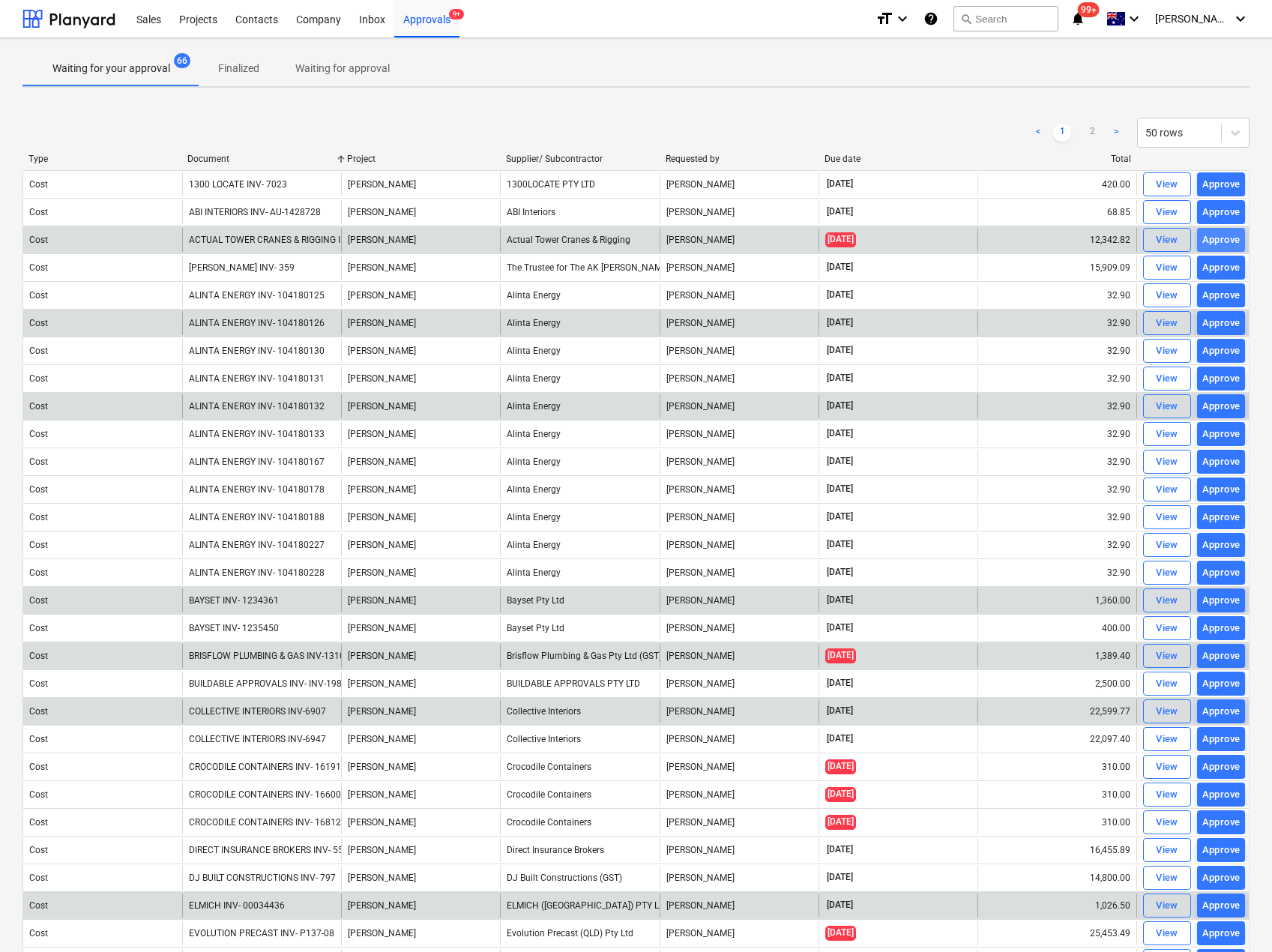
click at [1228, 241] on div "Approve" at bounding box center [1221, 240] width 38 height 18
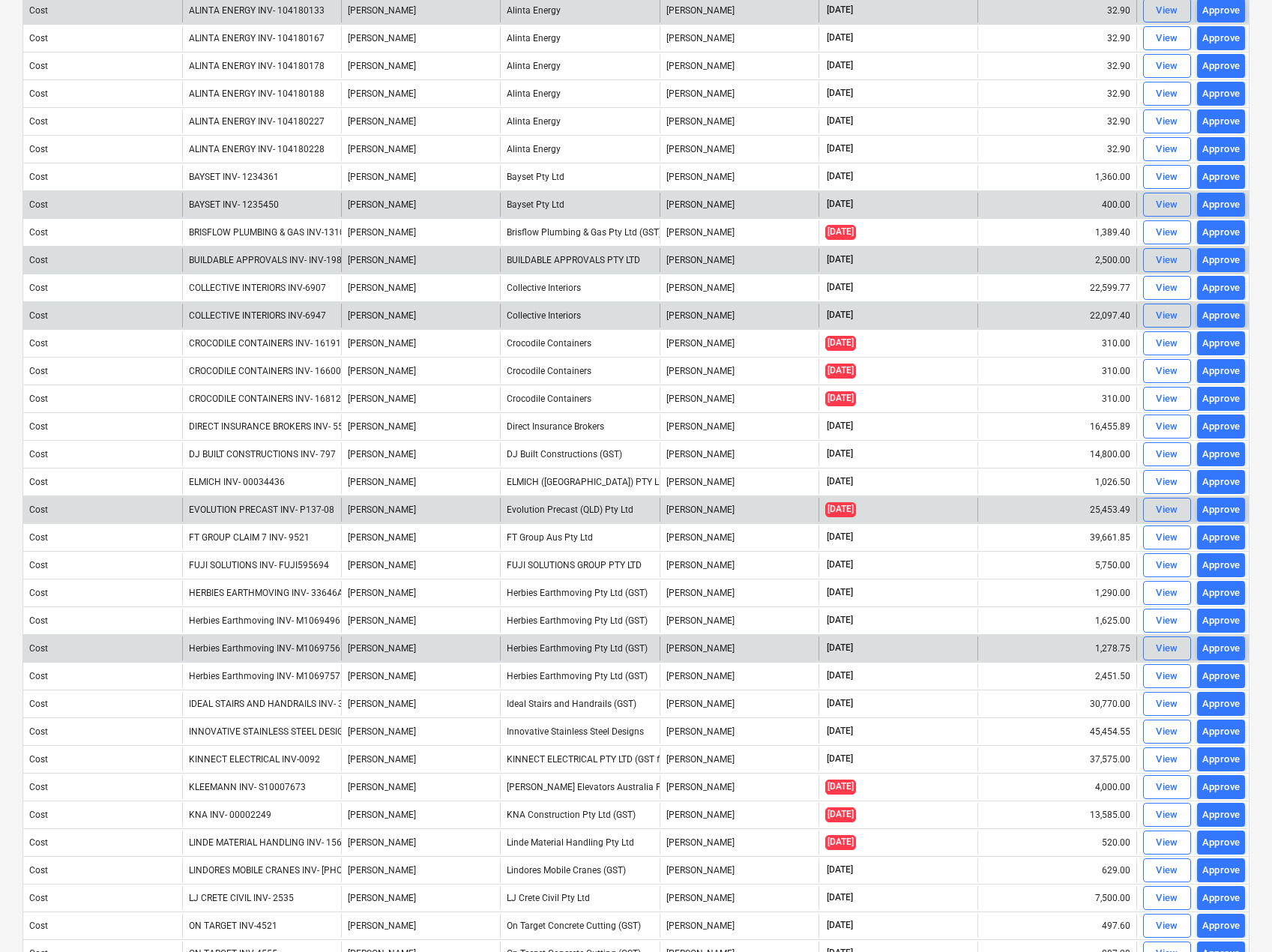
scroll to position [390, 0]
